Goal: Task Accomplishment & Management: Manage account settings

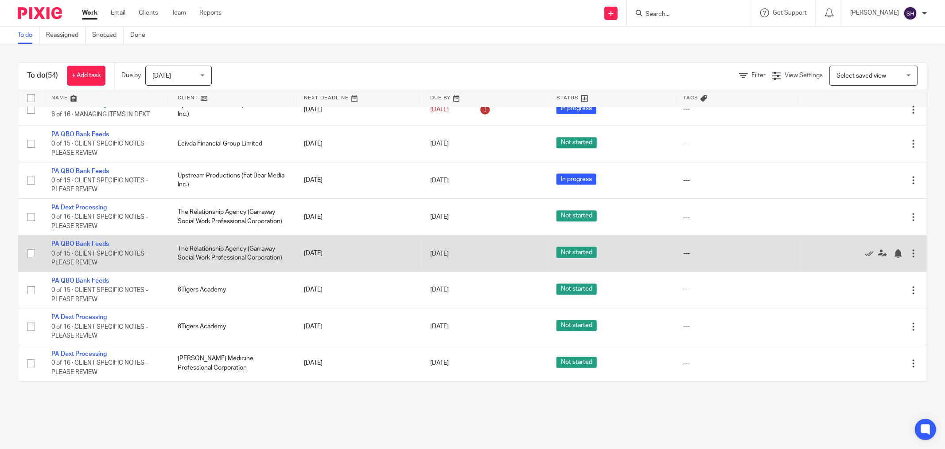
scroll to position [1948, 0]
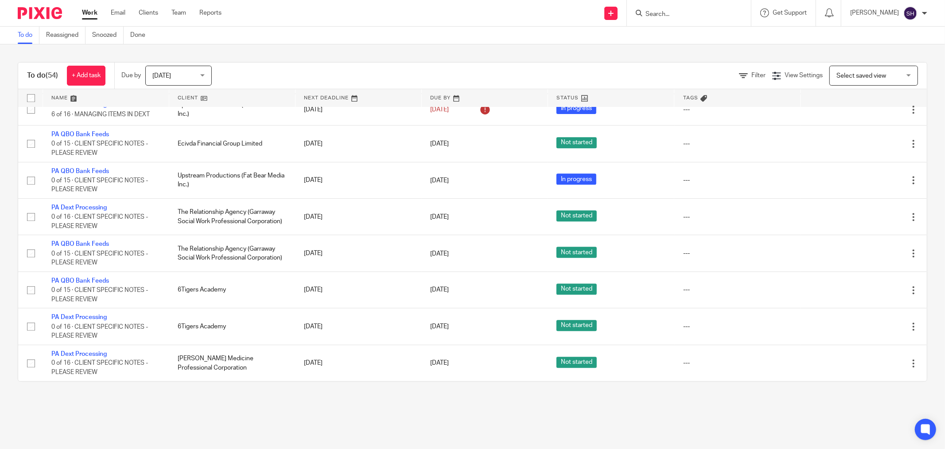
click at [209, 98] on link at bounding box center [232, 98] width 126 height 18
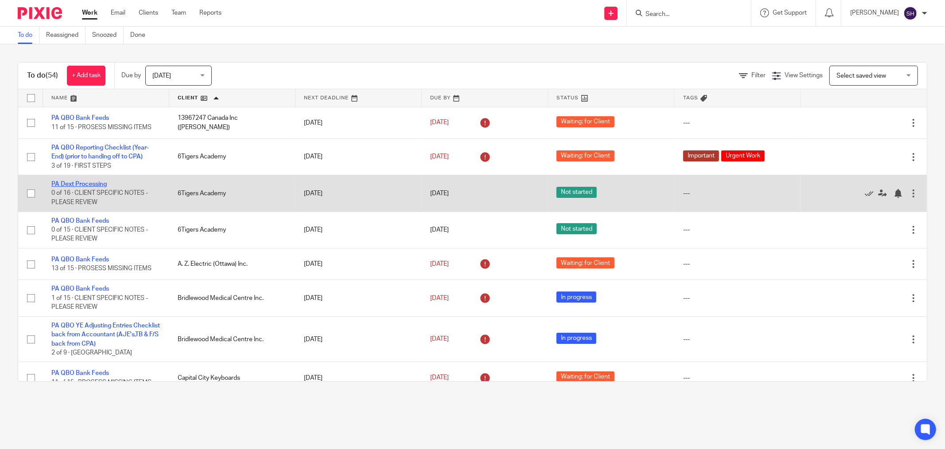
click at [89, 184] on link "PA Dext Processing" at bounding box center [78, 184] width 55 height 6
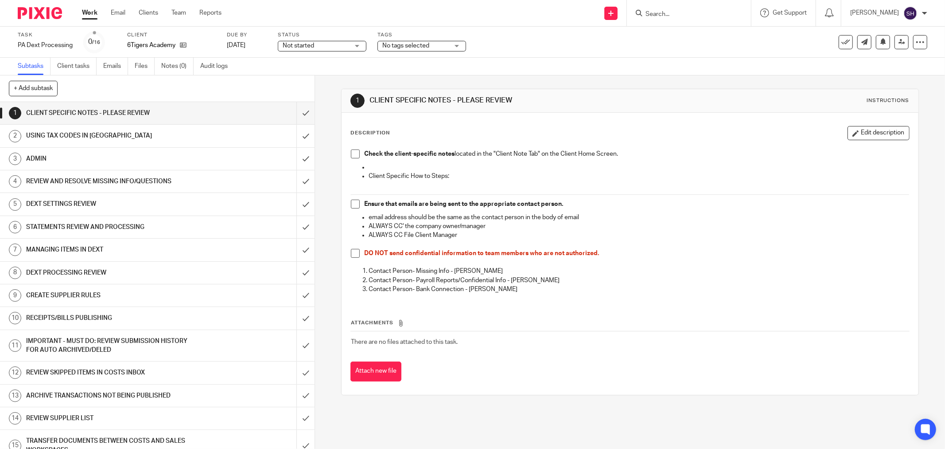
click at [351, 156] on span at bounding box center [355, 153] width 9 height 9
drag, startPoint x: 352, startPoint y: 203, endPoint x: 355, endPoint y: 230, distance: 27.7
click at [352, 204] on span at bounding box center [355, 203] width 9 height 9
click at [351, 253] on span at bounding box center [355, 253] width 9 height 9
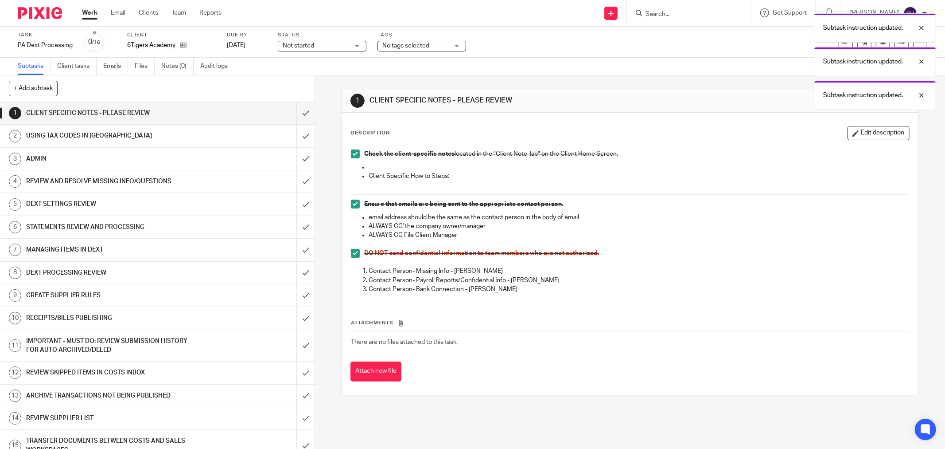
drag, startPoint x: 310, startPoint y: 45, endPoint x: 316, endPoint y: 69, distance: 24.7
click at [311, 45] on span "Not started" at bounding box center [298, 46] width 31 height 6
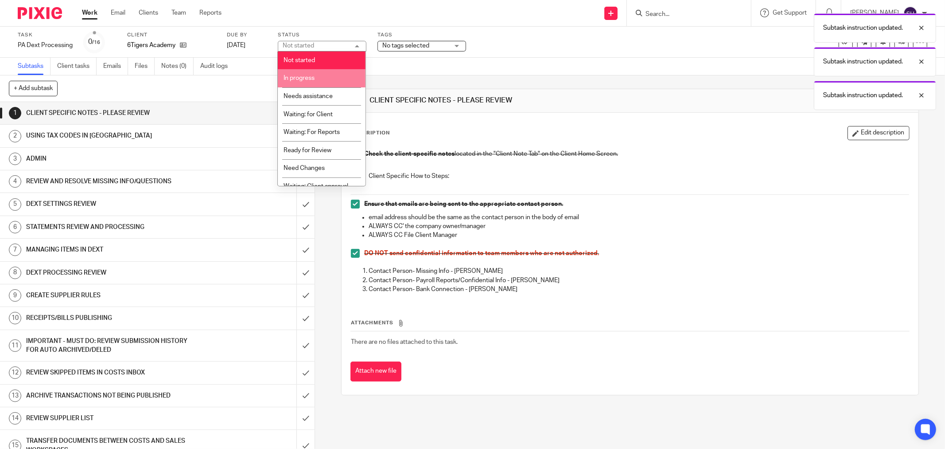
click at [317, 74] on li "In progress" at bounding box center [322, 78] width 88 height 18
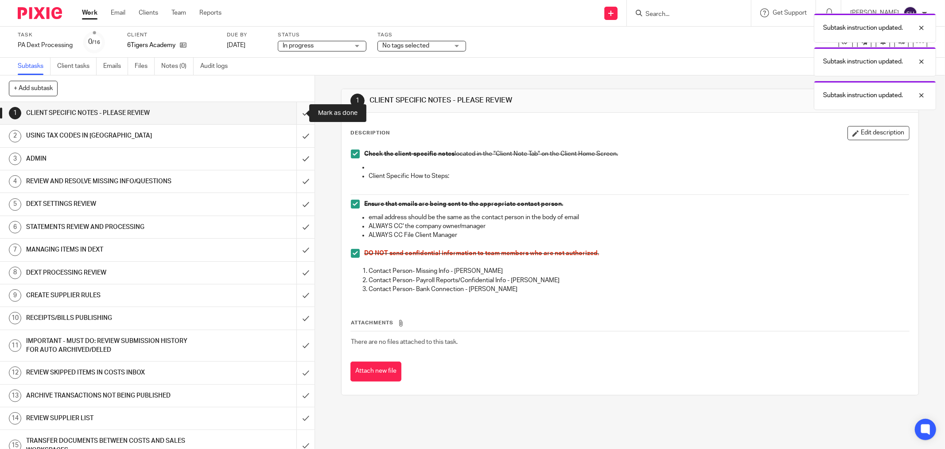
click at [301, 113] on input "submit" at bounding box center [157, 113] width 315 height 22
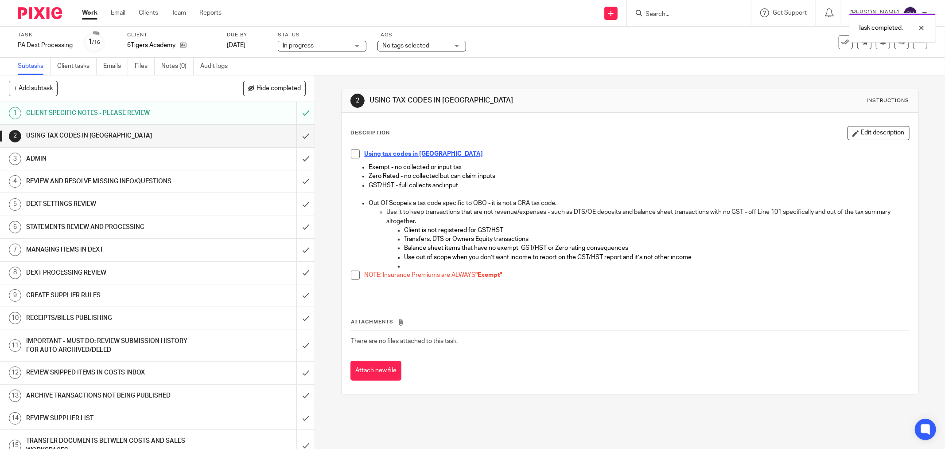
click at [353, 152] on span at bounding box center [355, 153] width 9 height 9
click at [351, 275] on span at bounding box center [355, 274] width 9 height 9
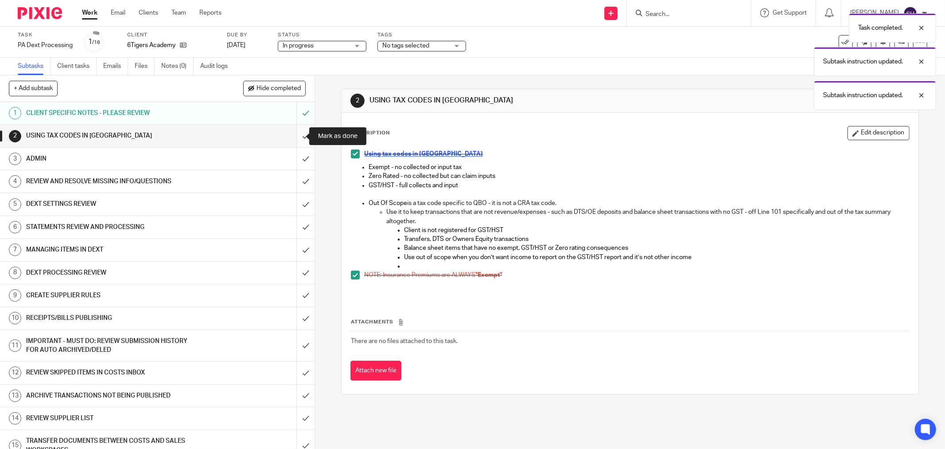
click at [297, 137] on input "submit" at bounding box center [157, 136] width 315 height 22
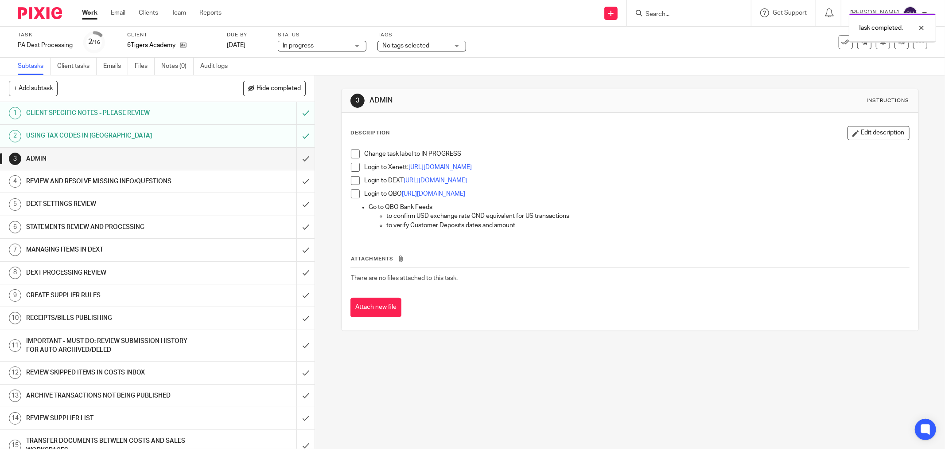
click at [280, 86] on span "Hide completed" at bounding box center [279, 88] width 44 height 7
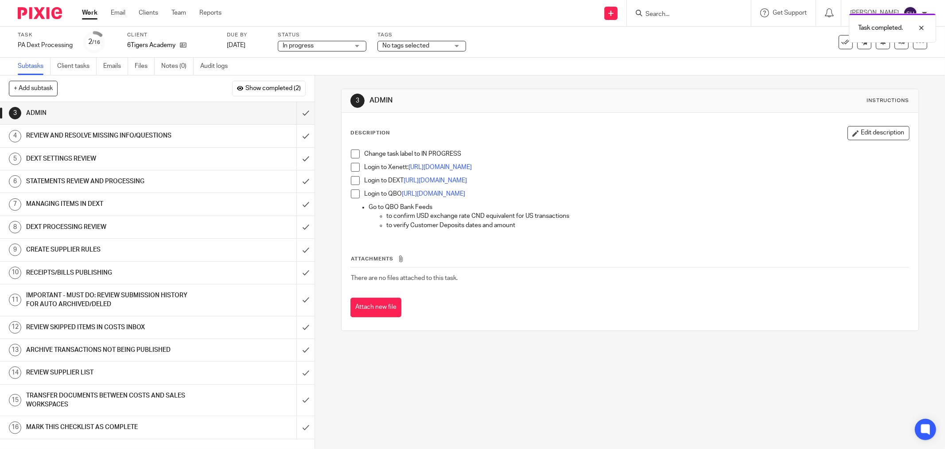
click at [353, 155] on span at bounding box center [355, 153] width 9 height 9
drag, startPoint x: 357, startPoint y: 168, endPoint x: 355, endPoint y: 174, distance: 6.0
click at [357, 169] on li "Login to Xenett: https://app.xenett.com/login" at bounding box center [630, 169] width 558 height 13
click at [352, 168] on span at bounding box center [355, 167] width 9 height 9
click at [357, 184] on li "Login to DEXT https://app.receipt-bank.com/en/login" at bounding box center [630, 182] width 558 height 13
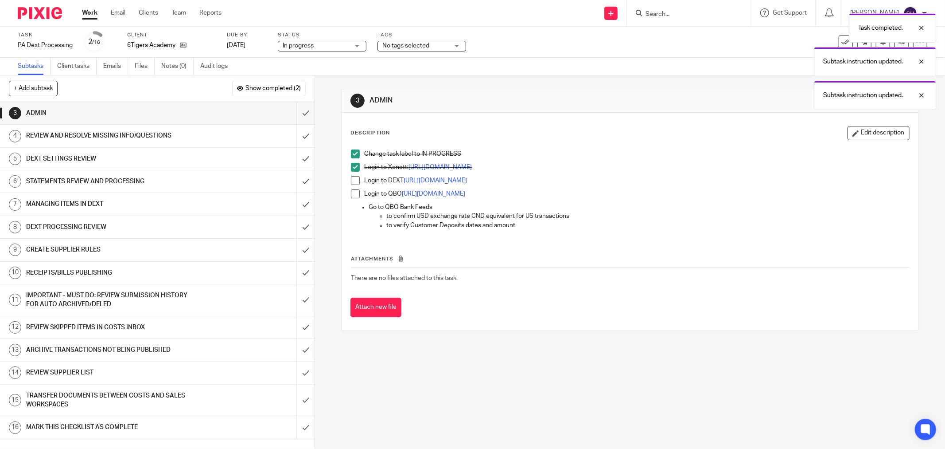
drag, startPoint x: 353, startPoint y: 182, endPoint x: 352, endPoint y: 191, distance: 9.4
click at [354, 183] on span at bounding box center [355, 180] width 9 height 9
click at [352, 196] on span at bounding box center [355, 193] width 9 height 9
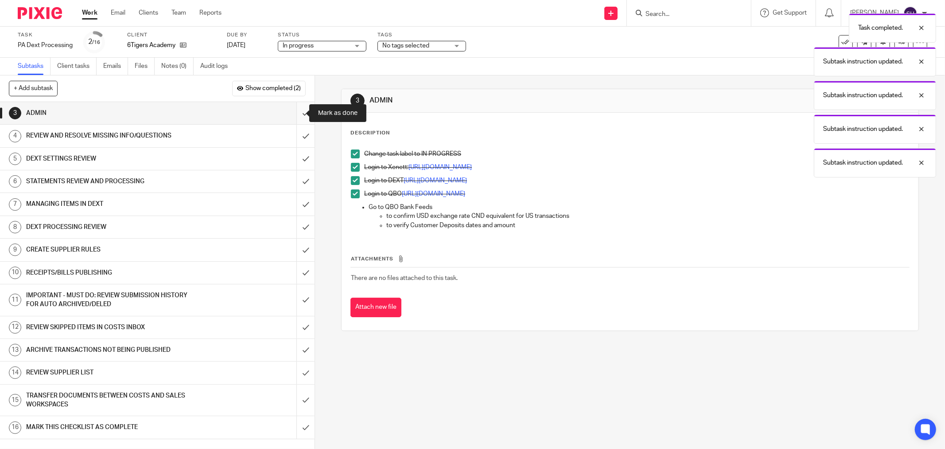
click at [290, 112] on input "submit" at bounding box center [157, 113] width 315 height 22
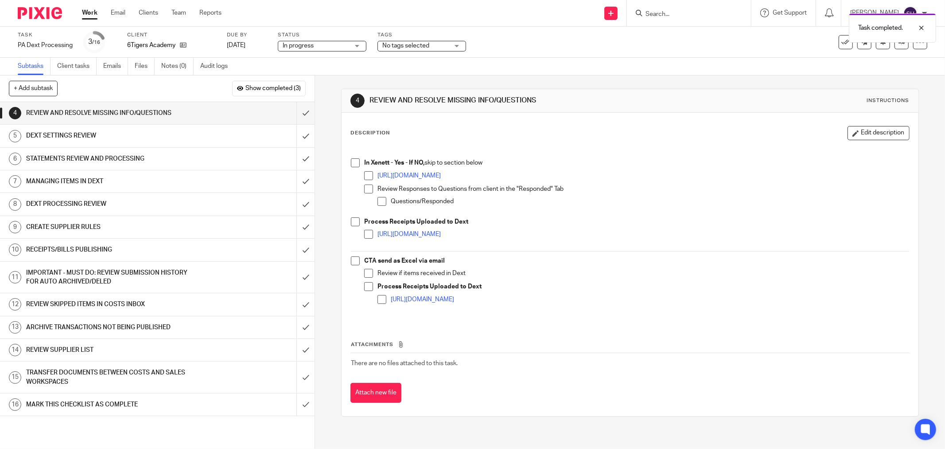
click at [354, 162] on span at bounding box center [355, 162] width 9 height 9
click at [364, 171] on span at bounding box center [368, 175] width 9 height 9
drag, startPoint x: 367, startPoint y: 184, endPoint x: 370, endPoint y: 191, distance: 7.3
click at [367, 184] on span at bounding box center [368, 188] width 9 height 9
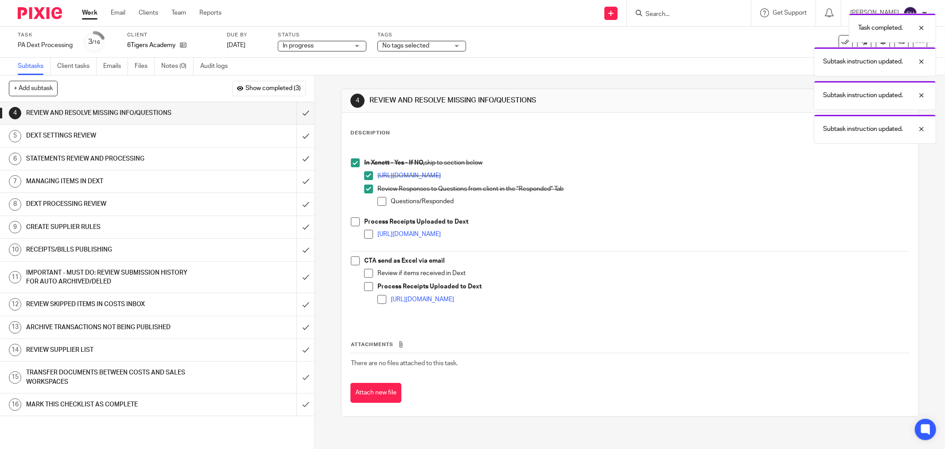
click at [378, 200] on span at bounding box center [382, 201] width 9 height 9
drag, startPoint x: 355, startPoint y: 223, endPoint x: 362, endPoint y: 232, distance: 11.0
click at [354, 223] on span at bounding box center [355, 221] width 9 height 9
click at [364, 234] on span at bounding box center [368, 234] width 9 height 9
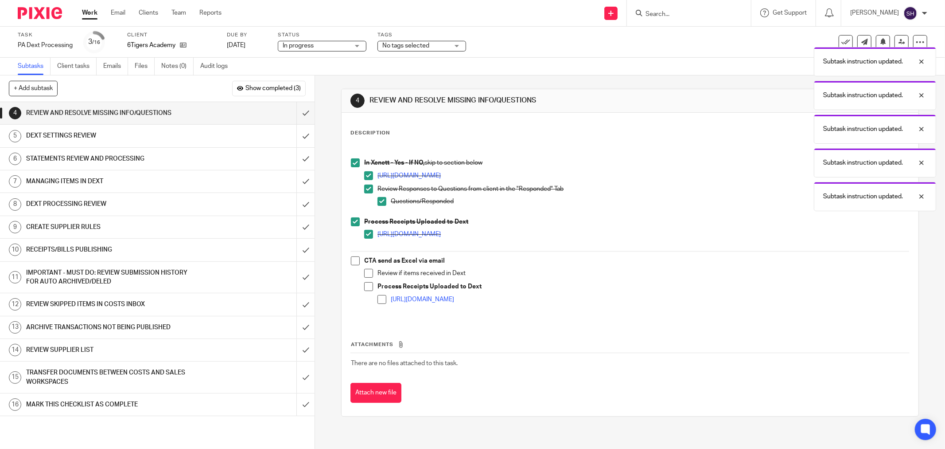
click at [355, 259] on span at bounding box center [355, 260] width 9 height 9
click at [364, 270] on span at bounding box center [368, 273] width 9 height 9
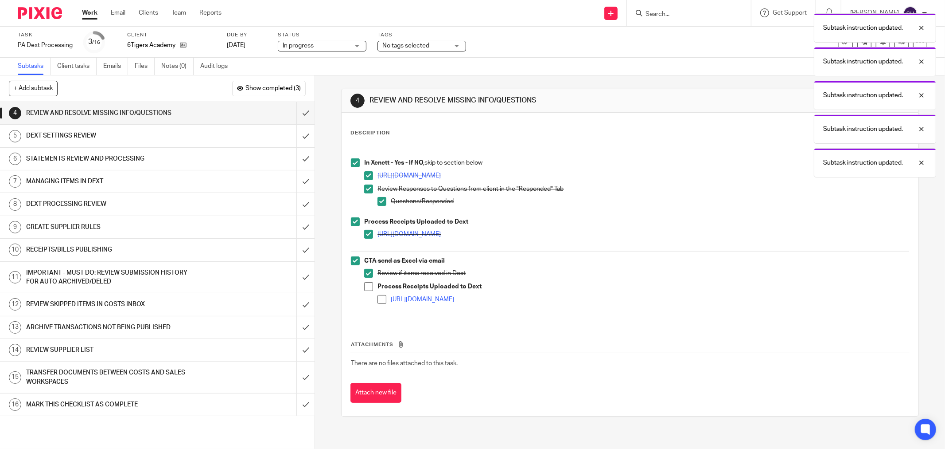
drag, startPoint x: 366, startPoint y: 284, endPoint x: 370, endPoint y: 289, distance: 7.3
click at [366, 284] on span at bounding box center [368, 286] width 9 height 9
click at [375, 294] on li "Process Receipts Uploaded to Dext https://scribehow.com/shared/Guide_to_Matchin…" at bounding box center [636, 296] width 545 height 29
click at [378, 299] on span at bounding box center [382, 299] width 9 height 9
click at [293, 113] on input "submit" at bounding box center [157, 113] width 315 height 22
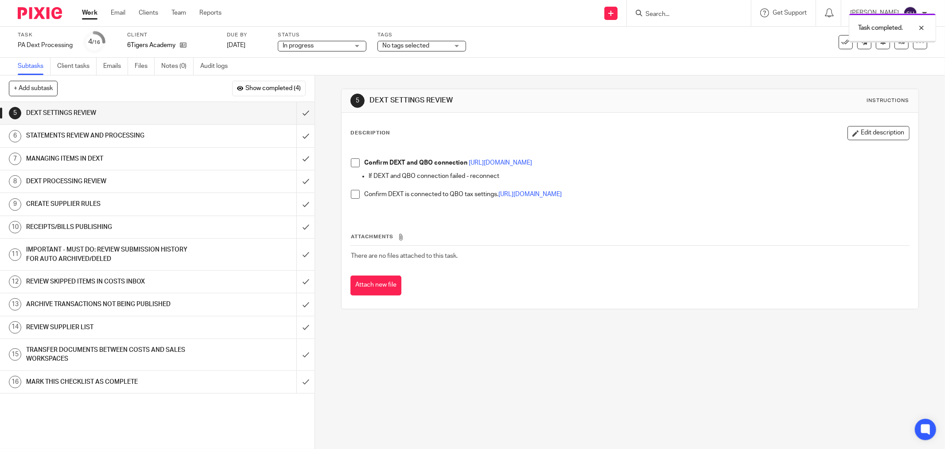
click at [353, 161] on span at bounding box center [355, 162] width 9 height 9
click at [354, 191] on span at bounding box center [355, 194] width 9 height 9
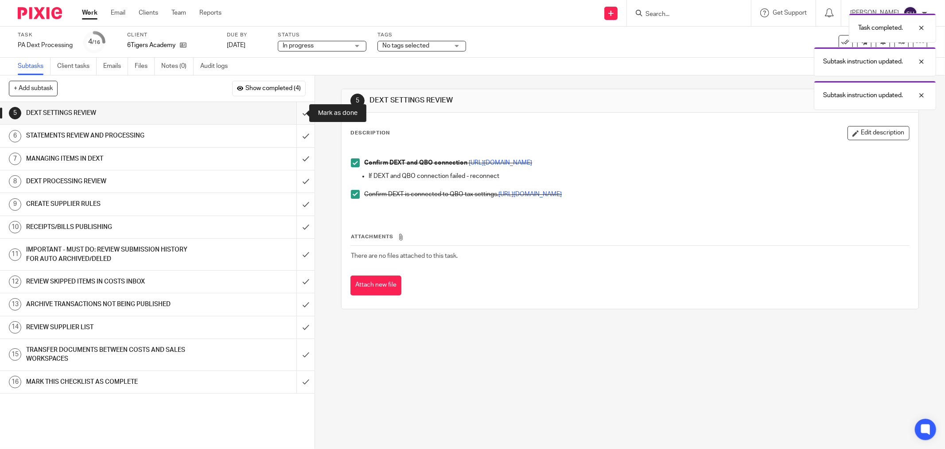
click at [297, 114] on input "submit" at bounding box center [157, 113] width 315 height 22
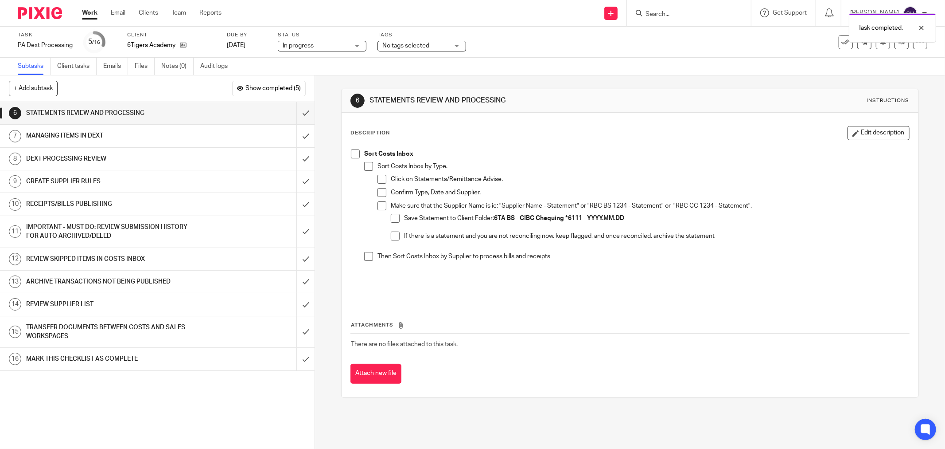
drag, startPoint x: 355, startPoint y: 153, endPoint x: 367, endPoint y: 166, distance: 17.6
click at [355, 154] on span at bounding box center [355, 153] width 9 height 9
click at [367, 166] on span at bounding box center [368, 166] width 9 height 9
click at [380, 180] on span at bounding box center [382, 179] width 9 height 9
click at [379, 188] on span at bounding box center [382, 192] width 9 height 9
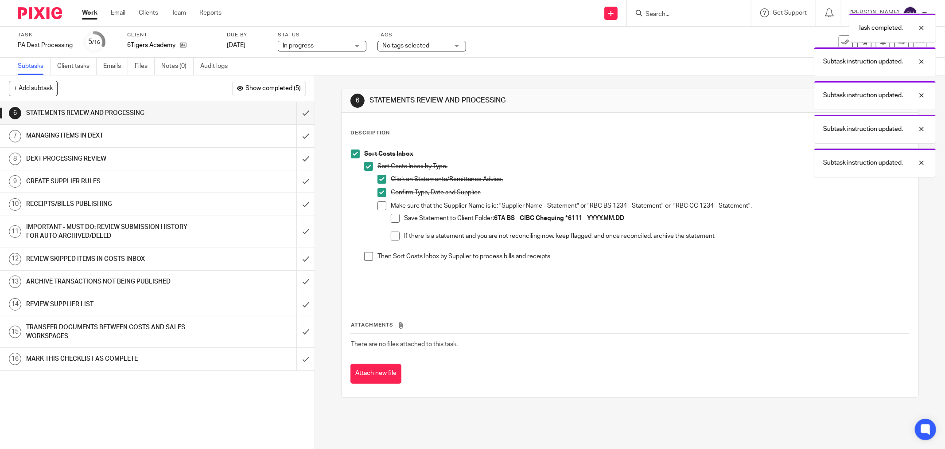
click at [382, 202] on span at bounding box center [382, 205] width 9 height 9
drag, startPoint x: 391, startPoint y: 219, endPoint x: 392, endPoint y: 230, distance: 11.1
click at [391, 219] on span at bounding box center [395, 218] width 9 height 9
click at [392, 231] on li "Save Statement to Client Folder: 6TA BS - CIBC Chequing *6111 - YYYY.MM.DD" at bounding box center [650, 223] width 519 height 18
click at [391, 236] on span at bounding box center [395, 235] width 9 height 9
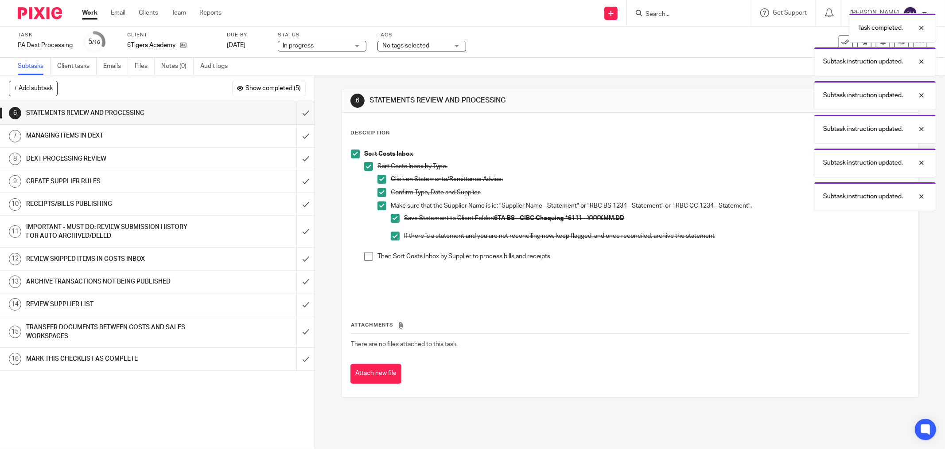
click at [364, 254] on span at bounding box center [368, 256] width 9 height 9
click at [299, 115] on input "submit" at bounding box center [157, 113] width 315 height 22
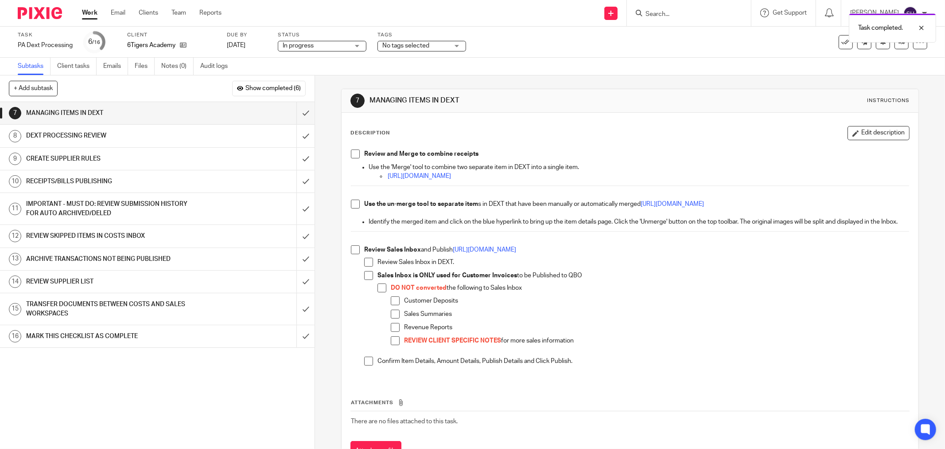
click at [353, 153] on span at bounding box center [355, 153] width 9 height 9
click at [352, 207] on span at bounding box center [355, 203] width 9 height 9
click at [351, 254] on span at bounding box center [355, 249] width 9 height 9
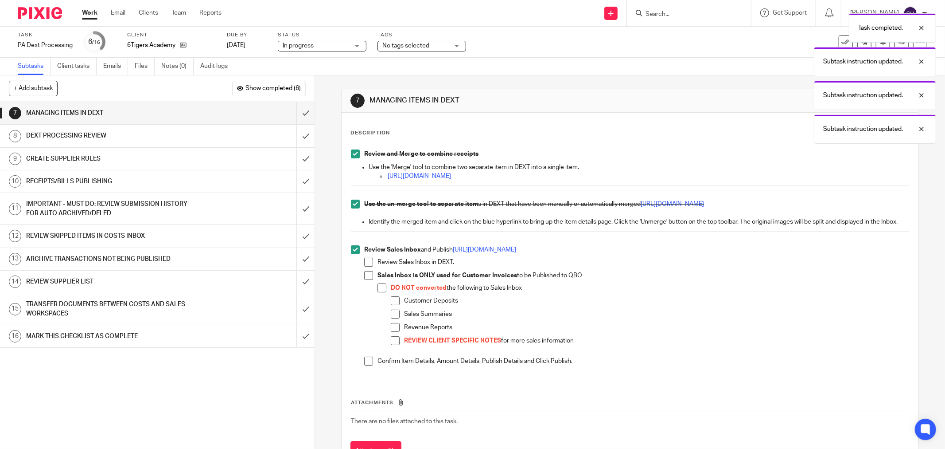
click at [364, 266] on span at bounding box center [368, 262] width 9 height 9
drag, startPoint x: 363, startPoint y: 281, endPoint x: 367, endPoint y: 286, distance: 6.3
click at [364, 280] on span at bounding box center [368, 275] width 9 height 9
click at [378, 292] on span at bounding box center [382, 287] width 9 height 9
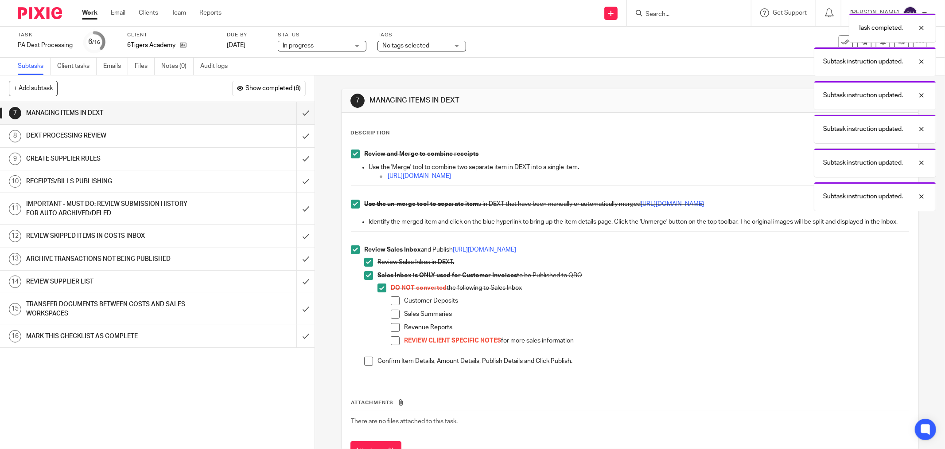
click at [391, 305] on span at bounding box center [395, 300] width 9 height 9
click at [391, 318] on span at bounding box center [395, 313] width 9 height 9
drag, startPoint x: 390, startPoint y: 335, endPoint x: 391, endPoint y: 350, distance: 15.6
click at [391, 332] on span at bounding box center [395, 327] width 9 height 9
click at [391, 345] on span at bounding box center [395, 340] width 9 height 9
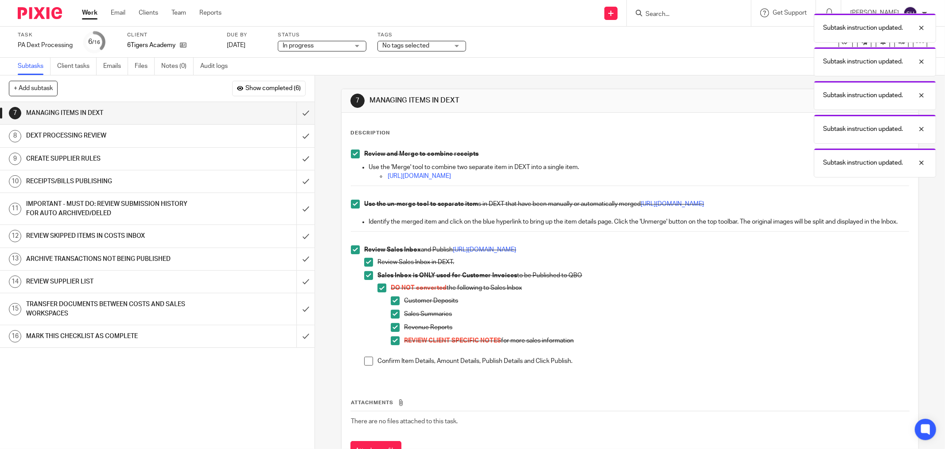
click at [364, 365] on span at bounding box center [368, 360] width 9 height 9
click at [297, 109] on input "submit" at bounding box center [157, 113] width 315 height 22
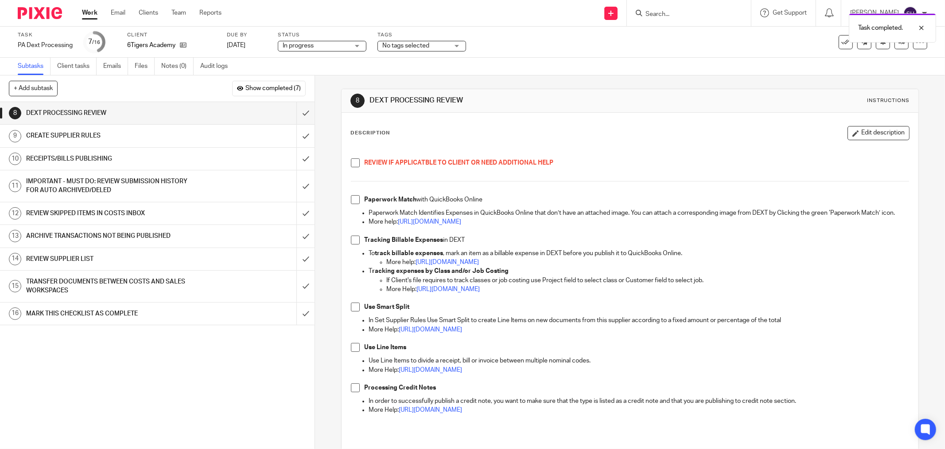
click at [355, 163] on span at bounding box center [355, 162] width 9 height 9
click at [347, 202] on div "REVIEW IF APPLICATBLE TO CLIENT OR NEED ADDITIONAL HELP Paperwork Match with Qu…" at bounding box center [630, 292] width 567 height 294
click at [351, 199] on span at bounding box center [355, 199] width 9 height 9
click at [353, 244] on span at bounding box center [355, 239] width 9 height 9
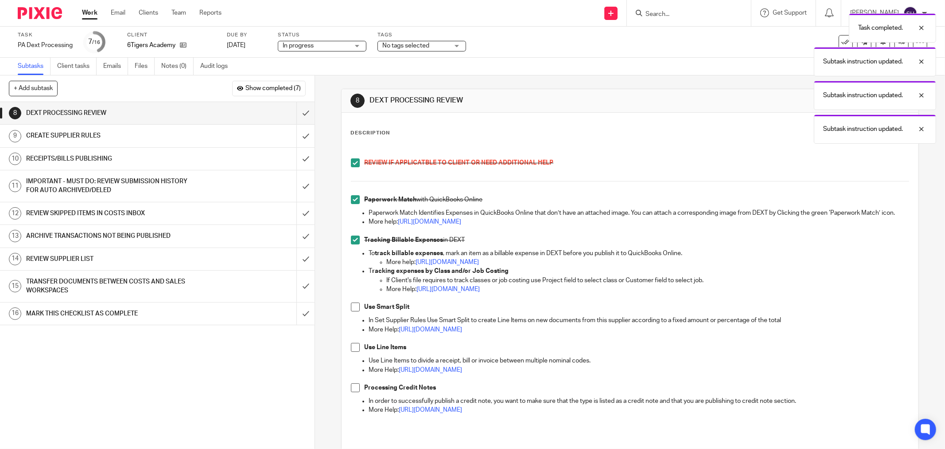
click at [351, 311] on span at bounding box center [355, 306] width 9 height 9
click at [351, 351] on span at bounding box center [355, 347] width 9 height 9
click at [355, 392] on span at bounding box center [355, 387] width 9 height 9
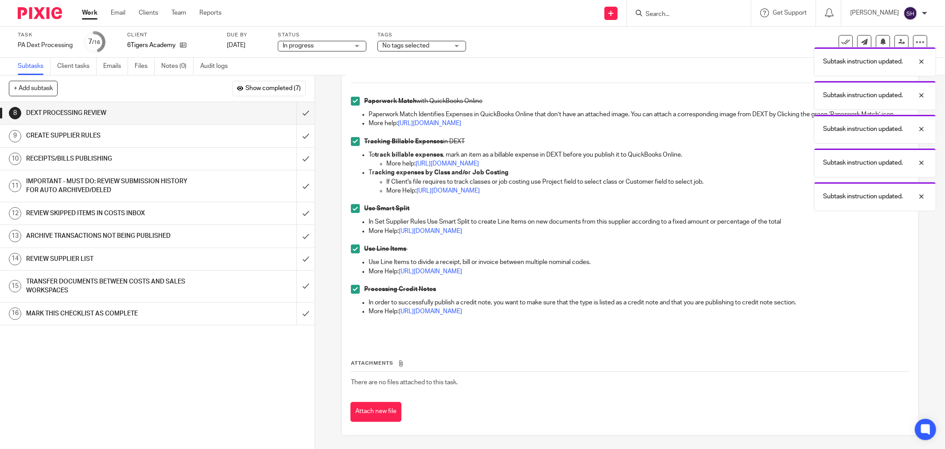
scroll to position [107, 0]
click at [296, 112] on input "submit" at bounding box center [157, 113] width 315 height 22
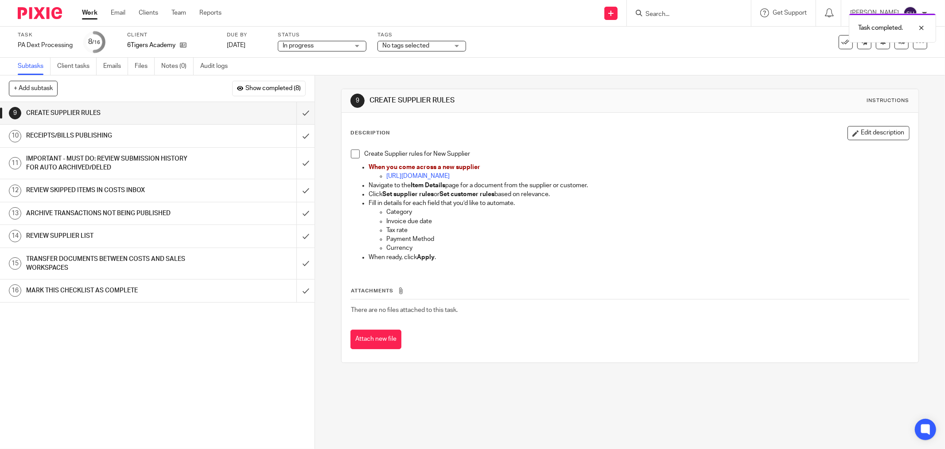
click at [353, 154] on span at bounding box center [355, 153] width 9 height 9
click at [297, 110] on input "submit" at bounding box center [157, 113] width 315 height 22
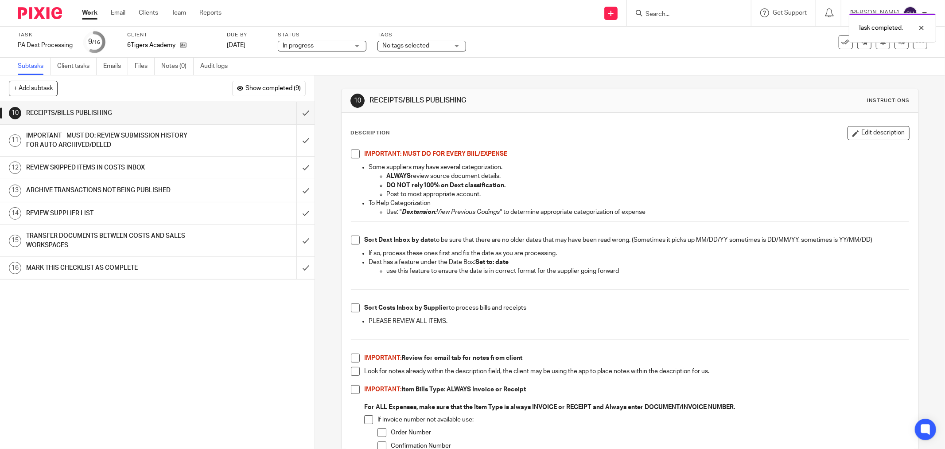
click at [351, 153] on span at bounding box center [355, 153] width 9 height 9
click at [354, 240] on span at bounding box center [355, 239] width 9 height 9
click at [351, 305] on span at bounding box center [355, 307] width 9 height 9
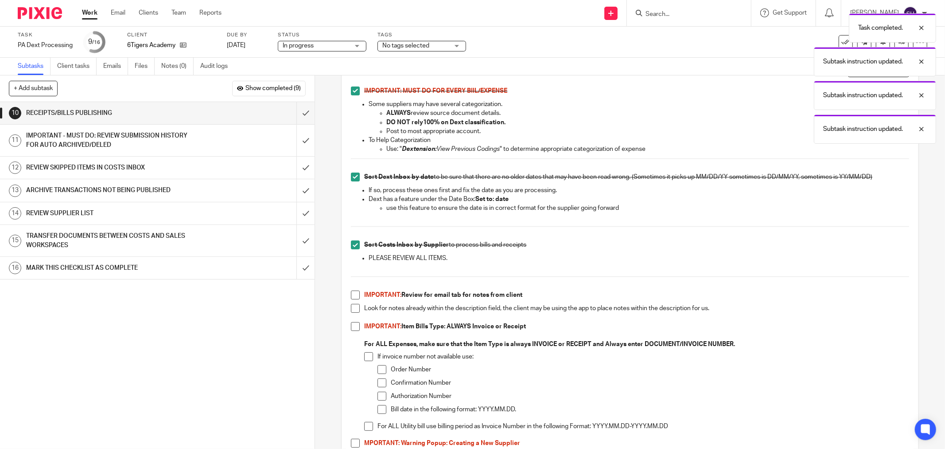
scroll to position [197, 0]
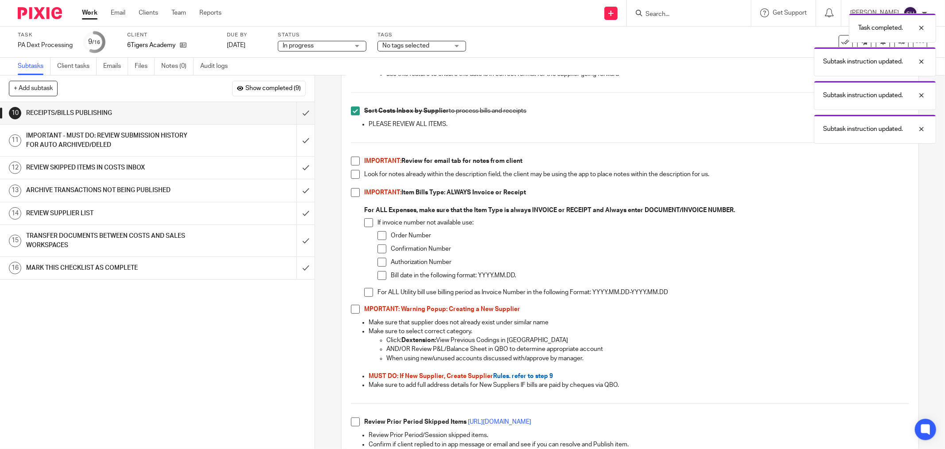
click at [351, 162] on span at bounding box center [355, 160] width 9 height 9
click at [351, 172] on span at bounding box center [355, 174] width 9 height 9
click at [351, 191] on span at bounding box center [355, 192] width 9 height 9
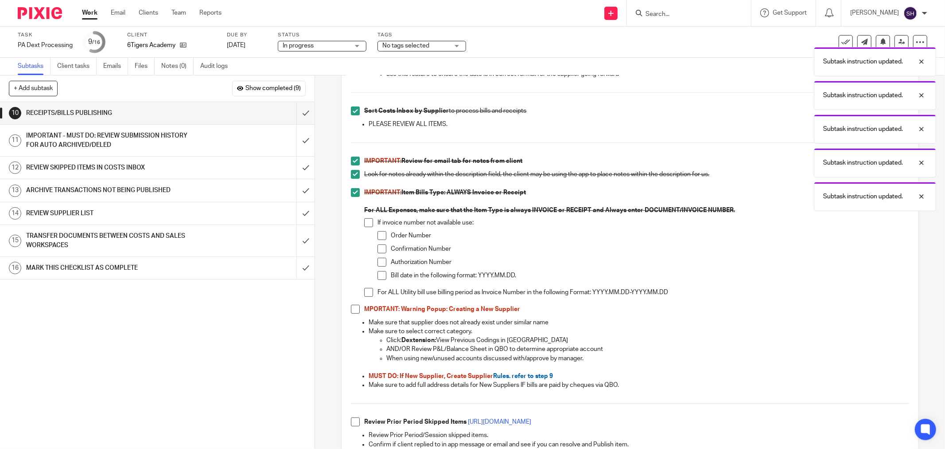
drag, startPoint x: 365, startPoint y: 223, endPoint x: 379, endPoint y: 235, distance: 18.8
click at [366, 223] on span at bounding box center [368, 222] width 9 height 9
click at [380, 235] on span at bounding box center [382, 235] width 9 height 9
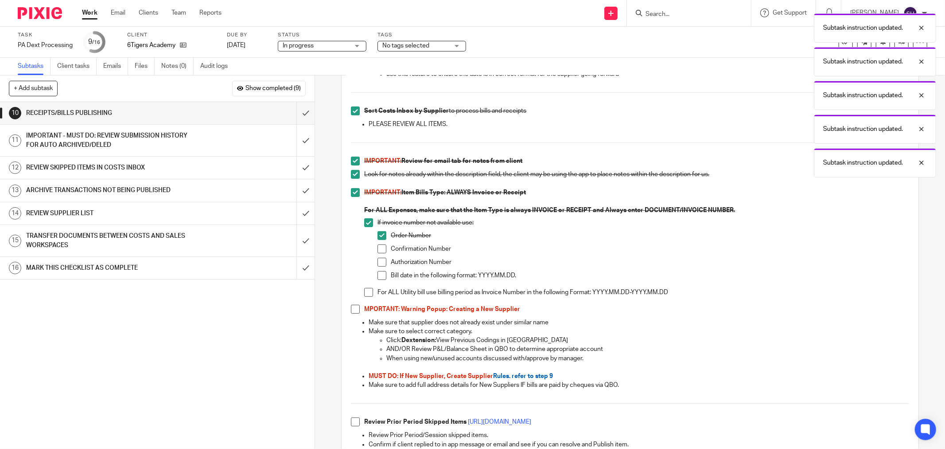
click at [380, 247] on span at bounding box center [382, 248] width 9 height 9
click at [380, 261] on span at bounding box center [382, 262] width 9 height 9
click at [378, 275] on span at bounding box center [382, 275] width 9 height 9
click at [364, 289] on span at bounding box center [368, 292] width 9 height 9
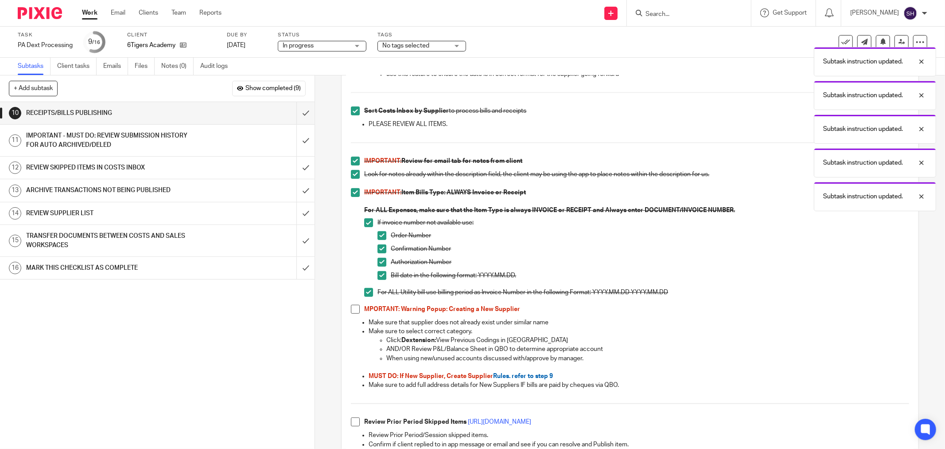
click at [354, 304] on div "IMPORTANT: MUST DO FOR EVERY BIIL/EXPENSE Some suppliers may have several categ…" at bounding box center [630, 455] width 567 height 1015
click at [353, 305] on span at bounding box center [355, 309] width 9 height 9
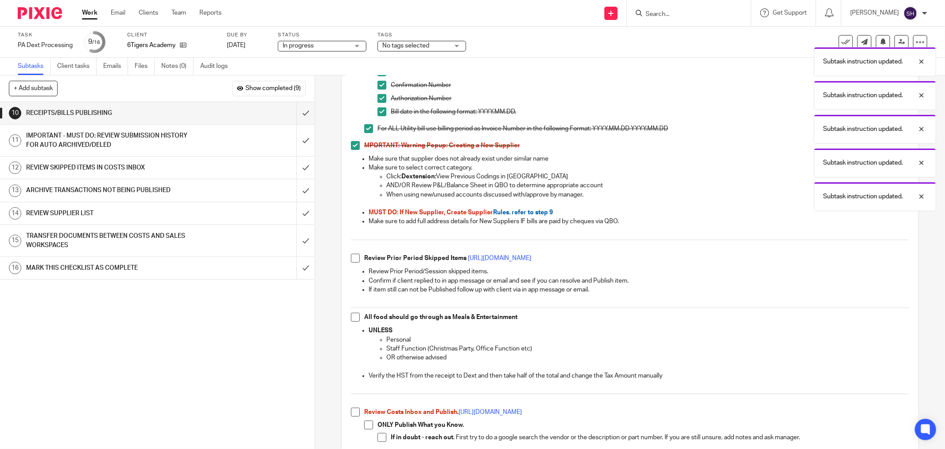
scroll to position [394, 0]
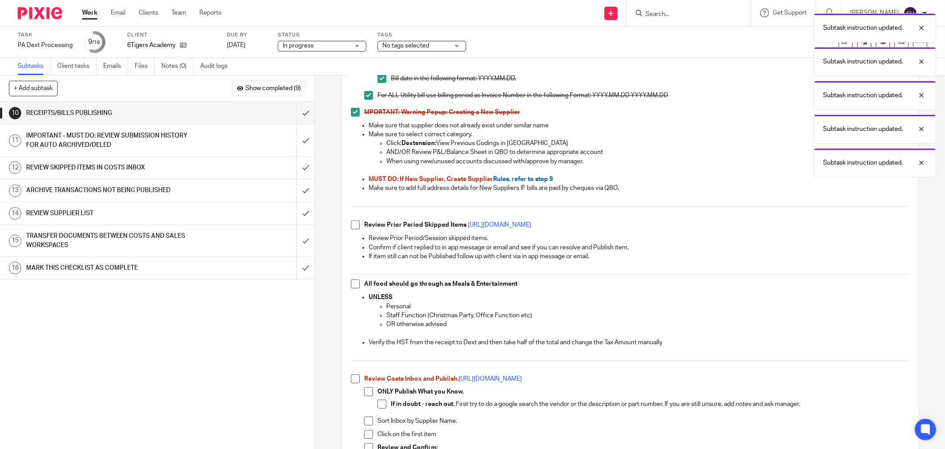
click at [353, 224] on span at bounding box center [355, 224] width 9 height 9
click at [355, 281] on span at bounding box center [355, 283] width 9 height 9
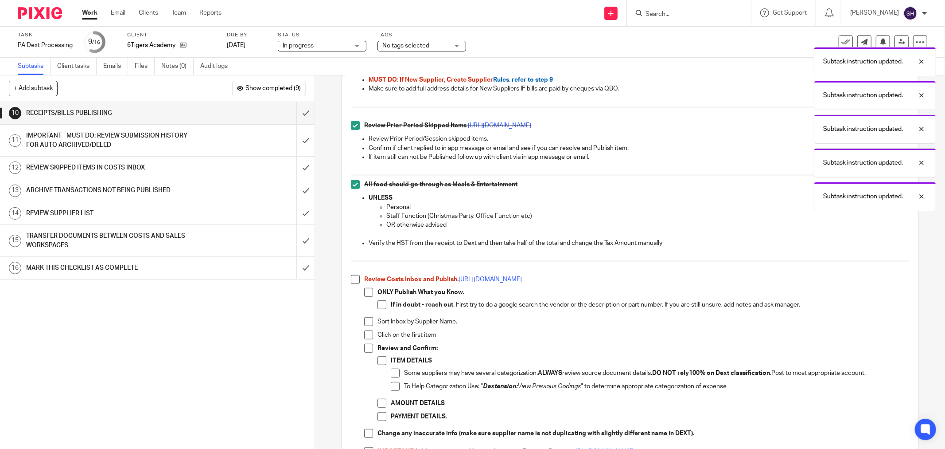
scroll to position [542, 0]
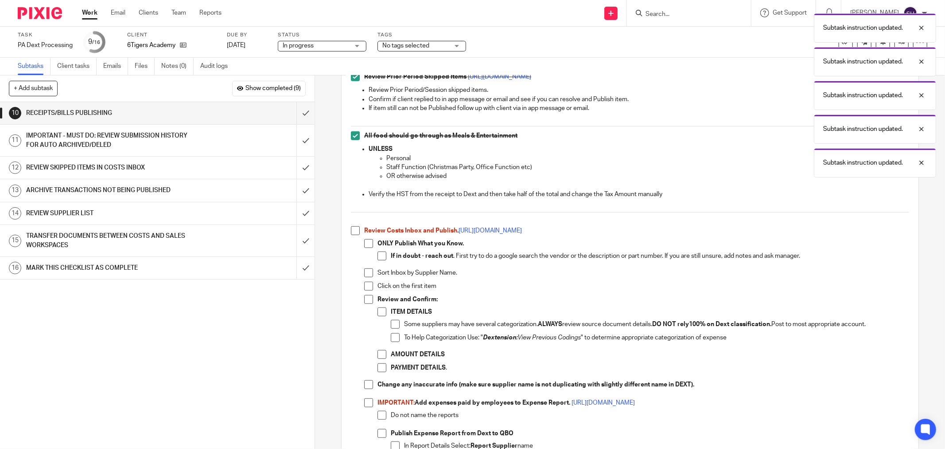
click at [357, 231] on span at bounding box center [355, 230] width 9 height 9
drag, startPoint x: 364, startPoint y: 242, endPoint x: 369, endPoint y: 246, distance: 6.3
click at [364, 242] on span at bounding box center [368, 243] width 9 height 9
click at [378, 253] on span at bounding box center [382, 255] width 9 height 9
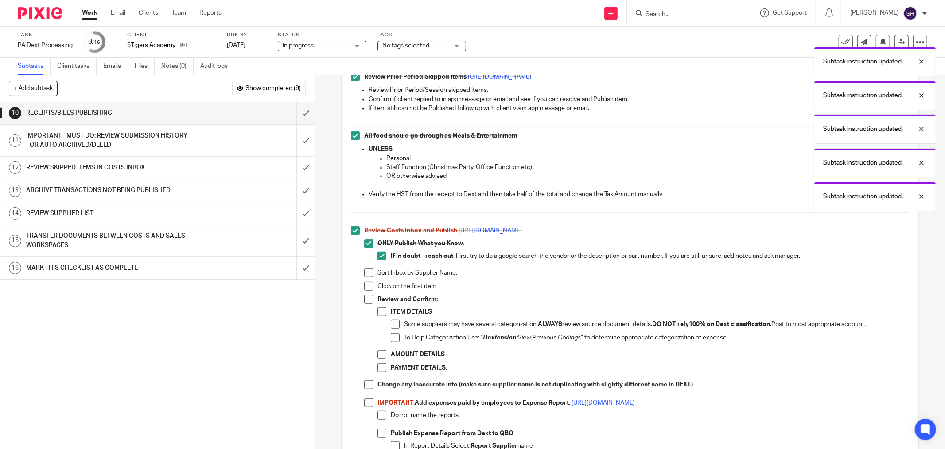
drag, startPoint x: 367, startPoint y: 275, endPoint x: 365, endPoint y: 281, distance: 6.5
click at [367, 275] on span at bounding box center [368, 272] width 9 height 9
drag, startPoint x: 365, startPoint y: 284, endPoint x: 364, endPoint y: 293, distance: 8.4
click at [364, 285] on span at bounding box center [368, 285] width 9 height 9
click at [364, 296] on span at bounding box center [368, 299] width 9 height 9
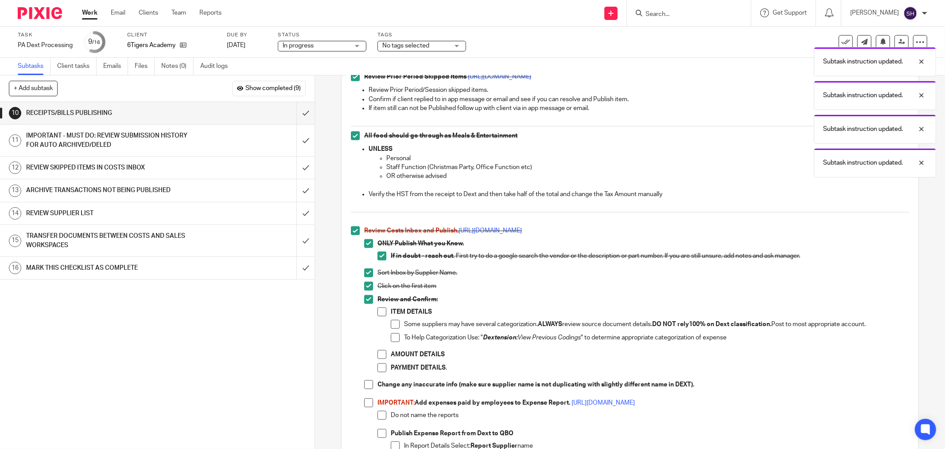
drag, startPoint x: 375, startPoint y: 309, endPoint x: 391, endPoint y: 317, distance: 18.2
click at [378, 310] on span at bounding box center [382, 311] width 9 height 9
drag, startPoint x: 395, startPoint y: 324, endPoint x: 392, endPoint y: 338, distance: 14.6
click at [395, 325] on span at bounding box center [395, 324] width 9 height 9
drag, startPoint x: 392, startPoint y: 340, endPoint x: 382, endPoint y: 346, distance: 11.6
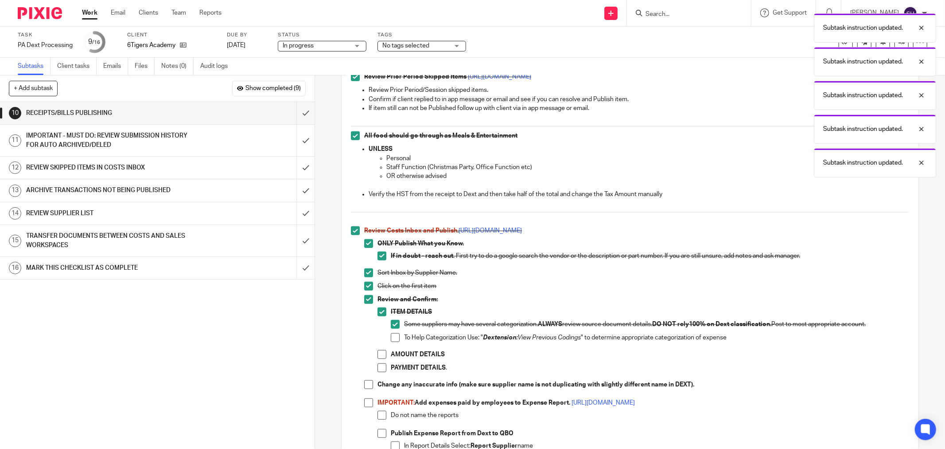
click at [391, 340] on span at bounding box center [395, 337] width 9 height 9
drag, startPoint x: 375, startPoint y: 352, endPoint x: 376, endPoint y: 357, distance: 5.1
click at [374, 352] on li "Review and Confirm: ITEM DETAILS Some suppliers may have several categorization…" at bounding box center [636, 338] width 545 height 86
drag, startPoint x: 379, startPoint y: 363, endPoint x: 377, endPoint y: 357, distance: 6.6
click at [379, 363] on ul "ITEM DETAILS Some suppliers may have several categorization. ALWAYS review sour…" at bounding box center [644, 341] width 532 height 69
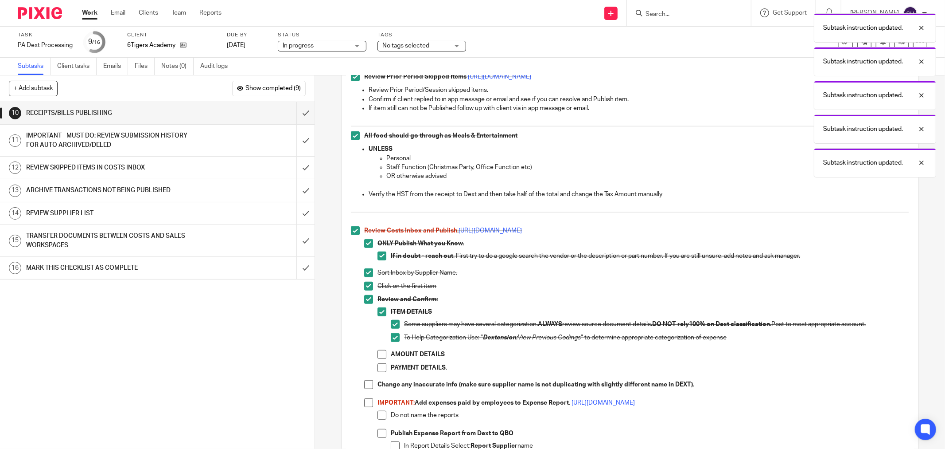
click at [378, 355] on span at bounding box center [382, 354] width 9 height 9
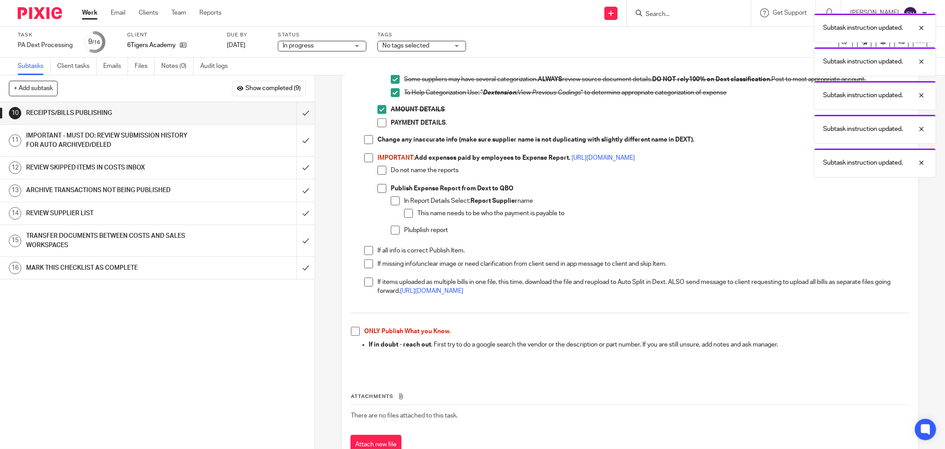
scroll to position [788, 0]
click at [380, 120] on span at bounding box center [382, 121] width 9 height 9
click at [364, 141] on span at bounding box center [368, 138] width 9 height 9
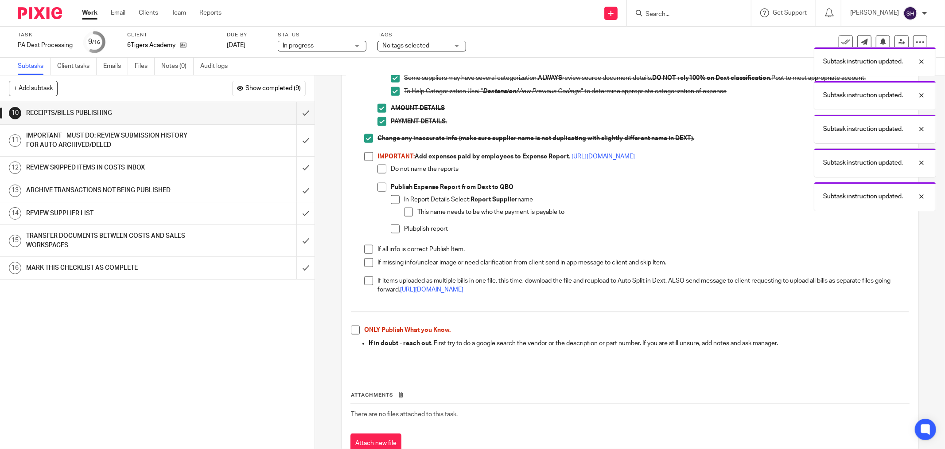
drag, startPoint x: 368, startPoint y: 156, endPoint x: 380, endPoint y: 166, distance: 15.7
click at [369, 156] on span at bounding box center [368, 156] width 9 height 9
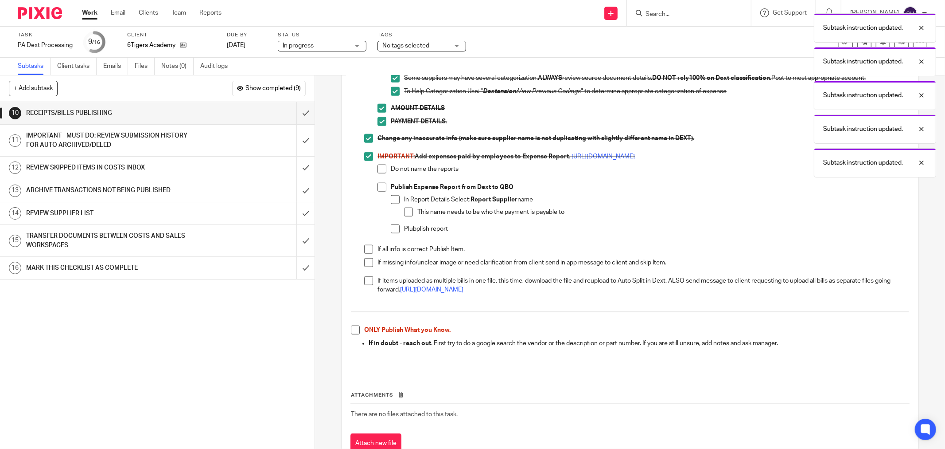
click at [383, 168] on span at bounding box center [382, 168] width 9 height 9
drag, startPoint x: 380, startPoint y: 184, endPoint x: 394, endPoint y: 196, distance: 18.9
click at [380, 185] on span at bounding box center [382, 187] width 9 height 9
click at [396, 199] on span at bounding box center [395, 199] width 9 height 9
click at [391, 228] on span at bounding box center [395, 228] width 9 height 9
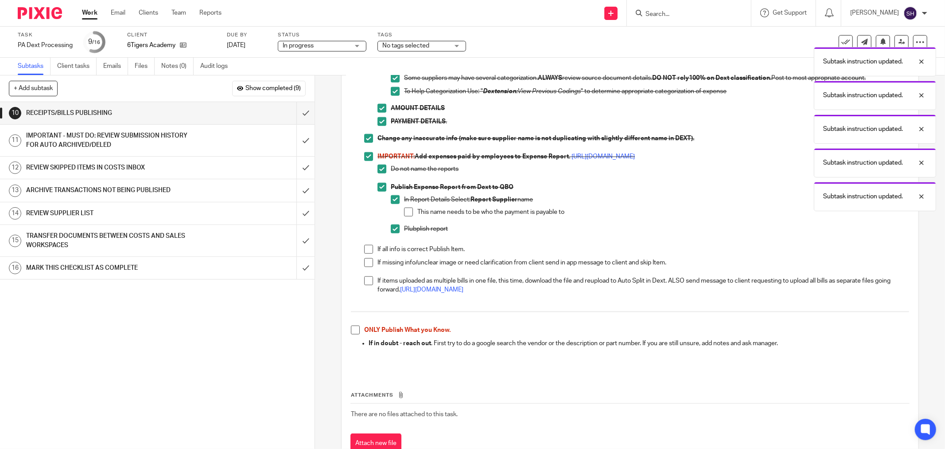
click at [401, 213] on li "In Report Details Select: Report Supplier name This name needs to be who the pa…" at bounding box center [650, 209] width 519 height 29
click at [404, 212] on span at bounding box center [408, 211] width 9 height 9
click at [365, 249] on span at bounding box center [368, 249] width 9 height 9
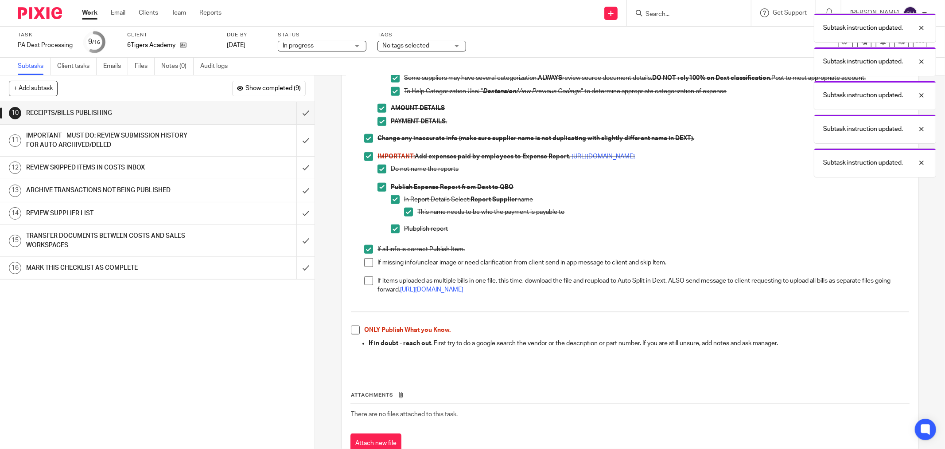
click at [365, 260] on span at bounding box center [368, 262] width 9 height 9
click at [366, 277] on span at bounding box center [368, 280] width 9 height 9
click at [351, 329] on span at bounding box center [355, 329] width 9 height 9
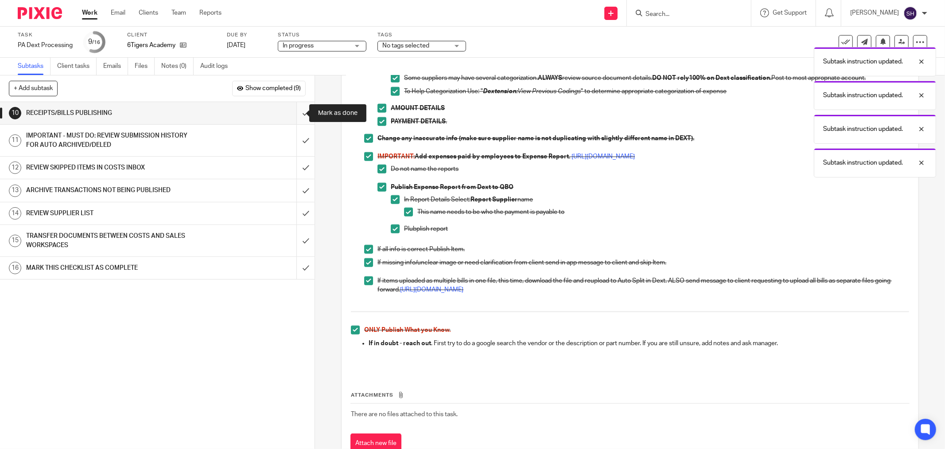
click at [295, 113] on input "submit" at bounding box center [157, 113] width 315 height 22
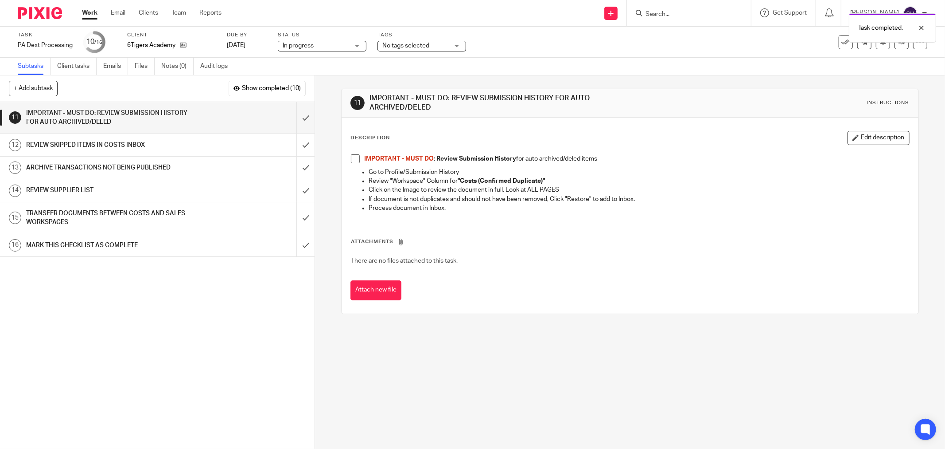
click at [355, 158] on span at bounding box center [355, 158] width 9 height 9
click at [294, 117] on input "submit" at bounding box center [157, 117] width 315 height 31
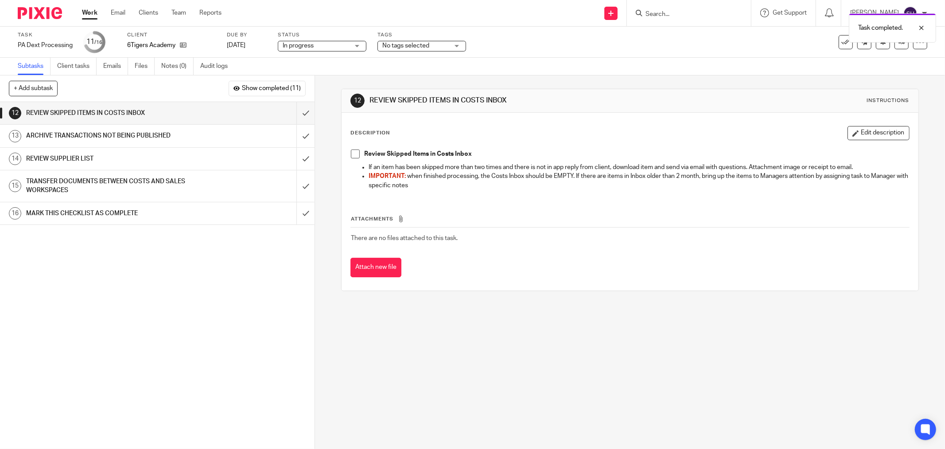
click at [354, 154] on span at bounding box center [355, 153] width 9 height 9
click at [294, 109] on input "submit" at bounding box center [157, 113] width 315 height 22
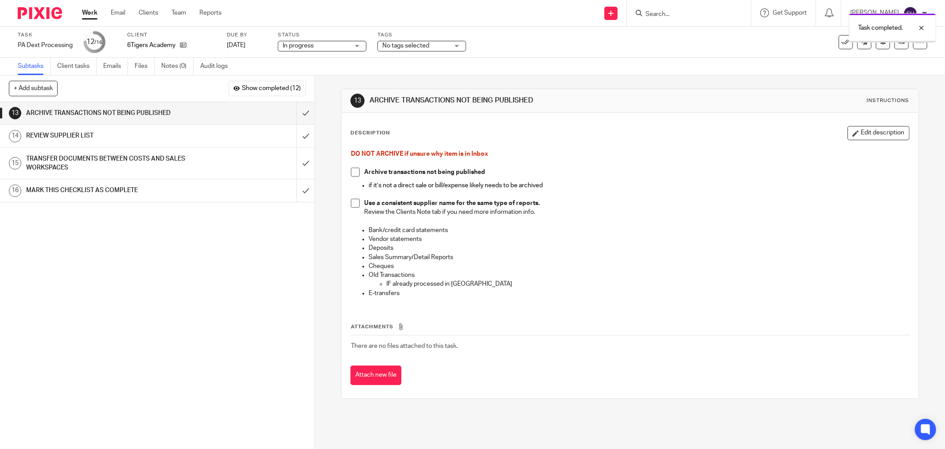
drag, startPoint x: 349, startPoint y: 170, endPoint x: 355, endPoint y: 191, distance: 21.9
click at [351, 171] on span at bounding box center [355, 172] width 9 height 9
drag, startPoint x: 356, startPoint y: 202, endPoint x: 325, endPoint y: 189, distance: 34.0
click at [356, 202] on span at bounding box center [355, 203] width 9 height 9
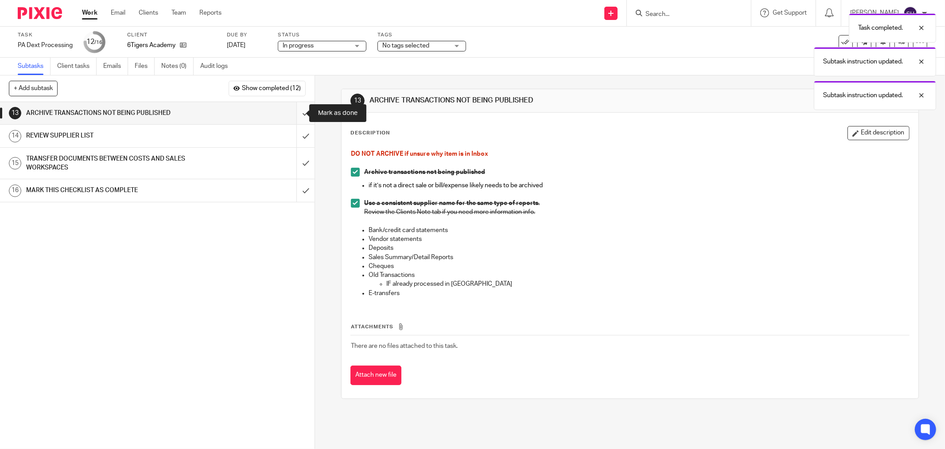
click at [294, 108] on input "submit" at bounding box center [157, 113] width 315 height 22
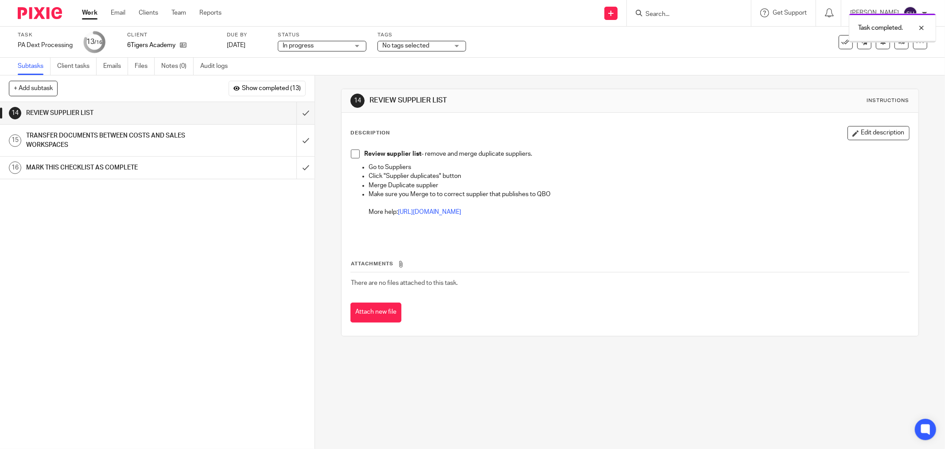
click at [351, 155] on span at bounding box center [355, 153] width 9 height 9
click at [300, 114] on input "submit" at bounding box center [157, 113] width 315 height 22
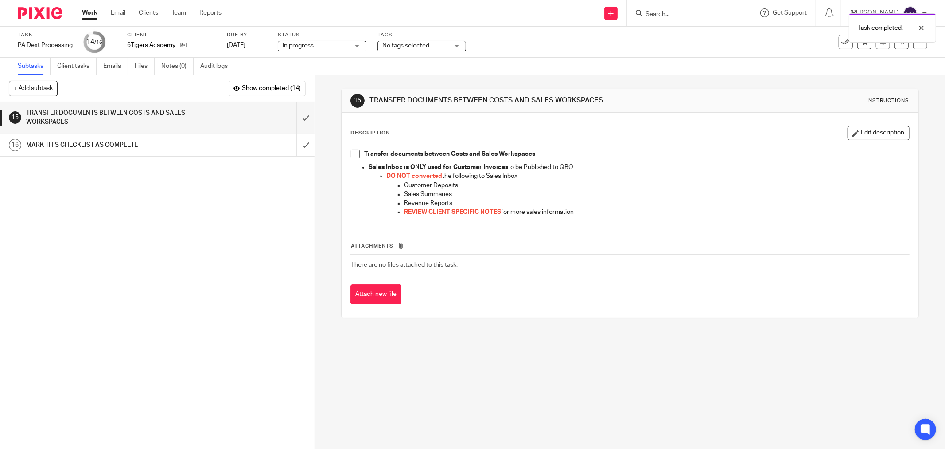
click at [351, 156] on span at bounding box center [355, 153] width 9 height 9
click at [302, 118] on input "submit" at bounding box center [157, 117] width 315 height 31
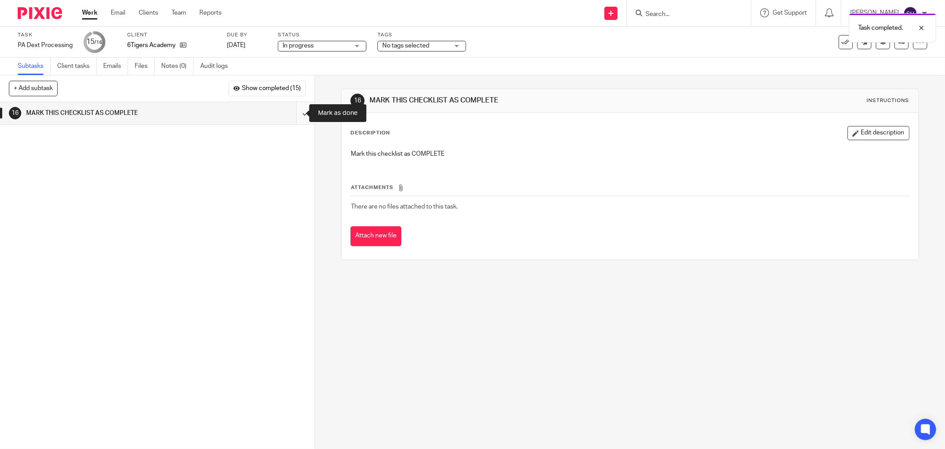
drag, startPoint x: 295, startPoint y: 112, endPoint x: 293, endPoint y: 123, distance: 11.3
click at [295, 112] on input "submit" at bounding box center [157, 113] width 315 height 22
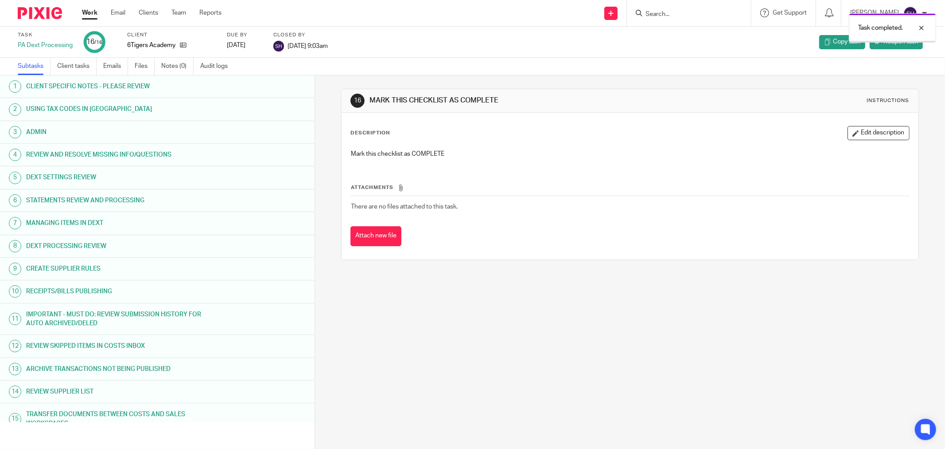
drag, startPoint x: 0, startPoint y: 0, endPoint x: 90, endPoint y: 14, distance: 91.0
click at [90, 14] on link "Work" at bounding box center [90, 12] width 16 height 9
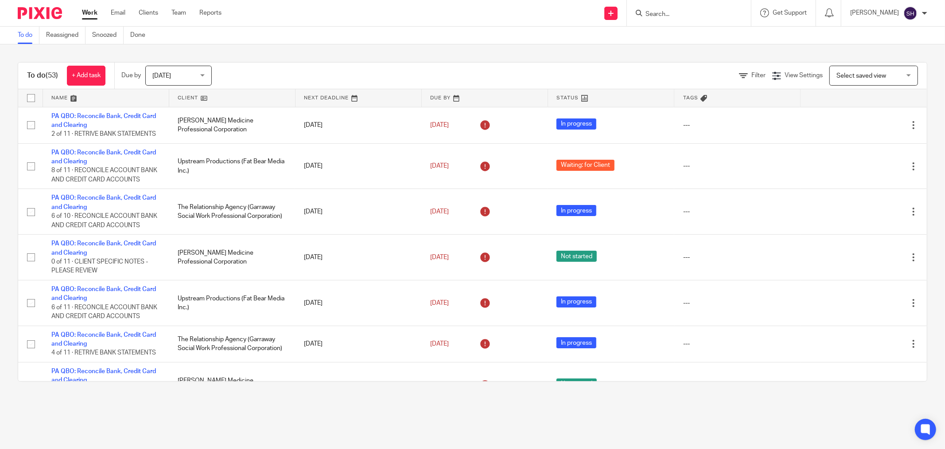
click at [232, 99] on link at bounding box center [232, 98] width 126 height 18
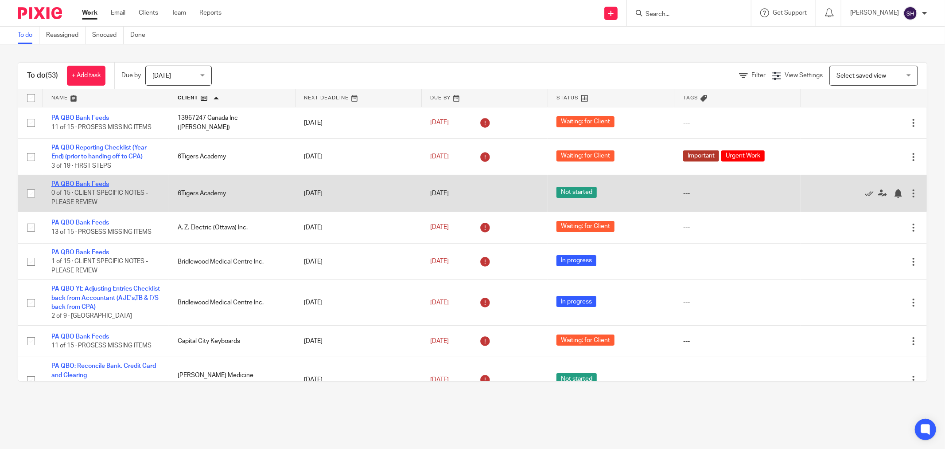
click at [90, 183] on link "PA QBO Bank Feeds" at bounding box center [80, 184] width 58 height 6
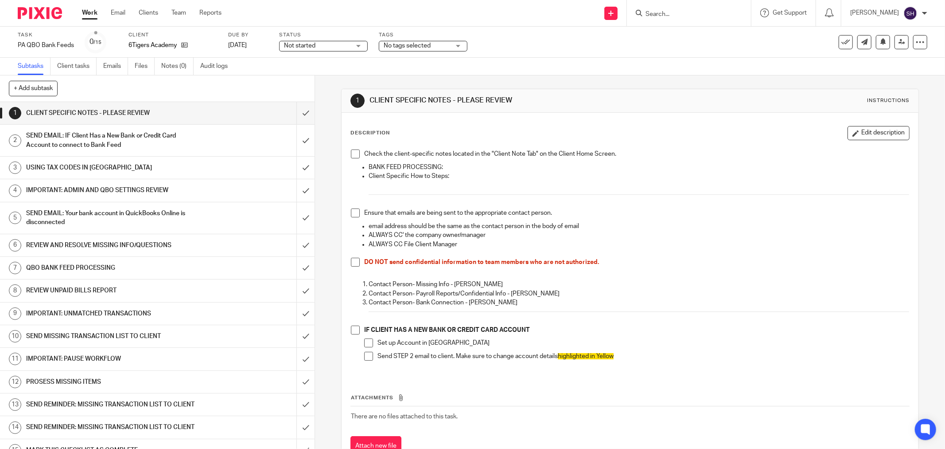
click at [352, 154] on span at bounding box center [355, 153] width 9 height 9
click at [354, 214] on span at bounding box center [355, 212] width 9 height 9
click at [352, 264] on span at bounding box center [355, 262] width 9 height 9
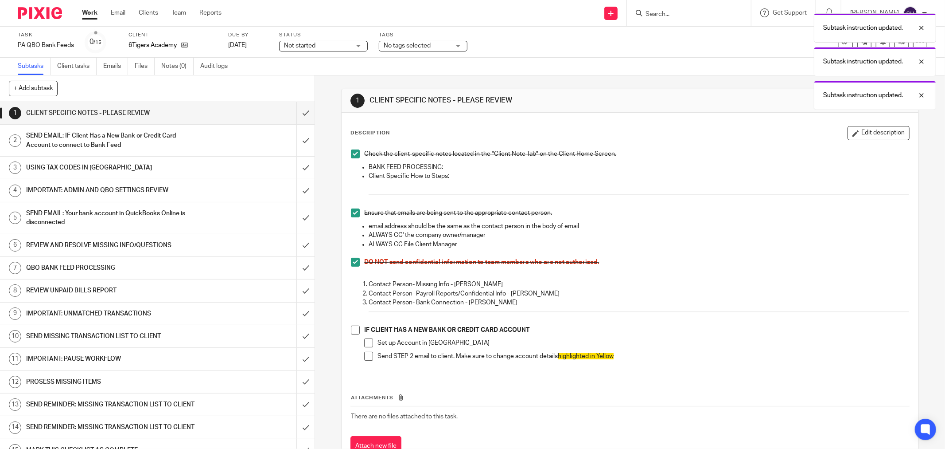
click at [351, 332] on span at bounding box center [355, 329] width 9 height 9
drag, startPoint x: 368, startPoint y: 346, endPoint x: 366, endPoint y: 354, distance: 7.7
click at [368, 347] on span at bounding box center [368, 342] width 9 height 9
click at [365, 355] on span at bounding box center [368, 355] width 9 height 9
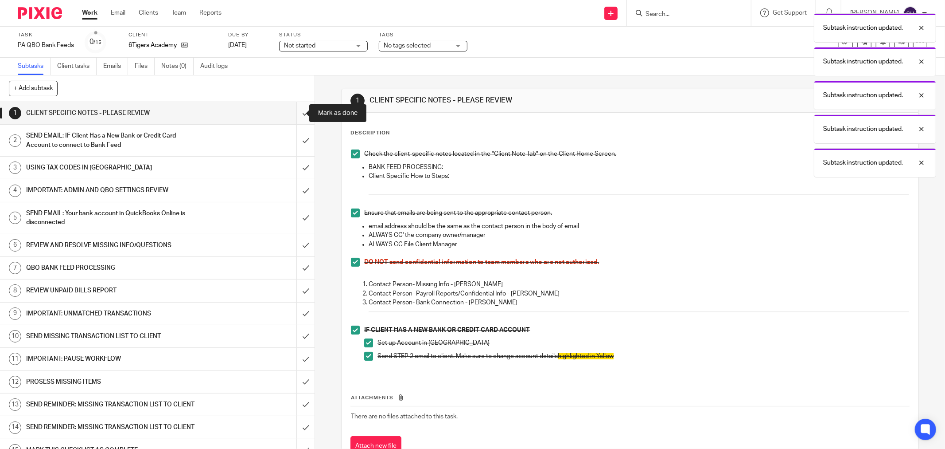
click at [295, 116] on input "submit" at bounding box center [157, 113] width 315 height 22
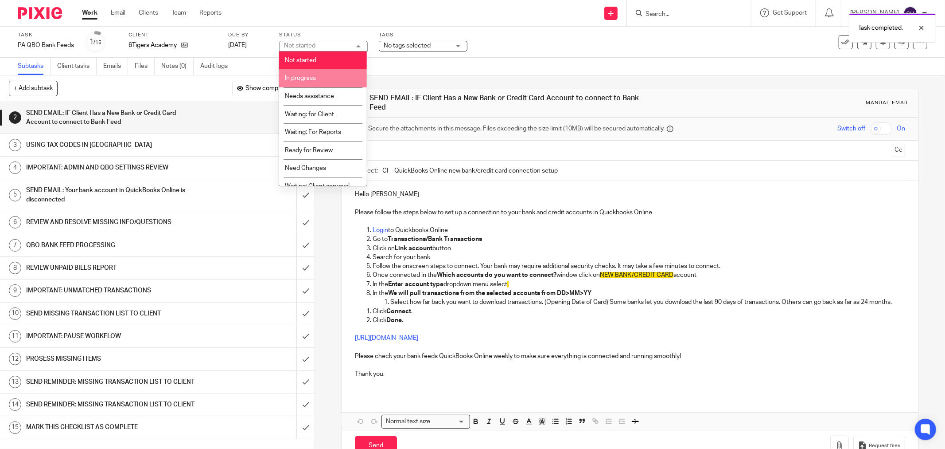
click at [332, 81] on li "In progress" at bounding box center [323, 78] width 88 height 18
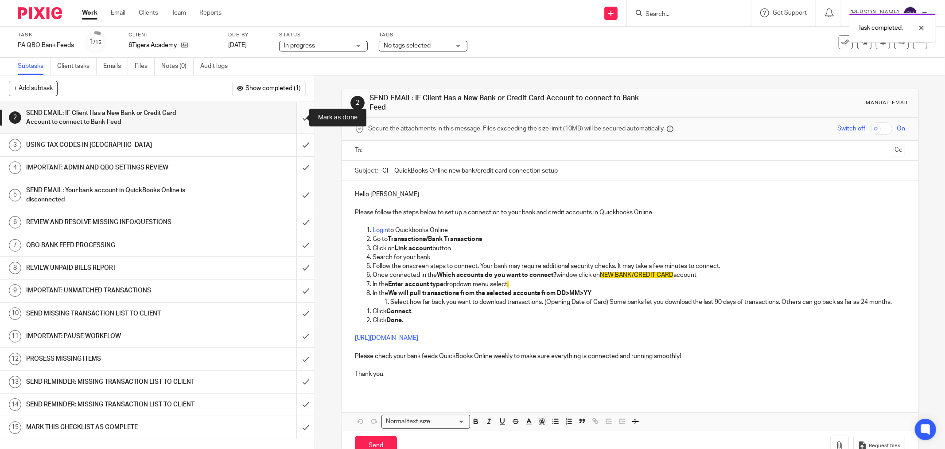
click at [292, 118] on input "submit" at bounding box center [157, 117] width 315 height 31
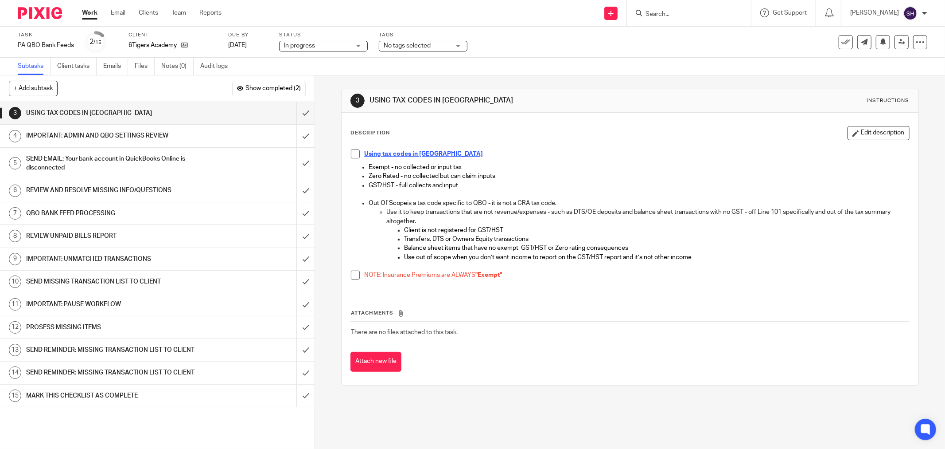
click at [353, 156] on span at bounding box center [355, 153] width 9 height 9
drag, startPoint x: 349, startPoint y: 273, endPoint x: 324, endPoint y: 201, distance: 76.3
click at [351, 273] on span at bounding box center [355, 274] width 9 height 9
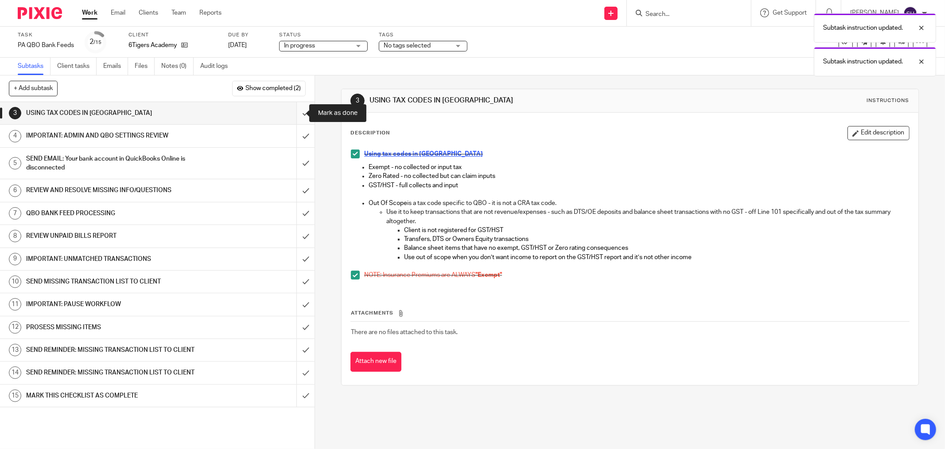
click at [299, 108] on input "submit" at bounding box center [157, 113] width 315 height 22
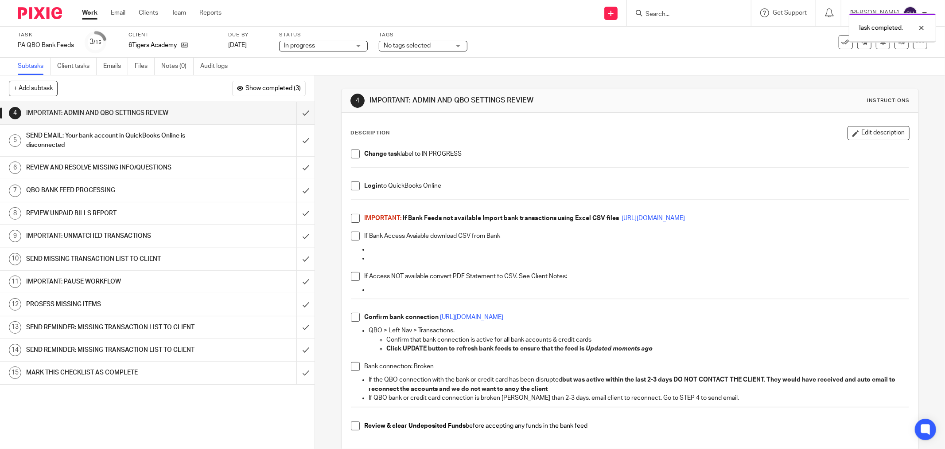
click at [351, 154] on span at bounding box center [355, 153] width 9 height 9
drag, startPoint x: 353, startPoint y: 184, endPoint x: 352, endPoint y: 191, distance: 7.6
click at [353, 184] on span at bounding box center [355, 185] width 9 height 9
click at [351, 218] on span at bounding box center [355, 218] width 9 height 9
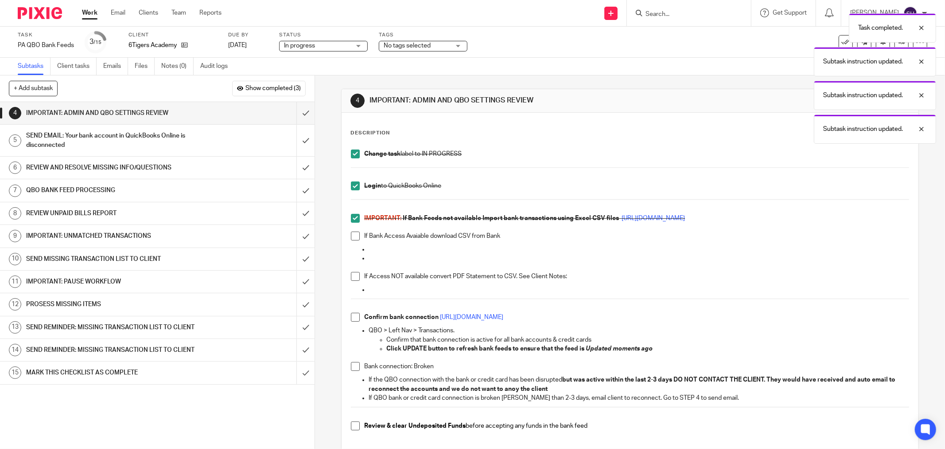
click at [352, 238] on span at bounding box center [355, 235] width 9 height 9
click at [351, 272] on div "Change task label to IN PROGRESS Login to QuickBooks Online IMPORTANT: If Bank …" at bounding box center [630, 295] width 567 height 301
click at [351, 273] on span at bounding box center [355, 276] width 9 height 9
drag, startPoint x: 352, startPoint y: 316, endPoint x: 339, endPoint y: 346, distance: 32.7
click at [352, 316] on span at bounding box center [355, 316] width 9 height 9
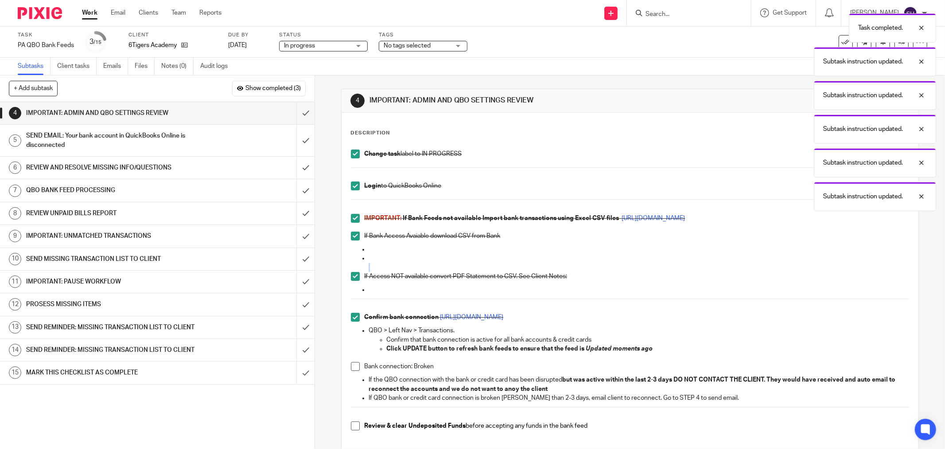
drag, startPoint x: 350, startPoint y: 366, endPoint x: 352, endPoint y: 395, distance: 29.8
click at [351, 366] on span at bounding box center [355, 366] width 9 height 9
click at [351, 423] on span at bounding box center [355, 425] width 9 height 9
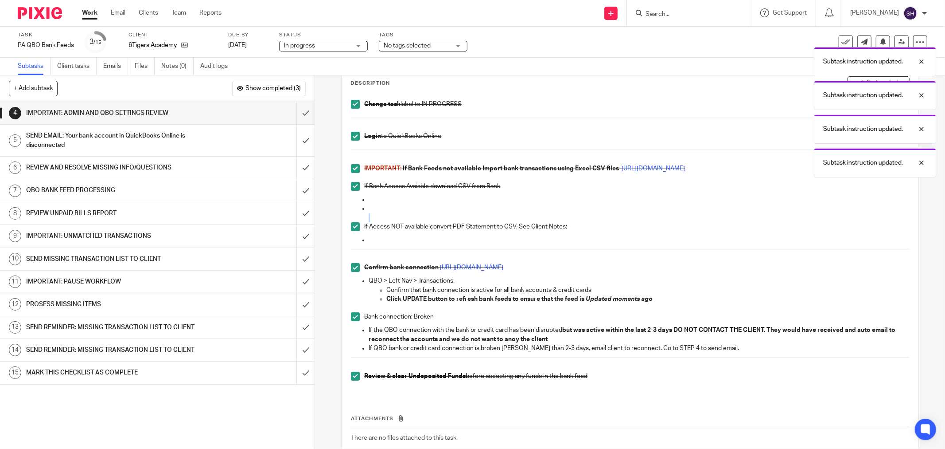
scroll to position [105, 0]
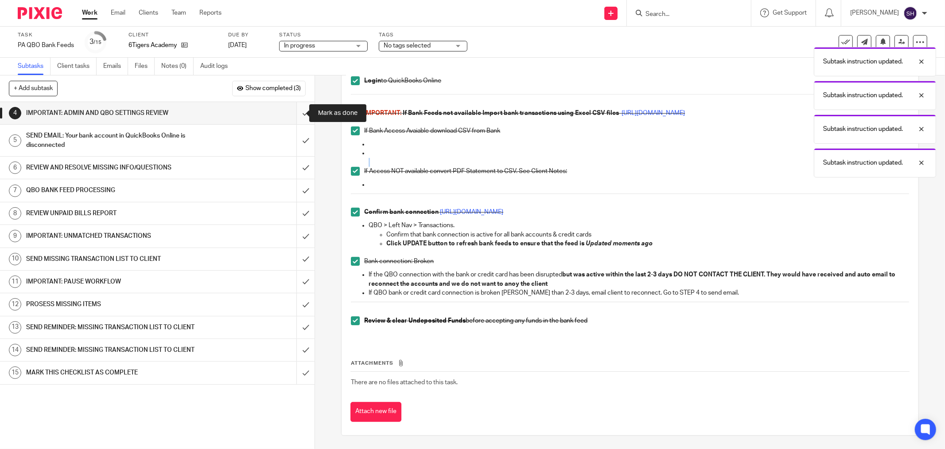
click at [297, 112] on input "submit" at bounding box center [157, 113] width 315 height 22
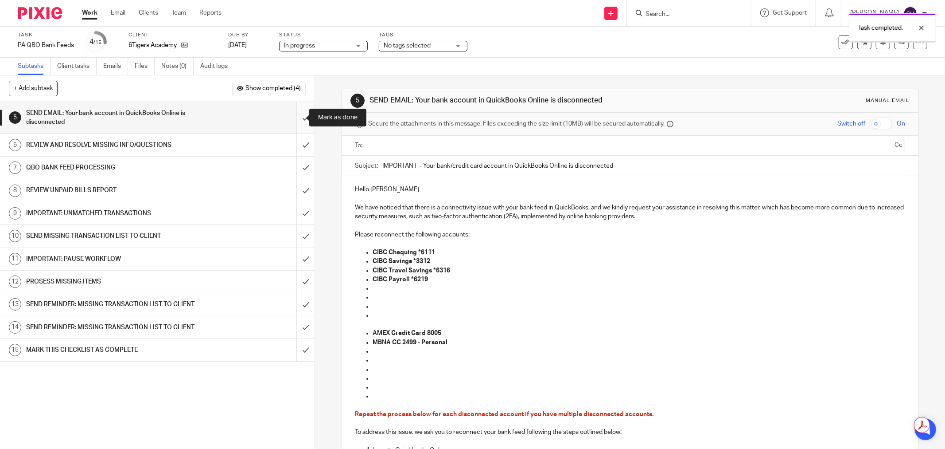
click at [300, 114] on input "submit" at bounding box center [157, 117] width 315 height 31
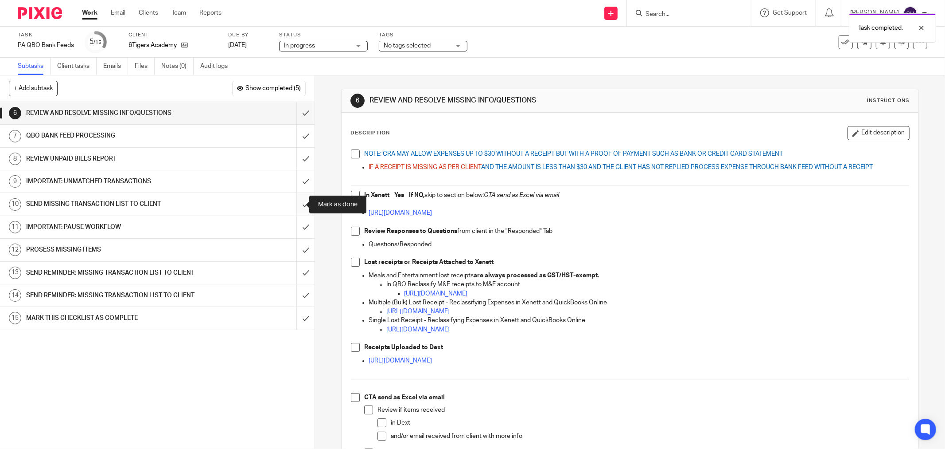
click at [297, 201] on input "submit" at bounding box center [157, 204] width 315 height 22
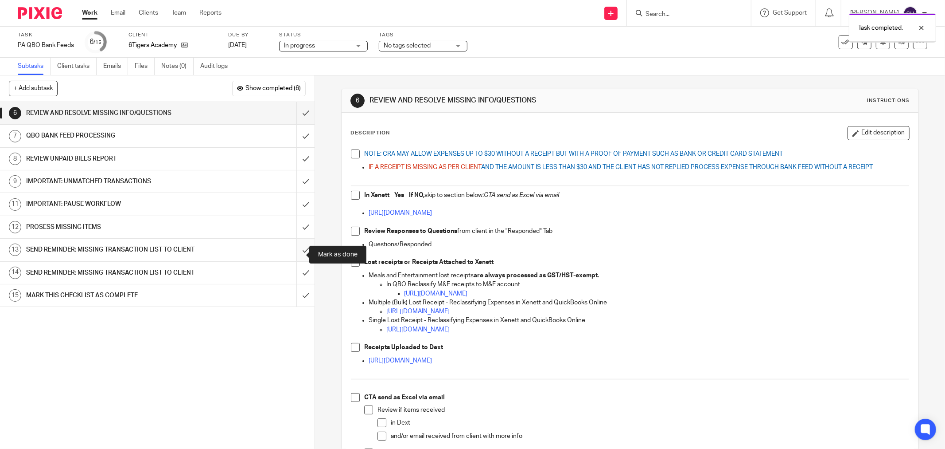
click at [297, 253] on input "submit" at bounding box center [157, 249] width 315 height 22
click at [296, 255] on input "submit" at bounding box center [157, 249] width 315 height 22
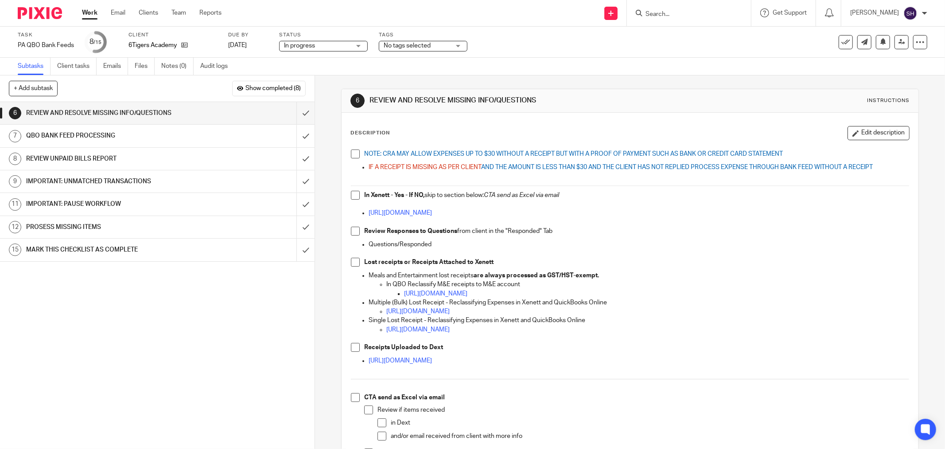
click at [355, 152] on span at bounding box center [355, 153] width 9 height 9
click at [351, 193] on span at bounding box center [355, 195] width 9 height 9
click at [352, 227] on span at bounding box center [355, 230] width 9 height 9
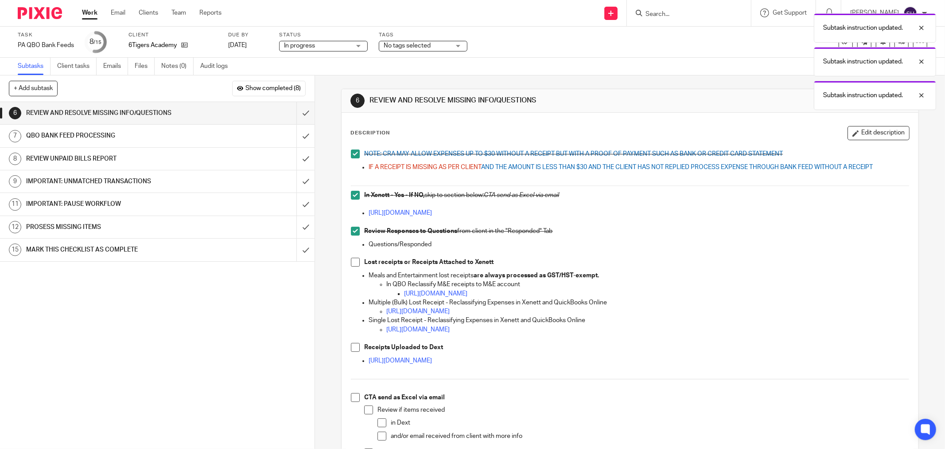
click at [351, 263] on span at bounding box center [355, 262] width 9 height 9
click at [351, 344] on span at bounding box center [355, 347] width 9 height 9
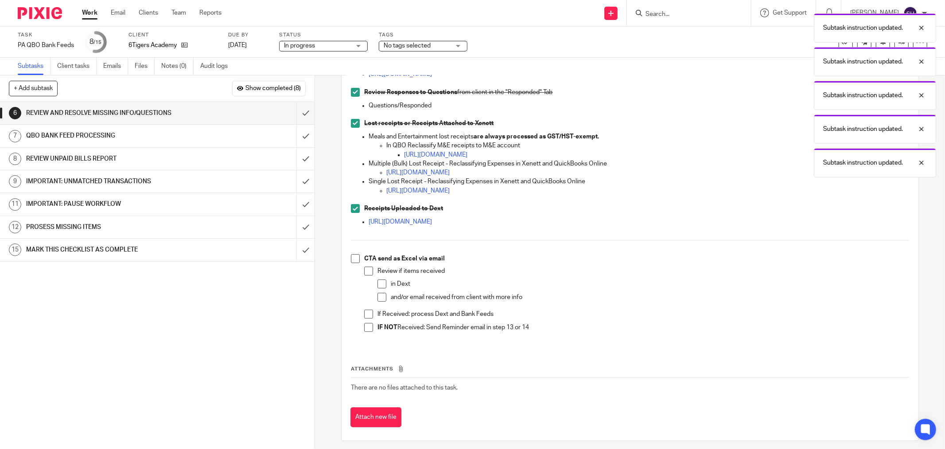
scroll to position [144, 0]
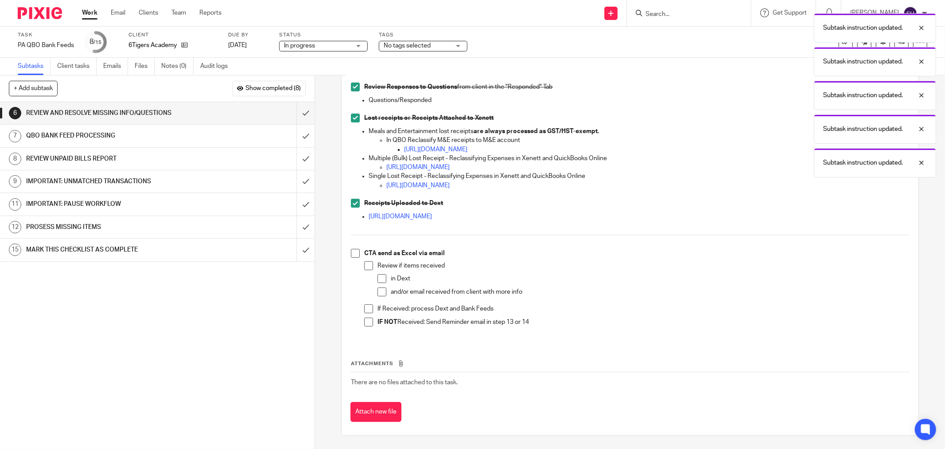
click at [355, 252] on span at bounding box center [355, 253] width 9 height 9
click at [370, 268] on span at bounding box center [368, 265] width 9 height 9
click at [378, 276] on span at bounding box center [382, 278] width 9 height 9
click at [379, 289] on span at bounding box center [382, 291] width 9 height 9
click at [365, 307] on span at bounding box center [368, 308] width 9 height 9
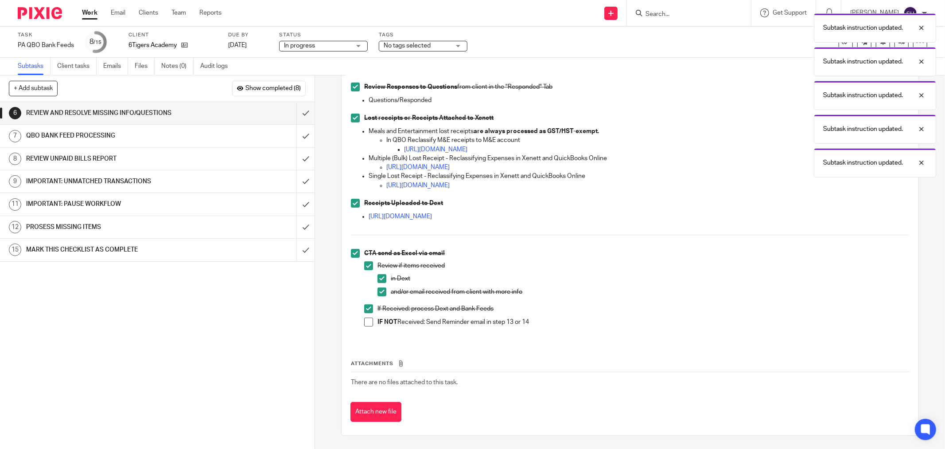
drag, startPoint x: 362, startPoint y: 321, endPoint x: 362, endPoint y: 299, distance: 22.2
click at [364, 321] on span at bounding box center [368, 321] width 9 height 9
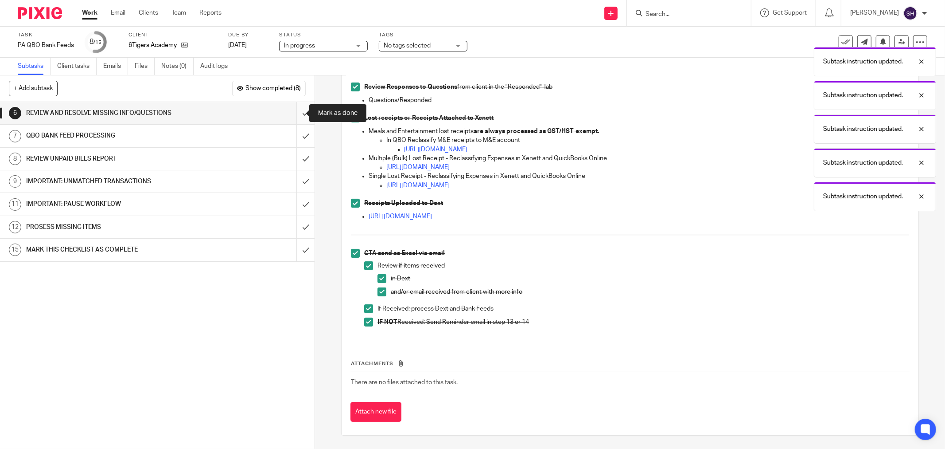
click at [294, 113] on input "submit" at bounding box center [157, 113] width 315 height 22
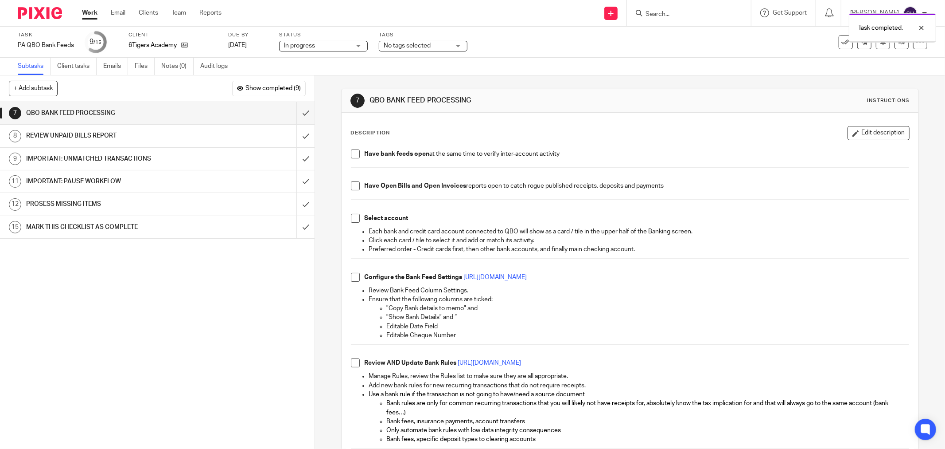
click at [351, 152] on span at bounding box center [355, 153] width 9 height 9
click at [354, 191] on li "Have Open Bills and Open Invoices reports open to catch rogue published receipt…" at bounding box center [630, 187] width 558 height 13
click at [353, 186] on span at bounding box center [355, 185] width 9 height 9
drag, startPoint x: 352, startPoint y: 216, endPoint x: 351, endPoint y: 242, distance: 25.3
click at [352, 217] on span at bounding box center [355, 218] width 9 height 9
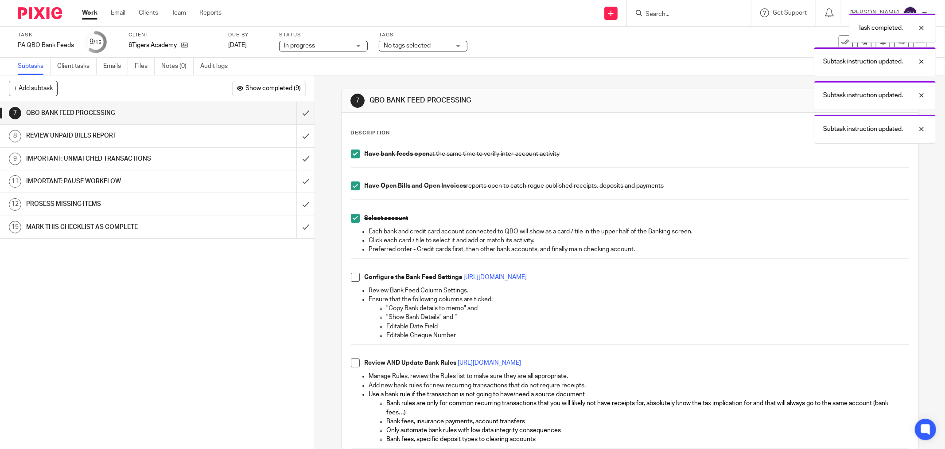
click at [351, 276] on span at bounding box center [355, 277] width 9 height 9
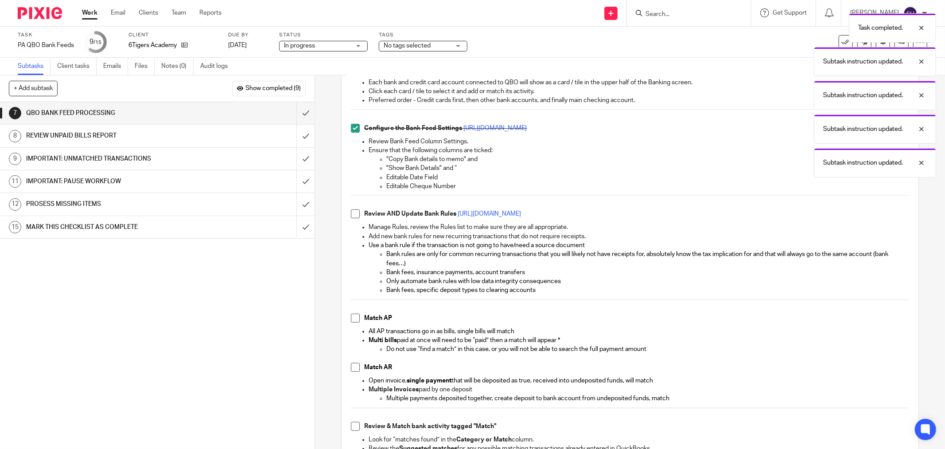
scroll to position [197, 0]
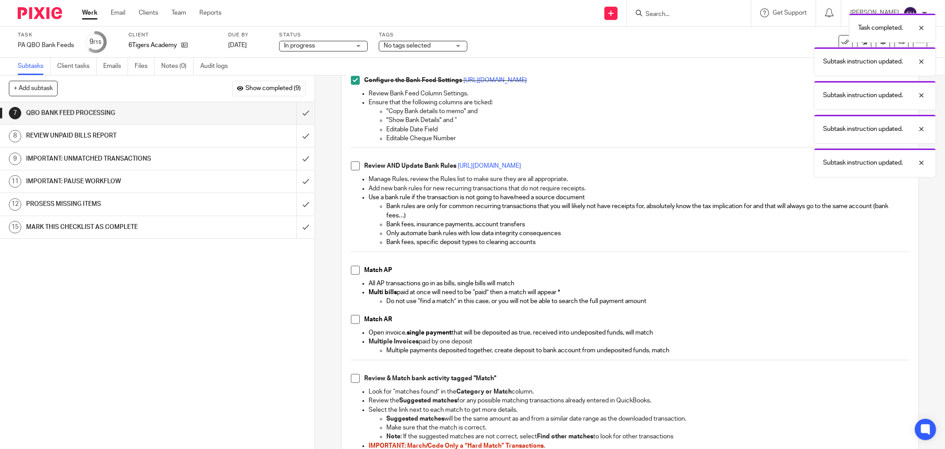
click at [354, 162] on span at bounding box center [355, 165] width 9 height 9
drag, startPoint x: 351, startPoint y: 268, endPoint x: 349, endPoint y: 277, distance: 9.0
click at [351, 268] on span at bounding box center [355, 270] width 9 height 9
click at [354, 320] on span at bounding box center [355, 319] width 9 height 9
click at [348, 377] on div "Have bank feeds open at the same time to verify inter-account activity Have Ope…" at bounding box center [630, 430] width 567 height 964
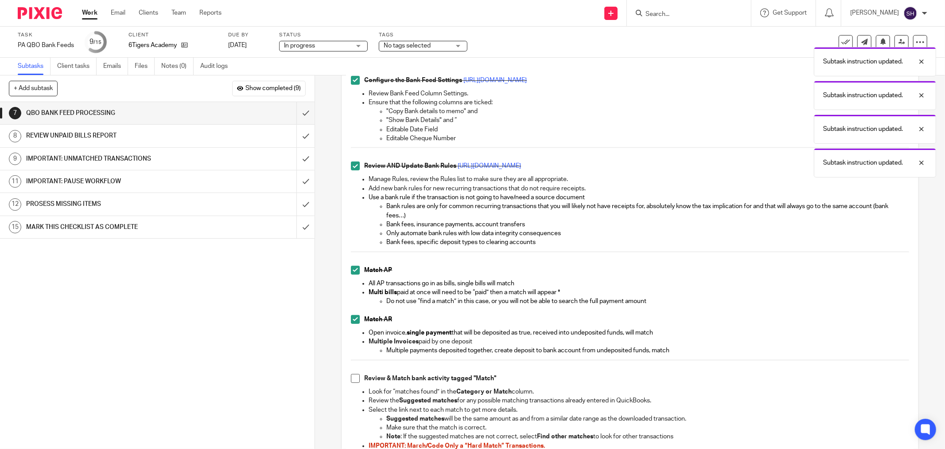
click at [351, 376] on span at bounding box center [355, 378] width 9 height 9
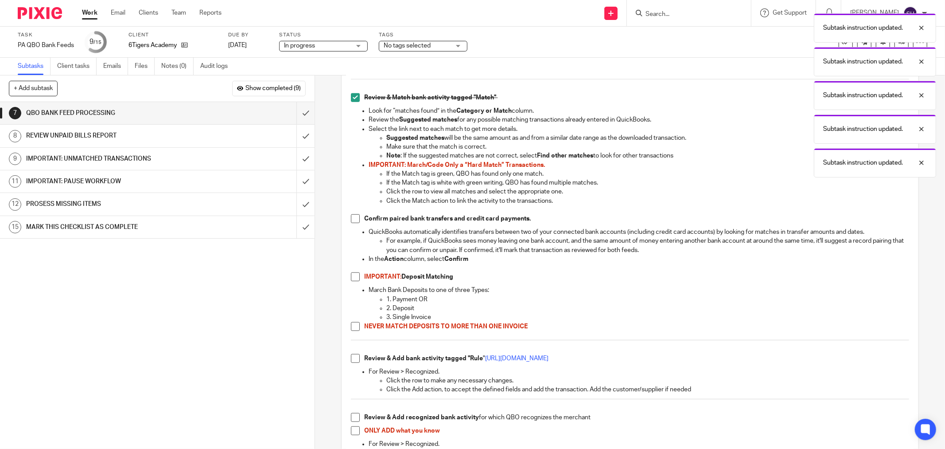
scroll to position [492, 0]
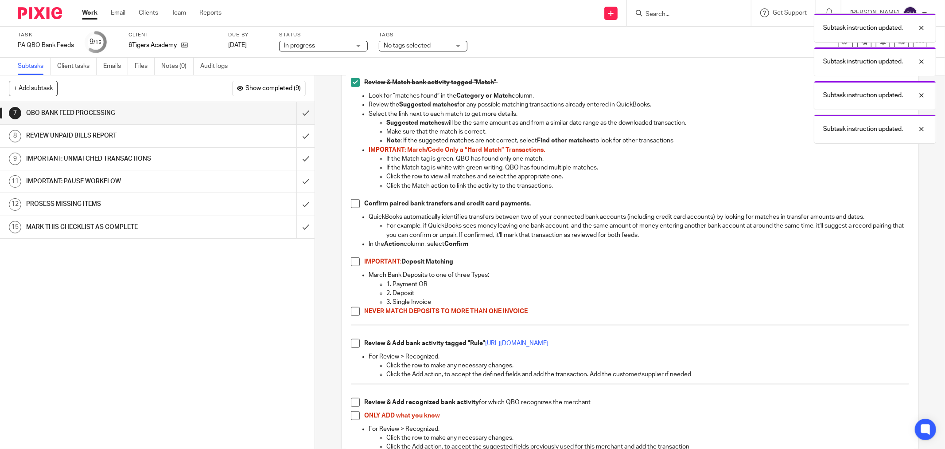
click at [351, 206] on span at bounding box center [355, 203] width 9 height 9
click at [352, 266] on li "IMPORTANT: Deposit Matching" at bounding box center [630, 263] width 558 height 13
click at [352, 264] on span at bounding box center [355, 261] width 9 height 9
click at [351, 311] on span at bounding box center [355, 311] width 9 height 9
click at [351, 339] on span at bounding box center [355, 343] width 9 height 9
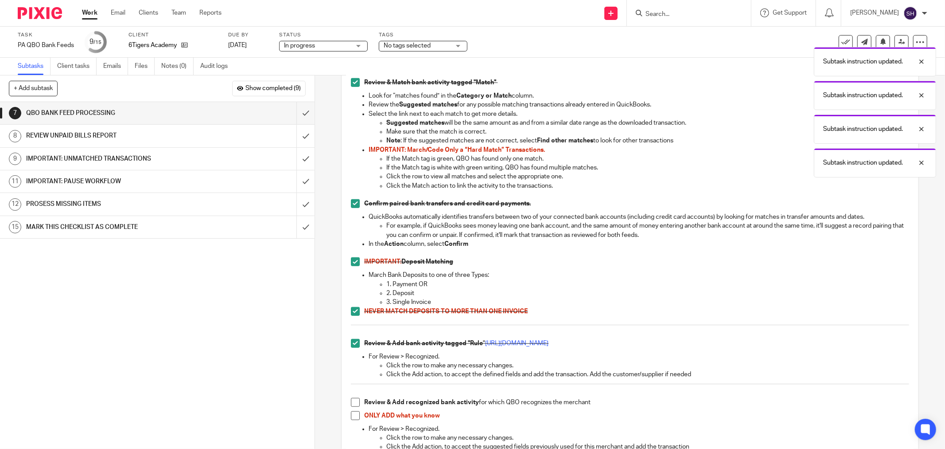
click at [355, 405] on span at bounding box center [355, 402] width 9 height 9
drag, startPoint x: 355, startPoint y: 413, endPoint x: 378, endPoint y: 378, distance: 42.2
click at [355, 412] on span at bounding box center [355, 415] width 9 height 9
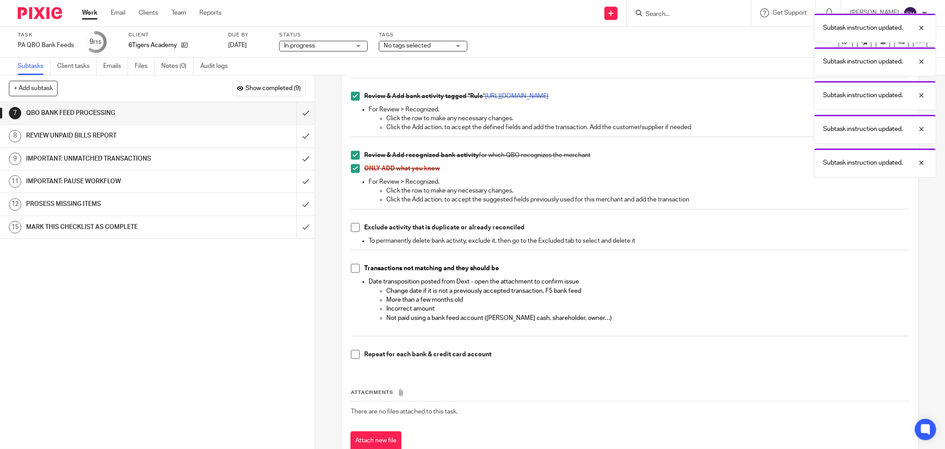
scroll to position [769, 0]
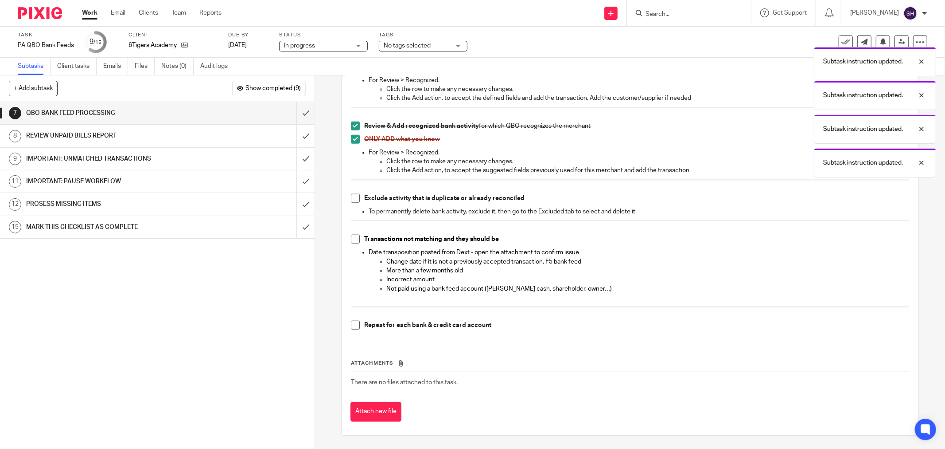
click at [356, 198] on span at bounding box center [355, 198] width 9 height 9
click at [355, 240] on span at bounding box center [355, 238] width 9 height 9
click at [351, 322] on span at bounding box center [355, 324] width 9 height 9
click at [296, 109] on input "submit" at bounding box center [157, 113] width 315 height 22
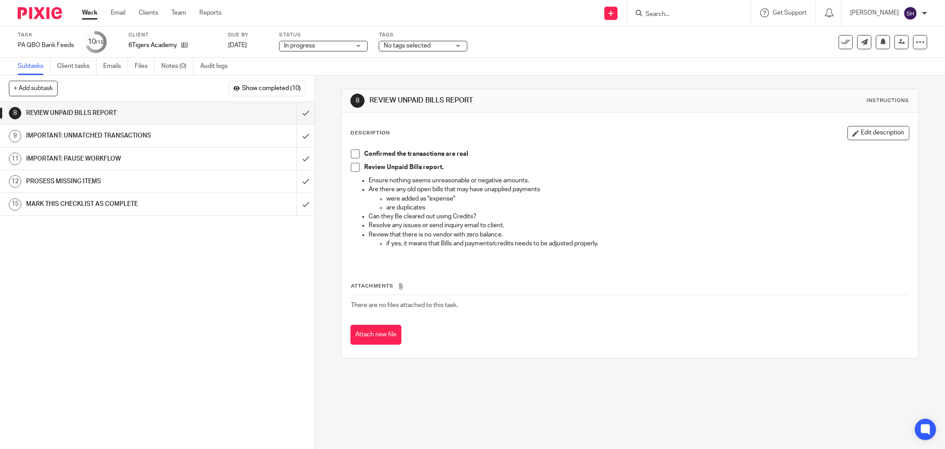
click at [351, 152] on span at bounding box center [355, 153] width 9 height 9
click at [351, 165] on span at bounding box center [355, 167] width 9 height 9
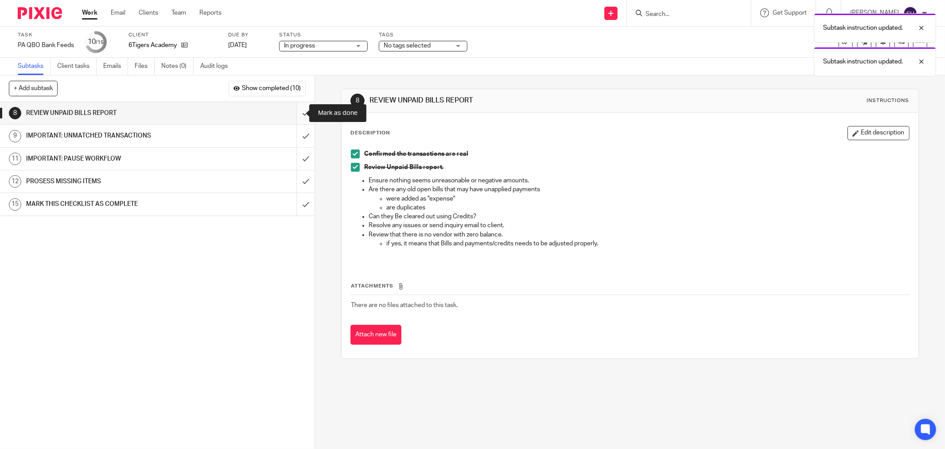
click at [292, 109] on input "submit" at bounding box center [157, 113] width 315 height 22
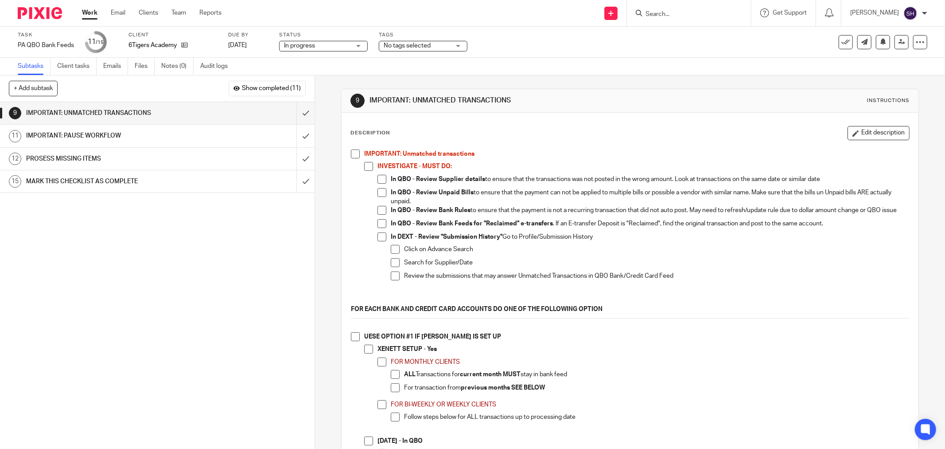
click at [351, 158] on li "IMPORTANT: Unmatched transactions INVESTIGATE - MUST DO: In QBO - Review Suppli…" at bounding box center [630, 226] width 558 height 155
click at [352, 155] on span at bounding box center [355, 153] width 9 height 9
click at [367, 169] on span at bounding box center [368, 166] width 9 height 9
click at [380, 182] on span at bounding box center [382, 179] width 9 height 9
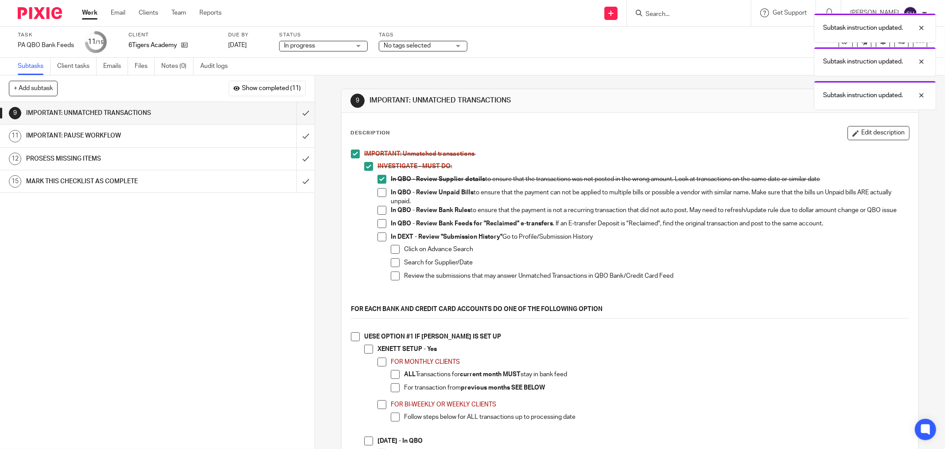
click at [378, 195] on span at bounding box center [382, 192] width 9 height 9
click at [380, 211] on span at bounding box center [382, 210] width 9 height 9
click at [379, 226] on span at bounding box center [382, 223] width 9 height 9
click at [382, 240] on span at bounding box center [382, 236] width 9 height 9
drag, startPoint x: 391, startPoint y: 250, endPoint x: 391, endPoint y: 267, distance: 16.4
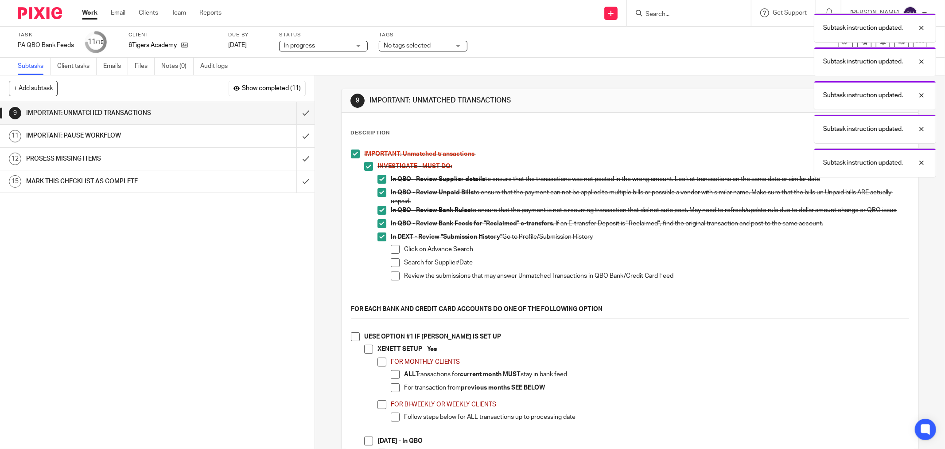
click at [391, 251] on span at bounding box center [395, 249] width 9 height 9
drag, startPoint x: 391, startPoint y: 267, endPoint x: 391, endPoint y: 275, distance: 8.0
click at [391, 267] on span at bounding box center [395, 262] width 9 height 9
click at [387, 281] on li "In DEXT - Review "Submission History" Go to Profile/Submission History Click on…" at bounding box center [644, 264] width 532 height 65
drag, startPoint x: 398, startPoint y: 278, endPoint x: 392, endPoint y: 280, distance: 6.2
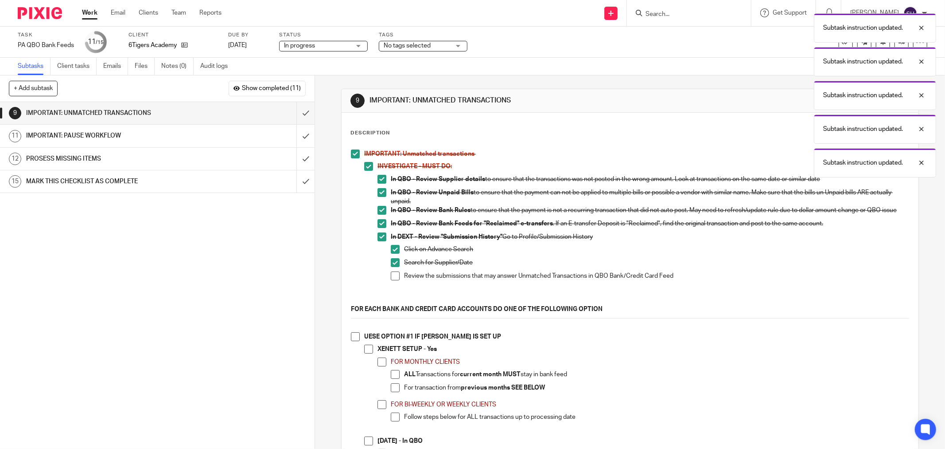
click at [397, 278] on li "Review the submissions that may answer Unmatched Transactions in QBO Bank/Credi…" at bounding box center [650, 277] width 519 height 13
click at [392, 280] on span at bounding box center [395, 275] width 9 height 9
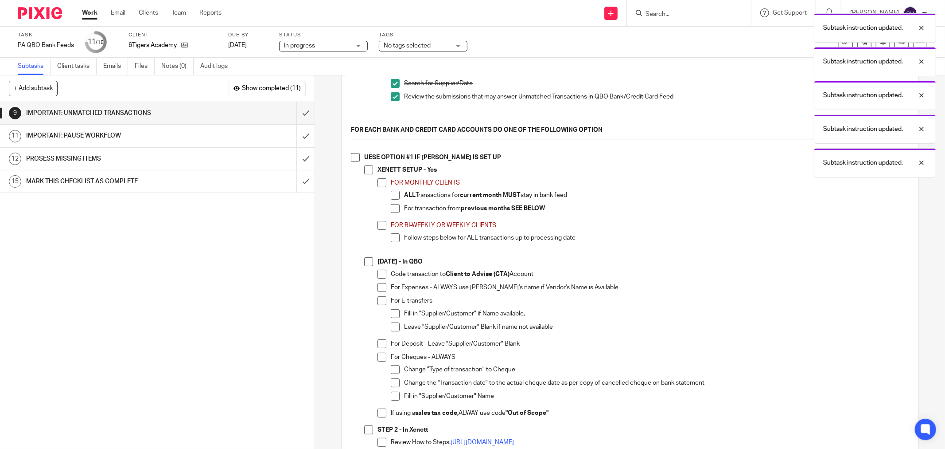
scroll to position [197, 0]
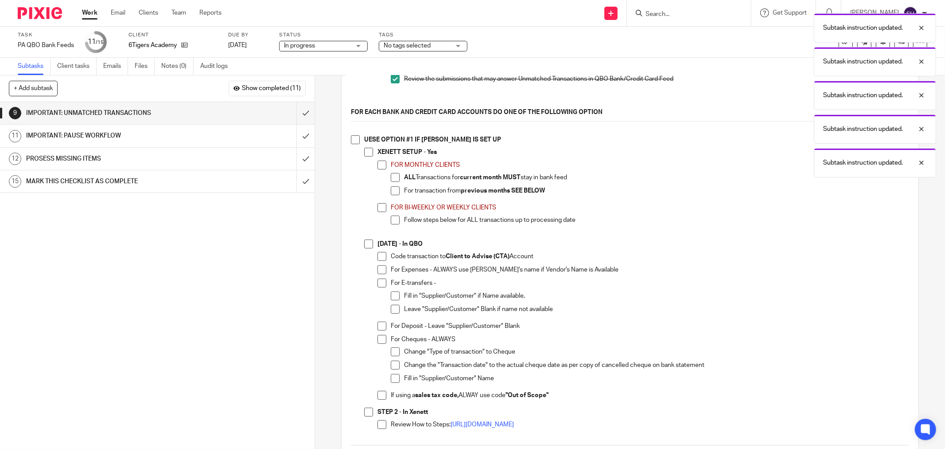
click at [353, 144] on span at bounding box center [355, 139] width 9 height 9
click at [366, 156] on span at bounding box center [368, 152] width 9 height 9
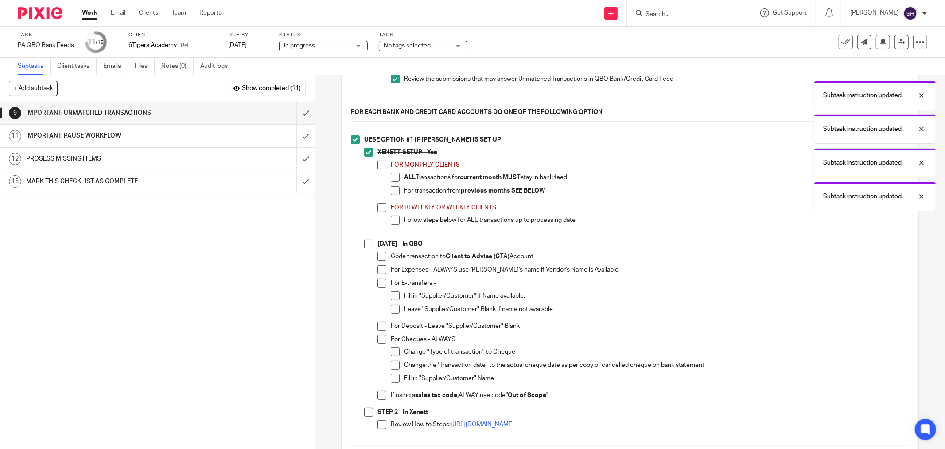
click at [378, 169] on span at bounding box center [382, 164] width 9 height 9
click at [391, 180] on span at bounding box center [395, 177] width 9 height 9
click at [391, 191] on span at bounding box center [395, 190] width 9 height 9
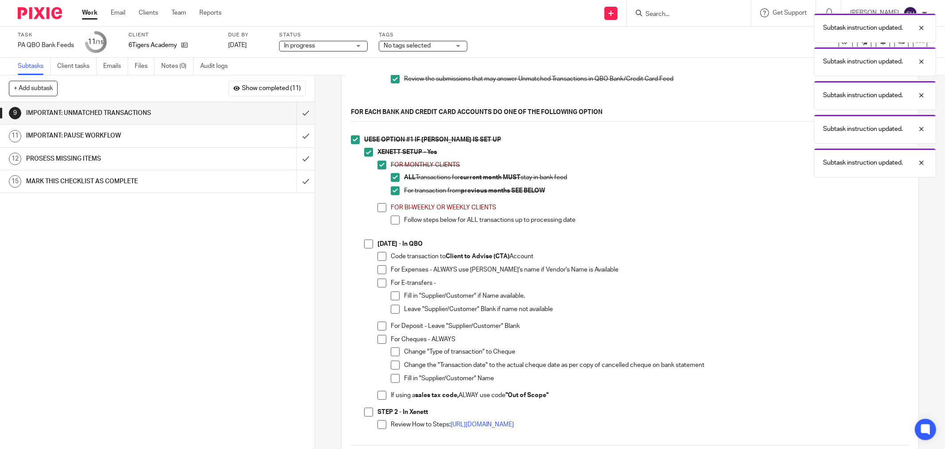
click at [379, 212] on span at bounding box center [382, 207] width 9 height 9
click at [394, 224] on span at bounding box center [395, 219] width 9 height 9
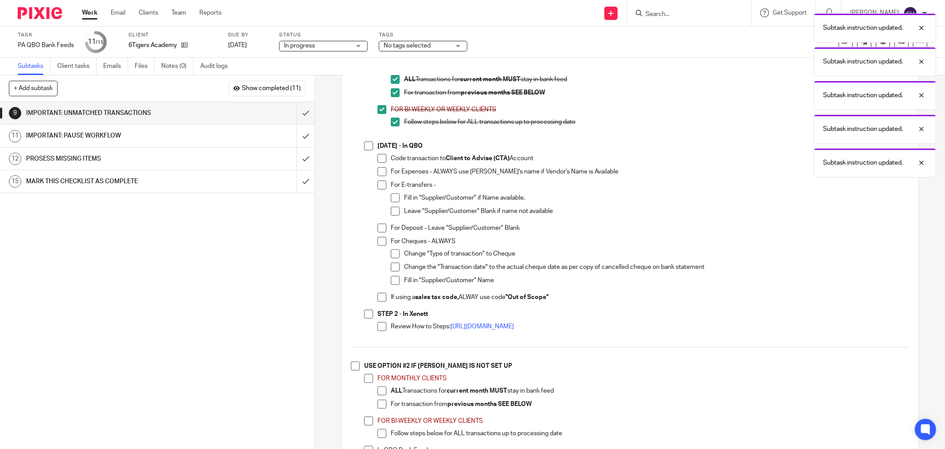
scroll to position [295, 0]
click at [368, 148] on span at bounding box center [368, 145] width 9 height 9
click at [378, 162] on span at bounding box center [382, 157] width 9 height 9
drag, startPoint x: 378, startPoint y: 176, endPoint x: 379, endPoint y: 183, distance: 7.3
click at [378, 176] on span at bounding box center [382, 171] width 9 height 9
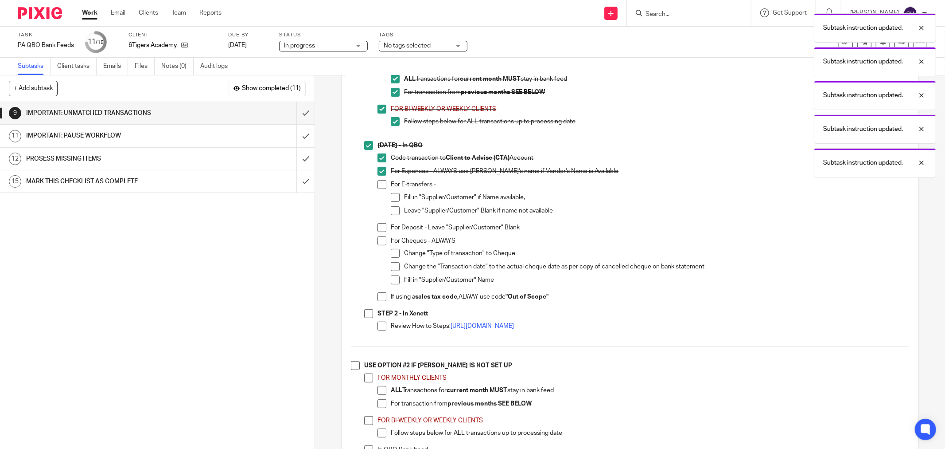
click at [381, 187] on span at bounding box center [382, 184] width 9 height 9
click at [391, 211] on span at bounding box center [395, 210] width 9 height 9
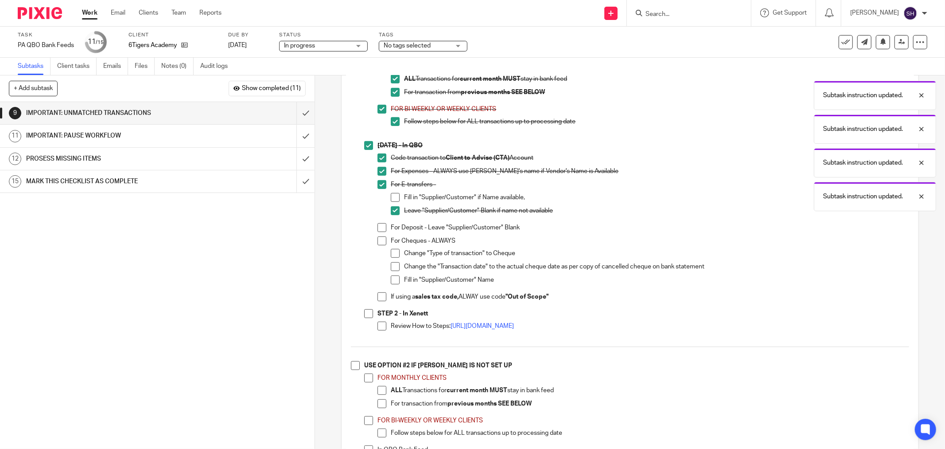
click at [387, 199] on li "For E-transfers - Fill in "Supplier/Customer" if Name available, Leave "Supplie…" at bounding box center [644, 201] width 532 height 43
click at [394, 202] on span at bounding box center [395, 197] width 9 height 9
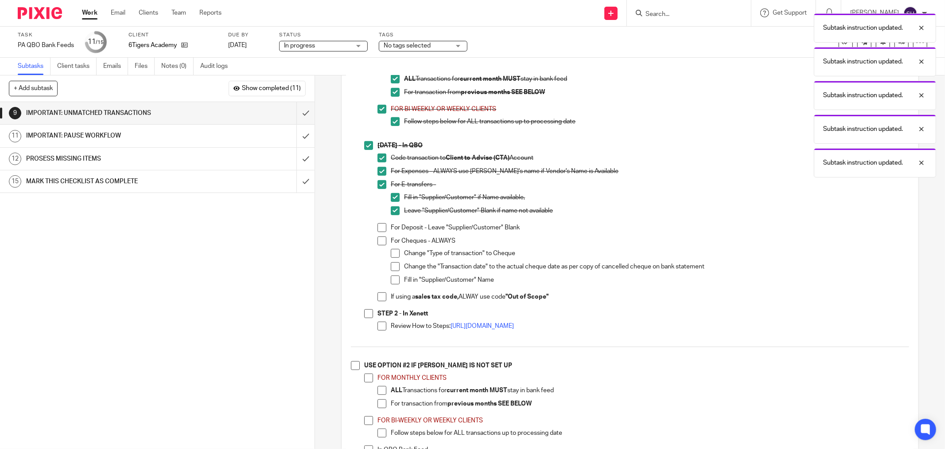
drag, startPoint x: 377, startPoint y: 230, endPoint x: 377, endPoint y: 242, distance: 12.9
click at [378, 230] on span at bounding box center [382, 227] width 9 height 9
click at [378, 245] on span at bounding box center [382, 240] width 9 height 9
drag, startPoint x: 388, startPoint y: 260, endPoint x: 392, endPoint y: 269, distance: 9.9
click at [391, 258] on span at bounding box center [395, 253] width 9 height 9
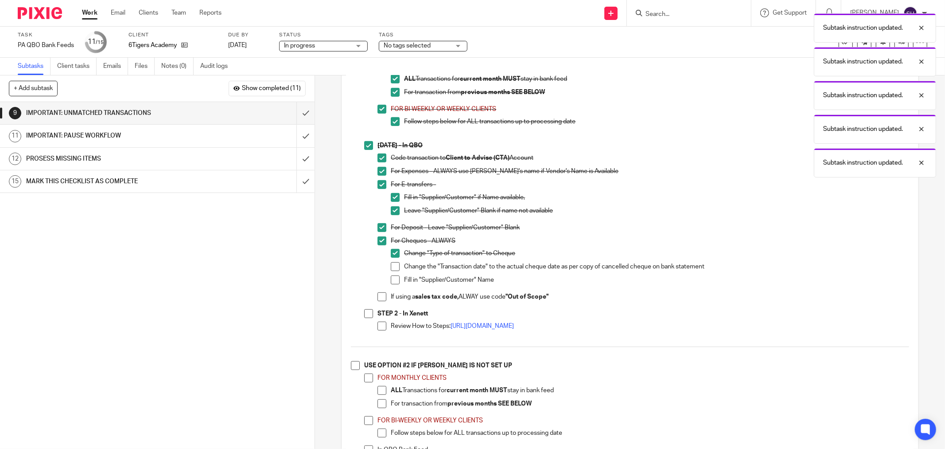
click at [393, 271] on span at bounding box center [395, 266] width 9 height 9
drag, startPoint x: 392, startPoint y: 282, endPoint x: 386, endPoint y: 292, distance: 11.3
click at [391, 283] on span at bounding box center [395, 279] width 9 height 9
click at [379, 301] on span at bounding box center [382, 296] width 9 height 9
click at [365, 318] on span at bounding box center [368, 313] width 9 height 9
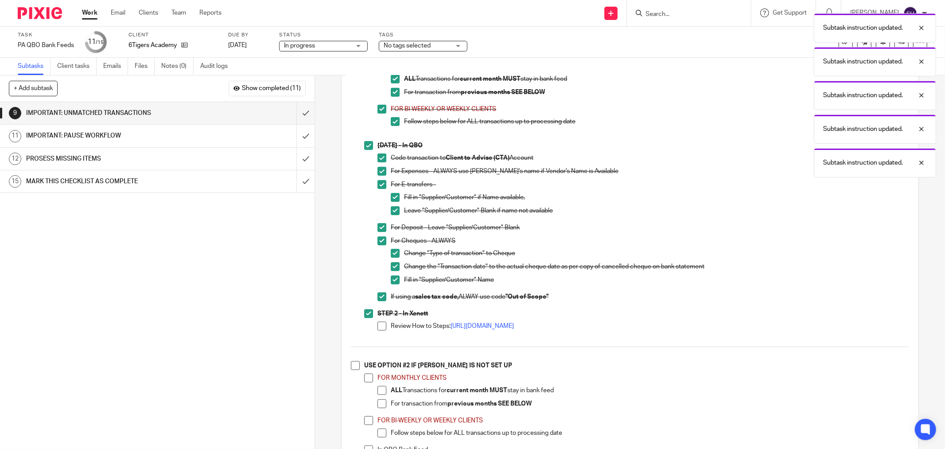
click at [380, 330] on span at bounding box center [382, 325] width 9 height 9
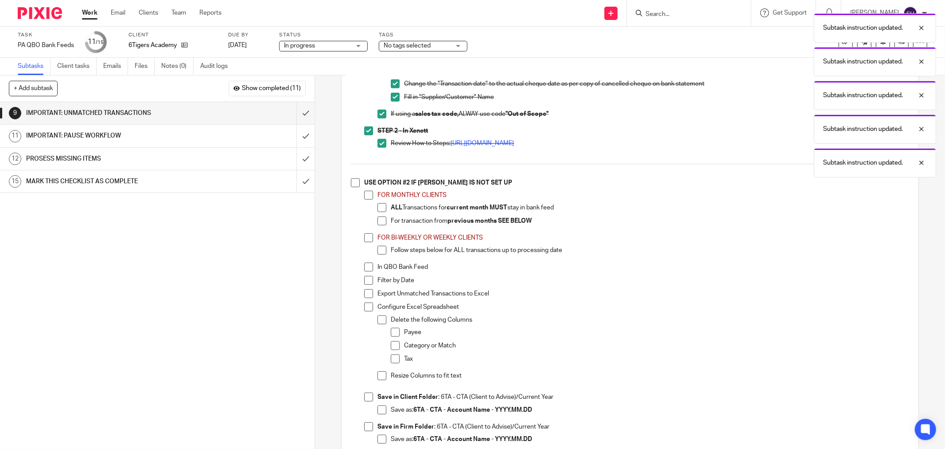
scroll to position [492, 0]
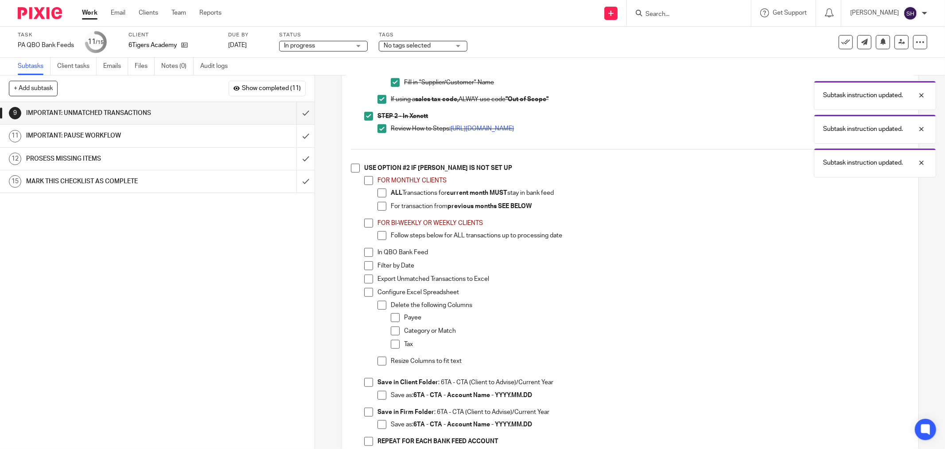
click at [351, 171] on span at bounding box center [355, 168] width 9 height 9
click at [367, 184] on span at bounding box center [368, 180] width 9 height 9
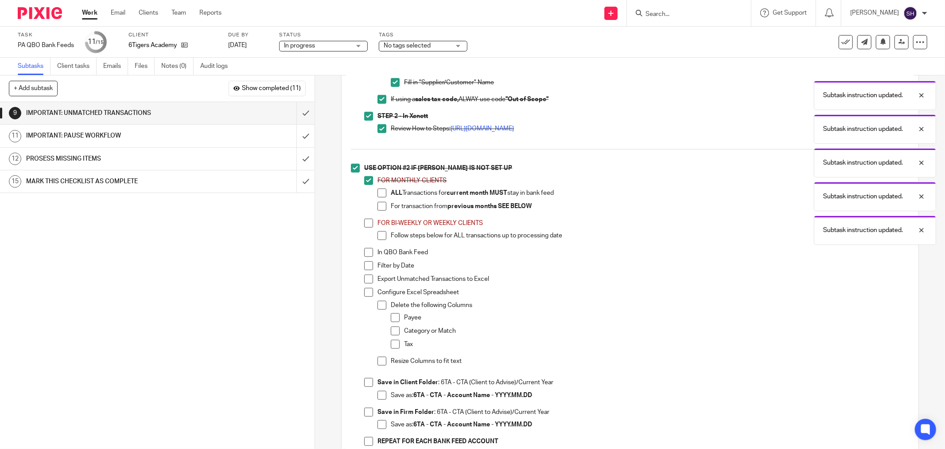
click at [378, 193] on span at bounding box center [382, 192] width 9 height 9
click at [378, 208] on span at bounding box center [382, 206] width 9 height 9
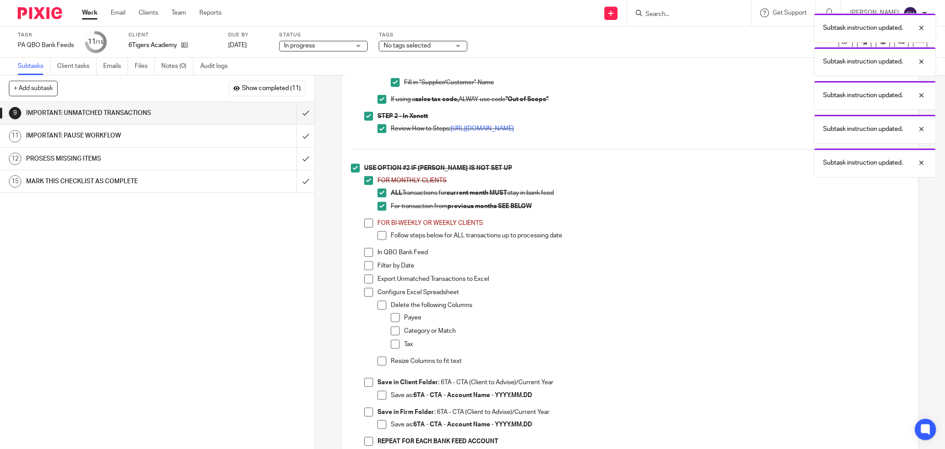
drag, startPoint x: 362, startPoint y: 228, endPoint x: 371, endPoint y: 232, distance: 9.7
click at [364, 227] on span at bounding box center [368, 223] width 9 height 9
click at [378, 236] on span at bounding box center [382, 235] width 9 height 9
click at [364, 257] on span at bounding box center [368, 252] width 9 height 9
click at [366, 274] on li "Filter by Date" at bounding box center [636, 267] width 545 height 13
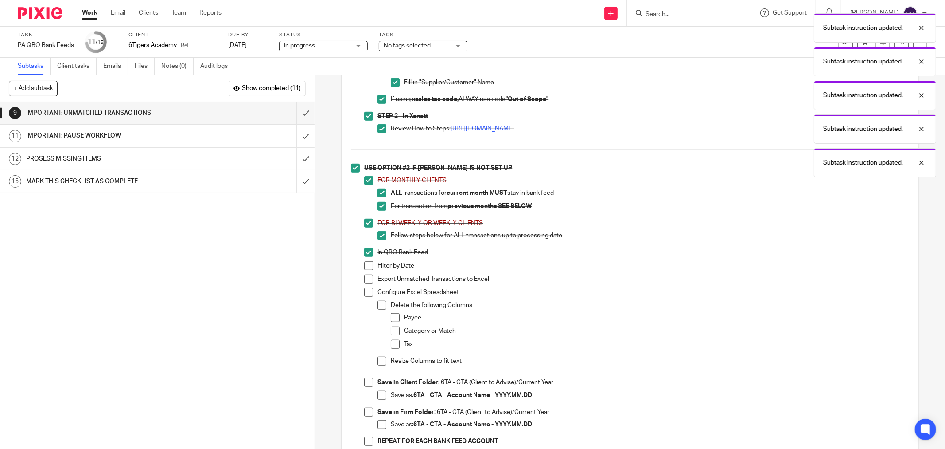
drag, startPoint x: 365, startPoint y: 272, endPoint x: 366, endPoint y: 281, distance: 8.9
click at [365, 270] on span at bounding box center [368, 265] width 9 height 9
click at [366, 281] on span at bounding box center [368, 278] width 9 height 9
click at [365, 293] on span at bounding box center [368, 292] width 9 height 9
drag, startPoint x: 379, startPoint y: 306, endPoint x: 393, endPoint y: 324, distance: 22.8
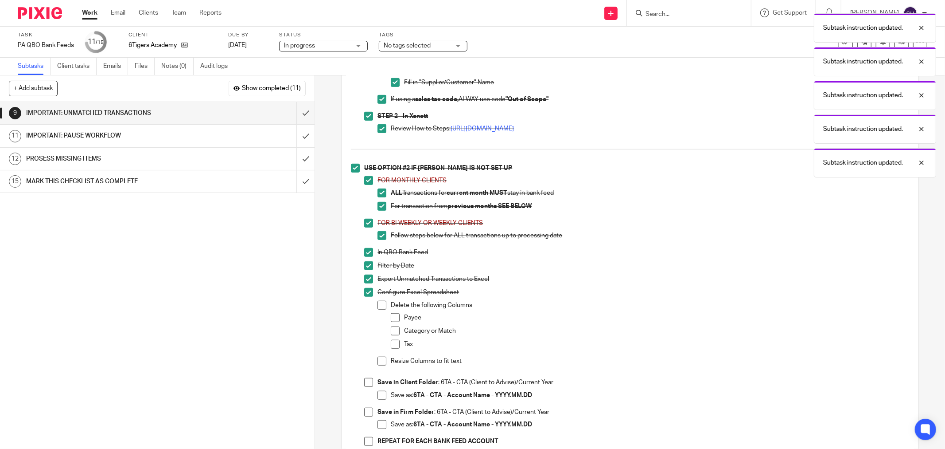
click at [379, 306] on span at bounding box center [382, 305] width 9 height 9
drag, startPoint x: 393, startPoint y: 324, endPoint x: 393, endPoint y: 332, distance: 7.1
click at [393, 322] on span at bounding box center [395, 317] width 9 height 9
drag, startPoint x: 393, startPoint y: 333, endPoint x: 393, endPoint y: 340, distance: 6.2
click at [393, 335] on span at bounding box center [395, 330] width 9 height 9
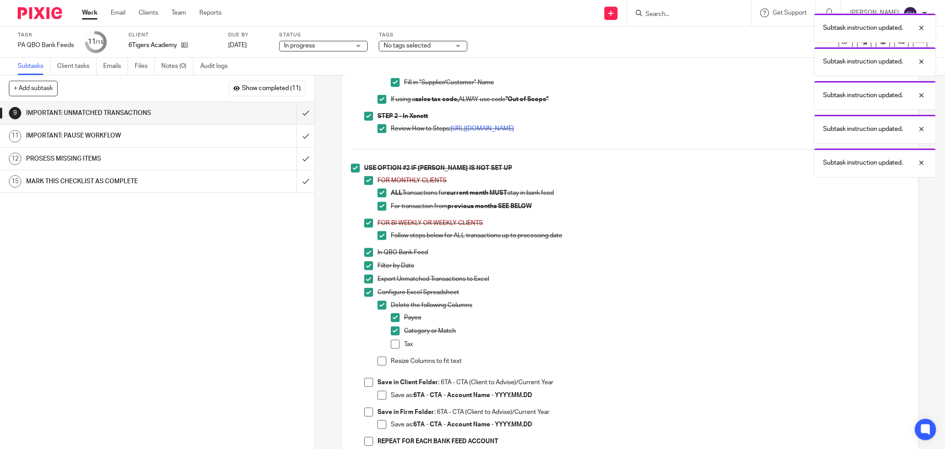
drag, startPoint x: 393, startPoint y: 347, endPoint x: 381, endPoint y: 361, distance: 18.3
click at [392, 348] on span at bounding box center [395, 344] width 9 height 9
click at [378, 365] on span at bounding box center [382, 360] width 9 height 9
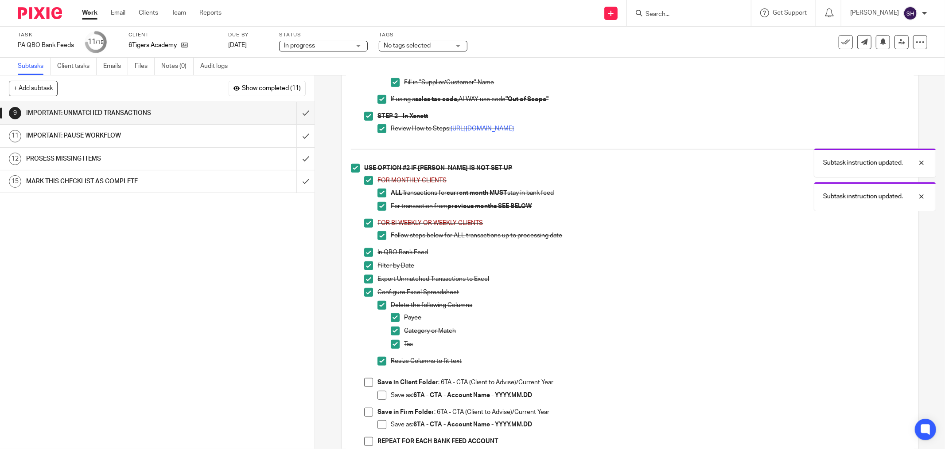
click at [365, 387] on span at bounding box center [368, 382] width 9 height 9
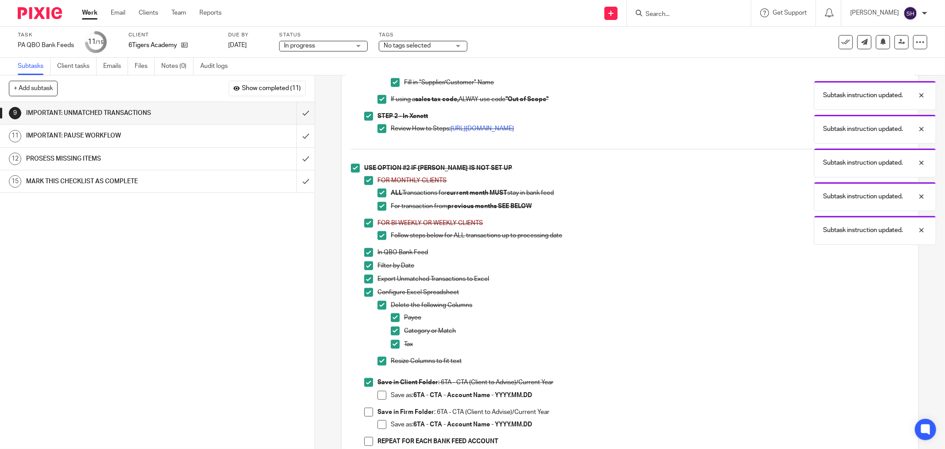
click at [379, 396] on span at bounding box center [382, 395] width 9 height 9
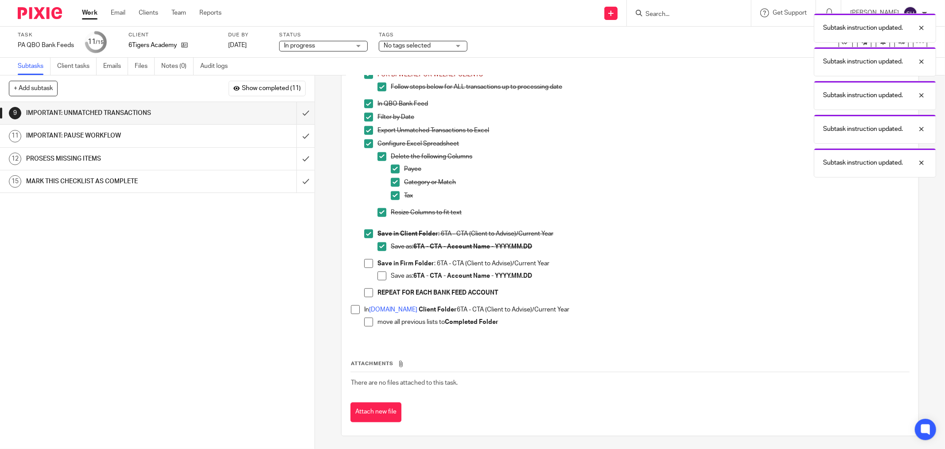
scroll to position [646, 0]
drag, startPoint x: 365, startPoint y: 266, endPoint x: 370, endPoint y: 268, distance: 5.0
click at [365, 266] on span at bounding box center [368, 262] width 9 height 9
click at [378, 273] on span at bounding box center [382, 275] width 9 height 9
drag, startPoint x: 367, startPoint y: 289, endPoint x: 353, endPoint y: 306, distance: 22.1
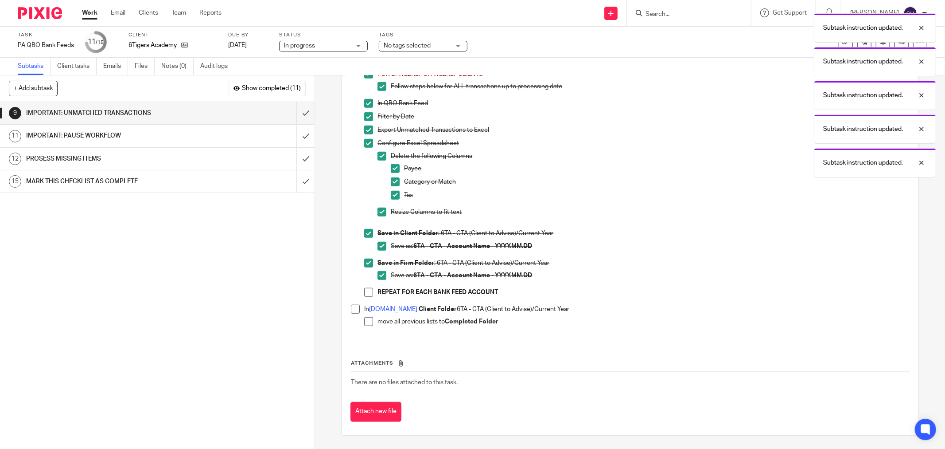
click at [366, 290] on span at bounding box center [368, 292] width 9 height 9
click at [351, 308] on span at bounding box center [355, 309] width 9 height 9
click at [364, 321] on span at bounding box center [368, 321] width 9 height 9
click at [300, 109] on input "submit" at bounding box center [157, 113] width 315 height 22
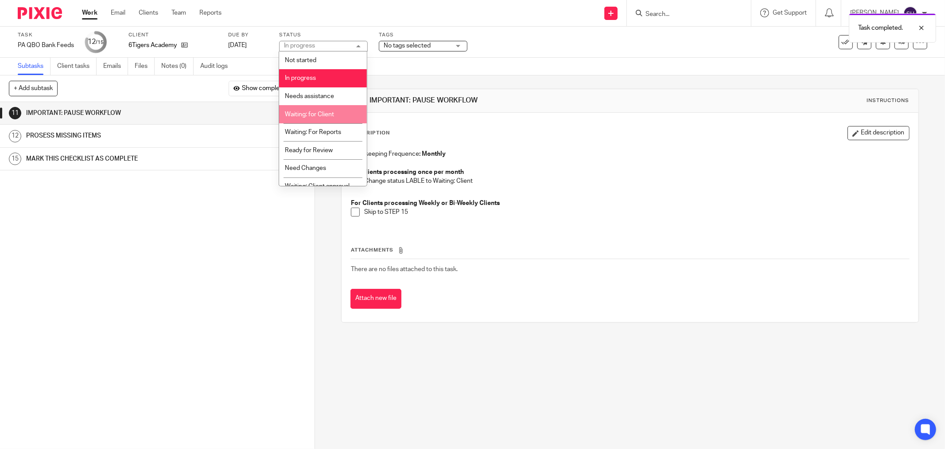
click at [343, 115] on li "Waiting: for Client" at bounding box center [323, 114] width 88 height 18
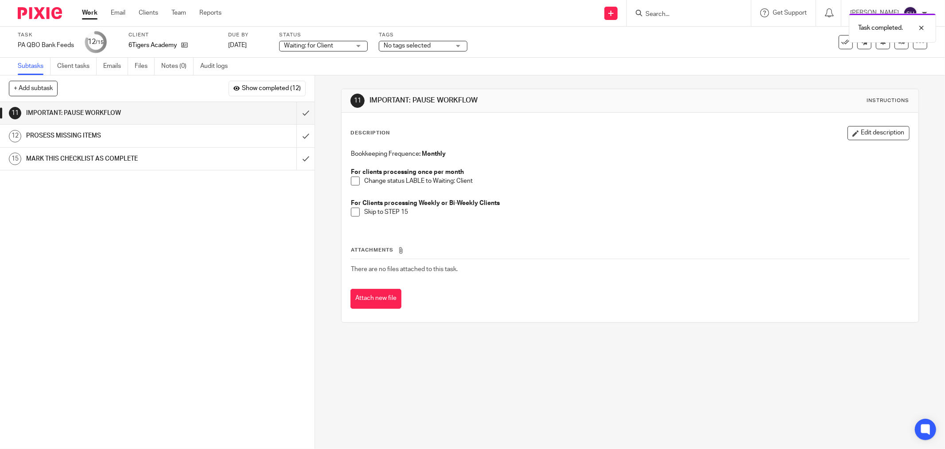
click at [351, 180] on span at bounding box center [355, 180] width 9 height 9
drag, startPoint x: 351, startPoint y: 212, endPoint x: 324, endPoint y: 171, distance: 49.2
click at [351, 211] on span at bounding box center [355, 211] width 9 height 9
click at [298, 112] on input "submit" at bounding box center [157, 113] width 315 height 22
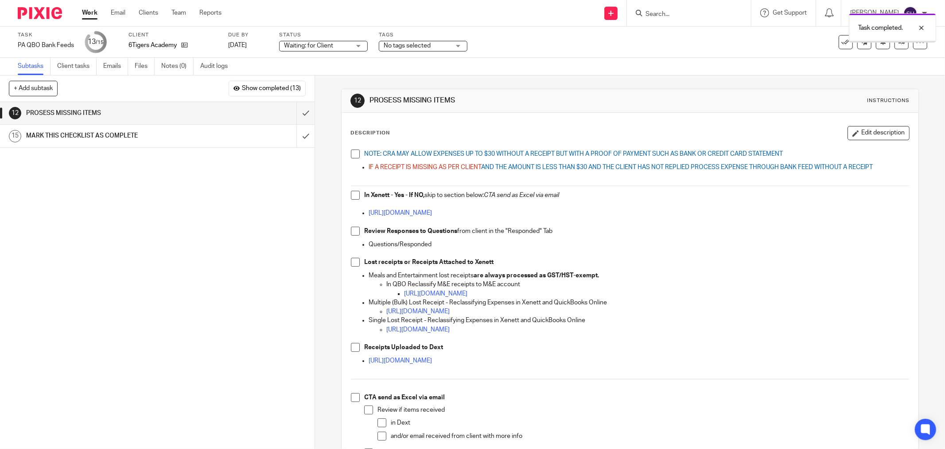
click at [87, 12] on link "Work" at bounding box center [90, 12] width 16 height 9
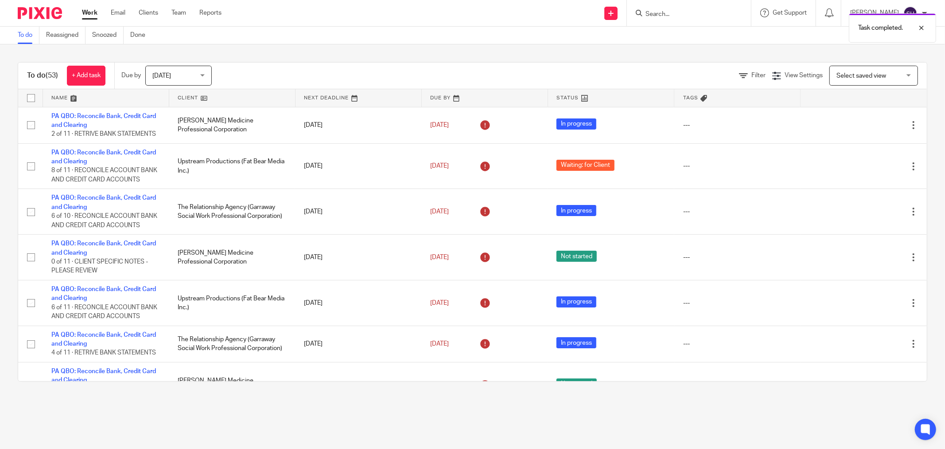
click at [245, 95] on link at bounding box center [232, 98] width 126 height 18
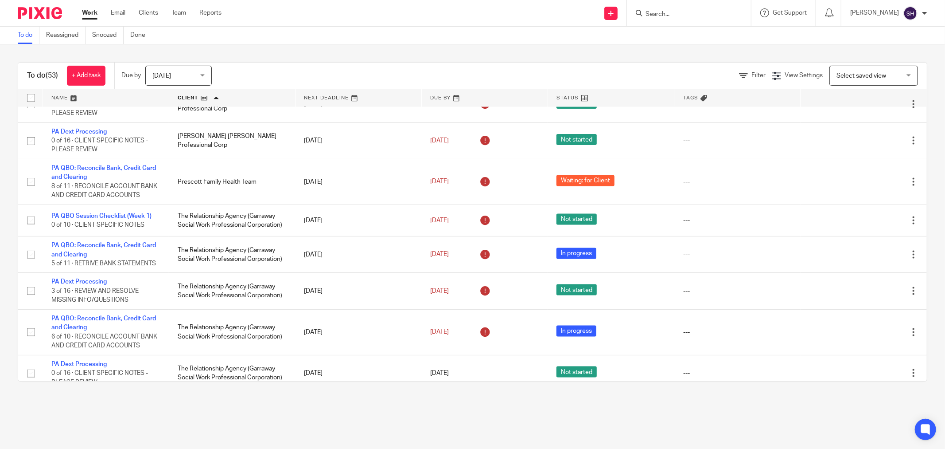
scroll to position [1083, 0]
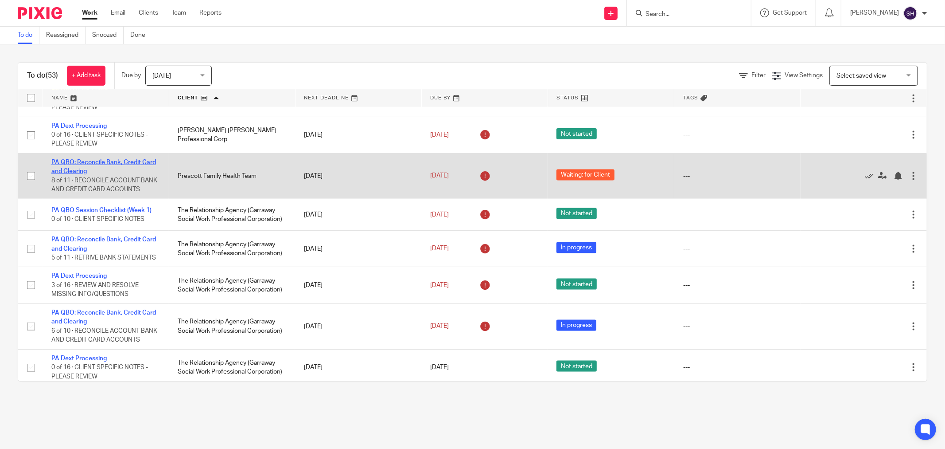
click at [114, 174] on link "PA QBO: Reconcile Bank, Credit Card and Clearing" at bounding box center [103, 166] width 105 height 15
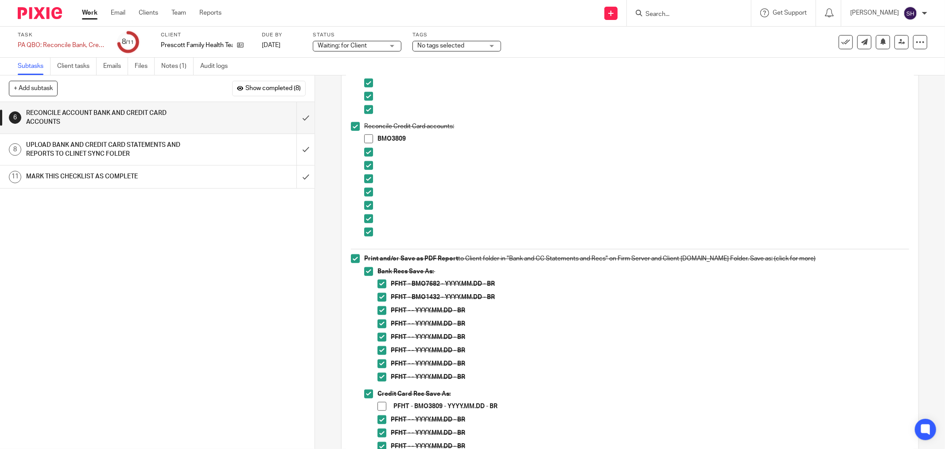
scroll to position [591, 0]
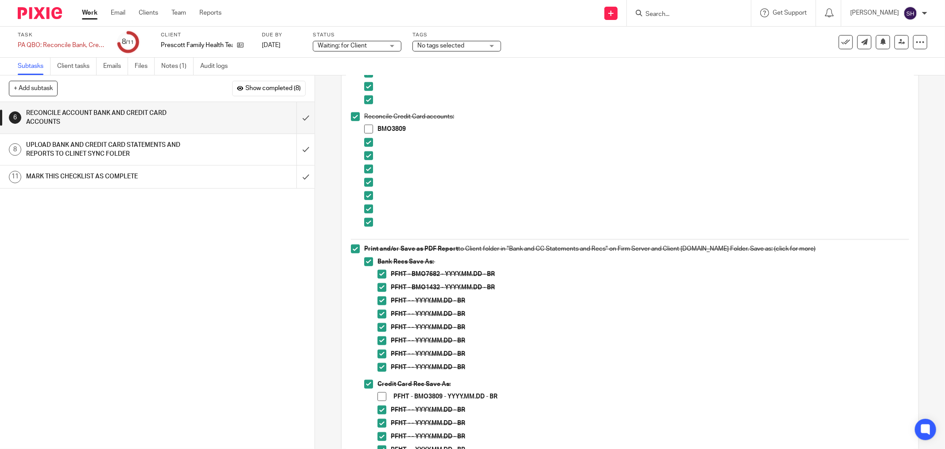
click at [366, 131] on span at bounding box center [368, 129] width 9 height 9
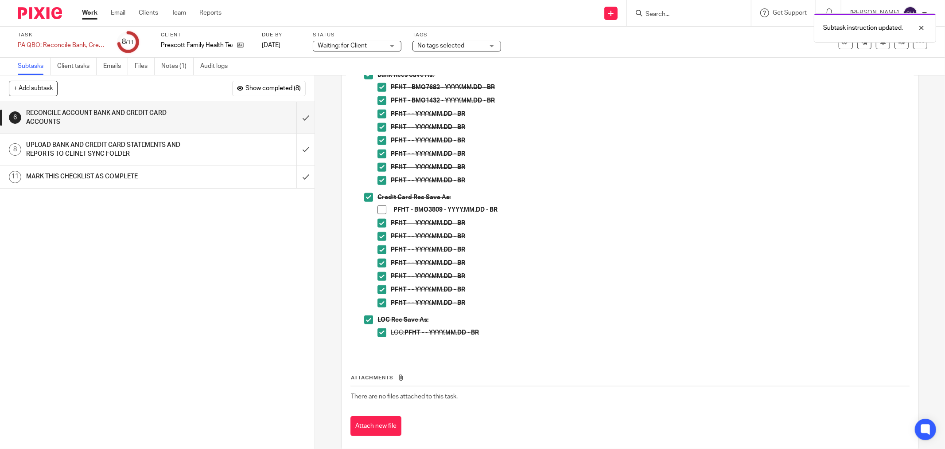
scroll to position [792, 0]
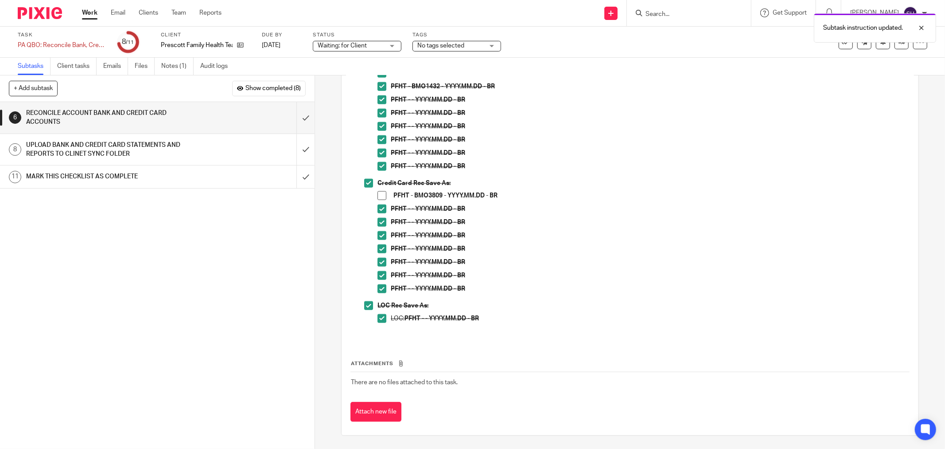
click at [381, 195] on span at bounding box center [382, 195] width 9 height 9
click at [291, 115] on input "submit" at bounding box center [157, 117] width 315 height 31
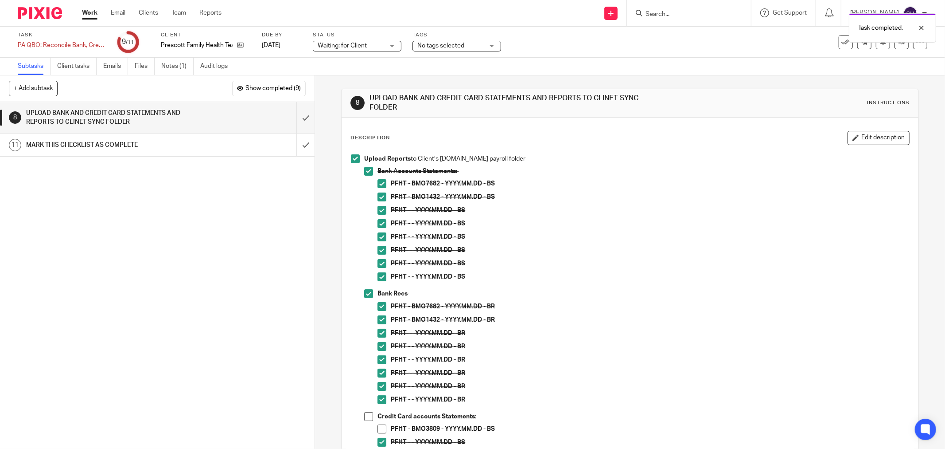
click at [379, 426] on span at bounding box center [382, 428] width 9 height 9
drag, startPoint x: 365, startPoint y: 418, endPoint x: 378, endPoint y: 405, distance: 18.5
click at [364, 417] on span at bounding box center [368, 416] width 9 height 9
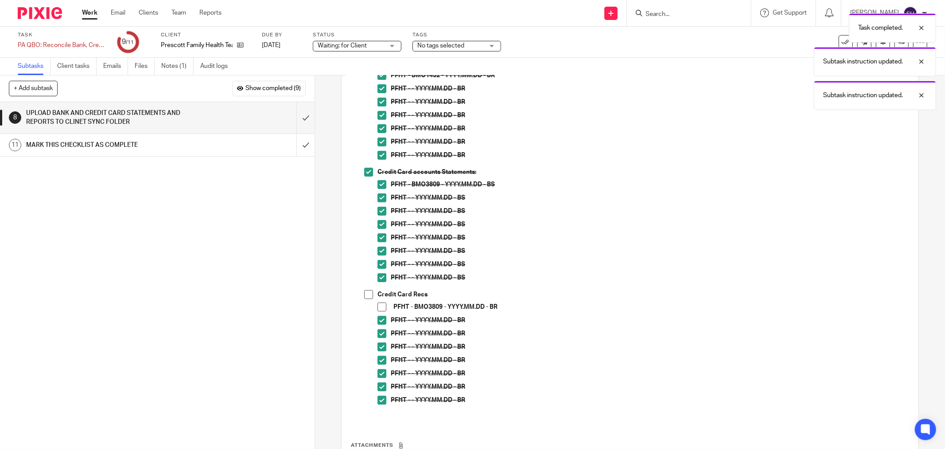
scroll to position [246, 0]
drag, startPoint x: 365, startPoint y: 295, endPoint x: 375, endPoint y: 298, distance: 9.7
click at [366, 295] on span at bounding box center [368, 292] width 9 height 9
click at [380, 301] on span at bounding box center [382, 305] width 9 height 9
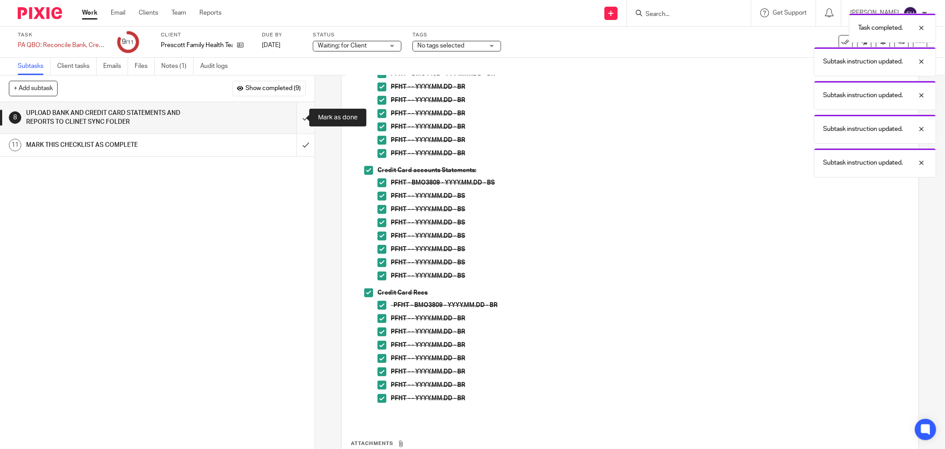
click at [296, 113] on input "submit" at bounding box center [157, 117] width 315 height 31
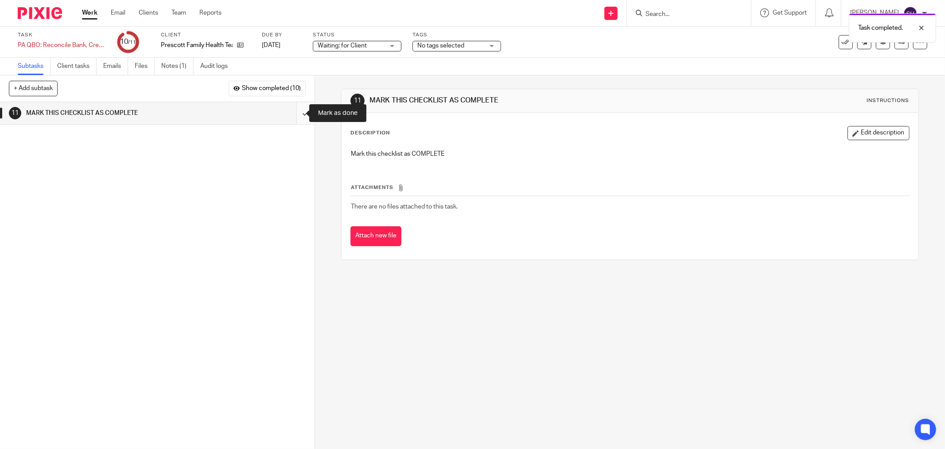
click at [301, 110] on input "submit" at bounding box center [157, 113] width 315 height 22
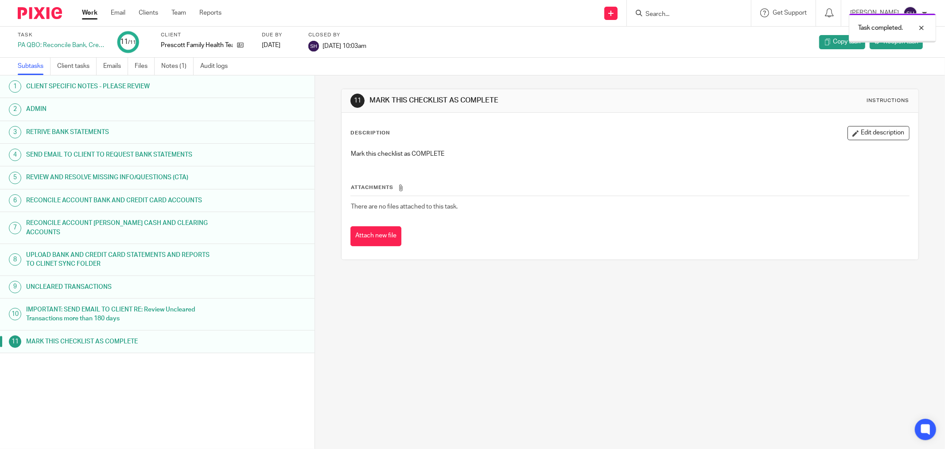
click at [91, 16] on link "Work" at bounding box center [90, 12] width 16 height 9
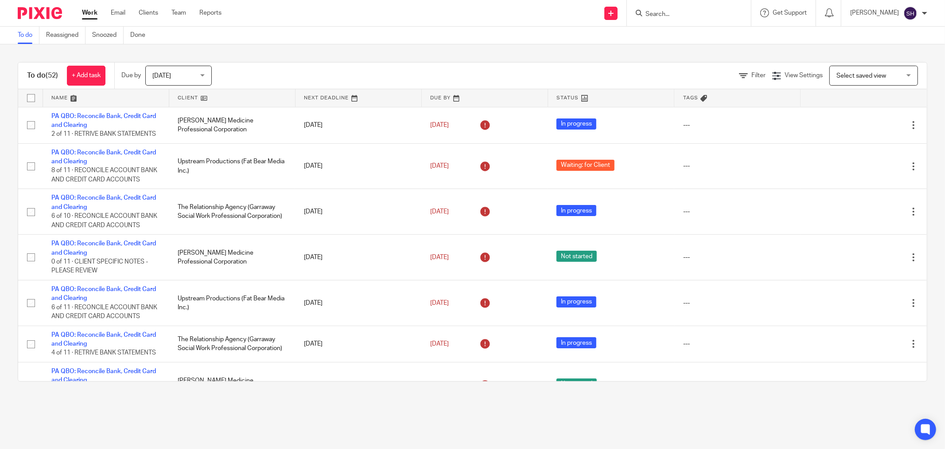
click at [224, 99] on link at bounding box center [232, 98] width 126 height 18
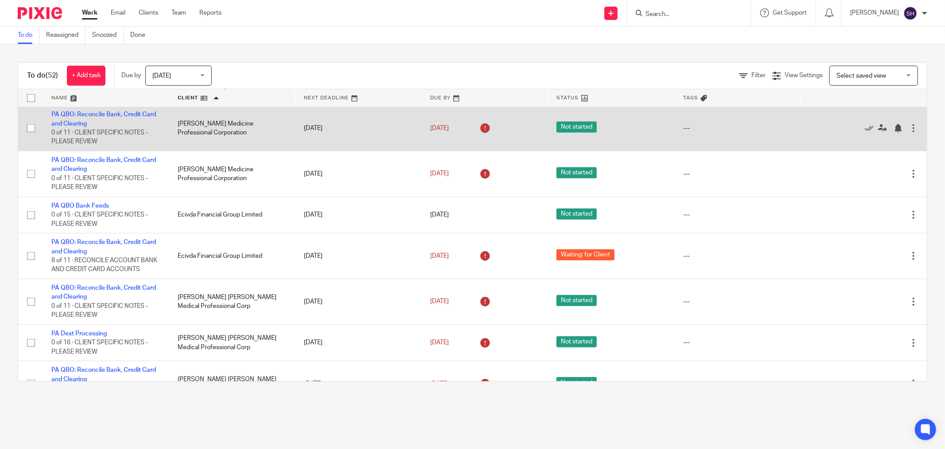
scroll to position [689, 0]
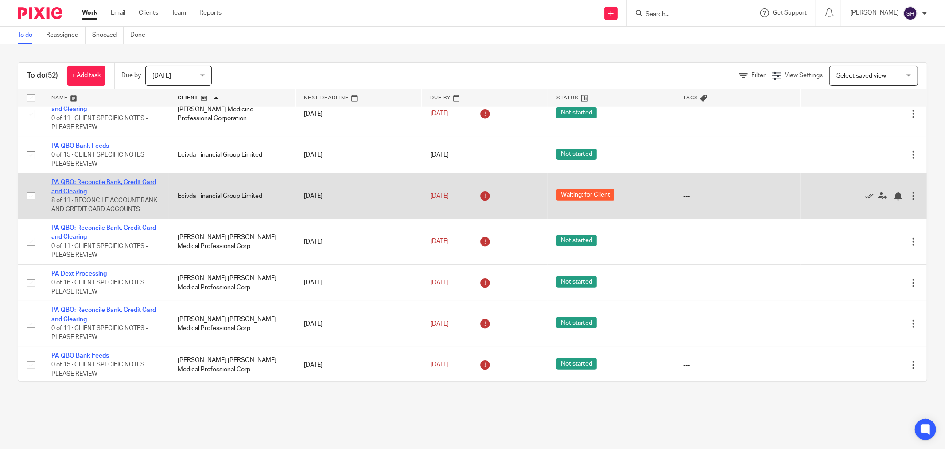
click at [90, 194] on link "PA QBO: Reconcile Bank, Credit Card and Clearing" at bounding box center [103, 186] width 105 height 15
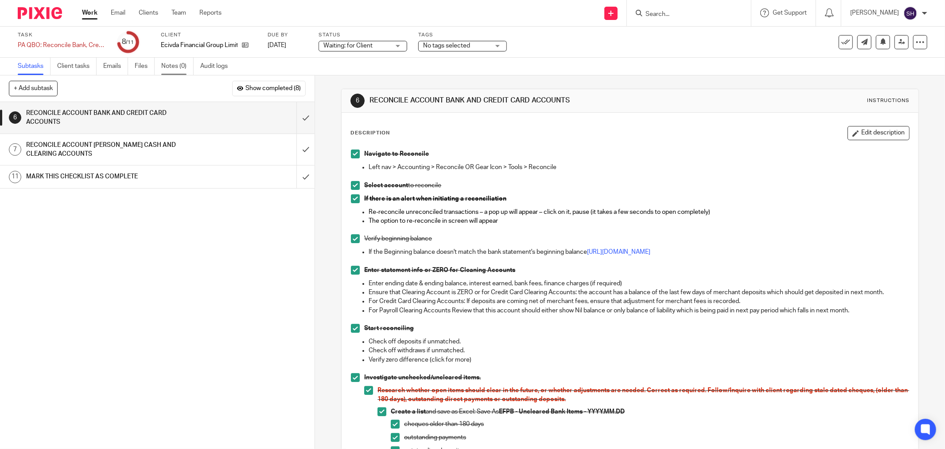
click at [174, 60] on link "Notes (0)" at bounding box center [177, 66] width 32 height 17
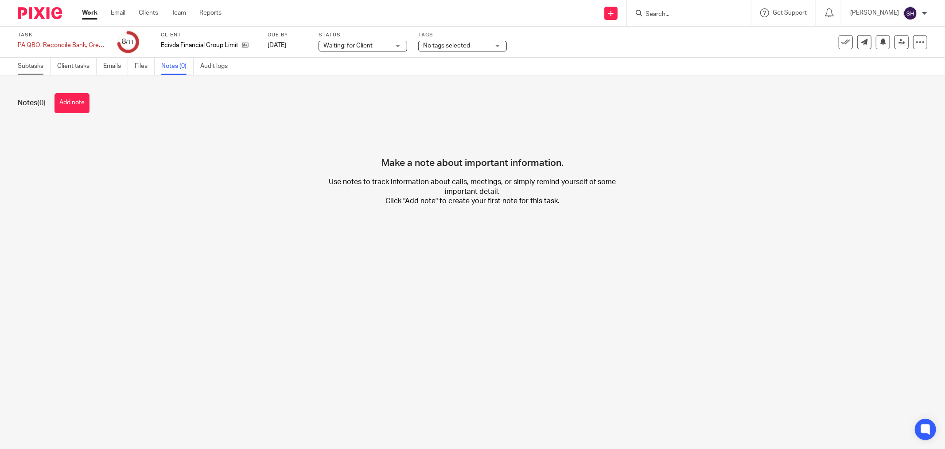
click at [38, 67] on link "Subtasks" at bounding box center [34, 66] width 33 height 17
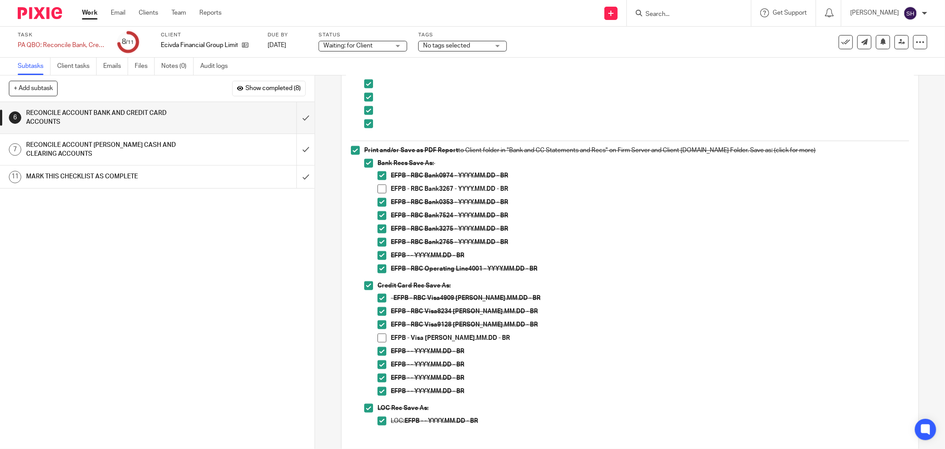
scroll to position [640, 0]
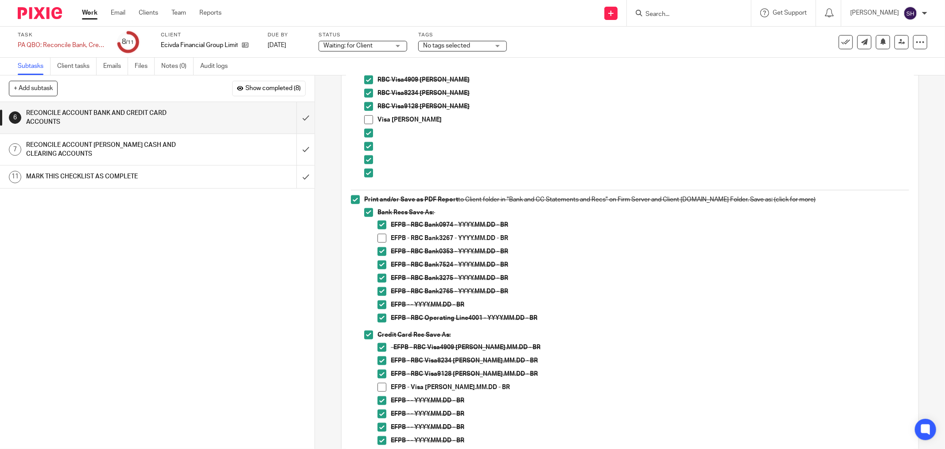
click at [370, 120] on span at bounding box center [368, 119] width 9 height 9
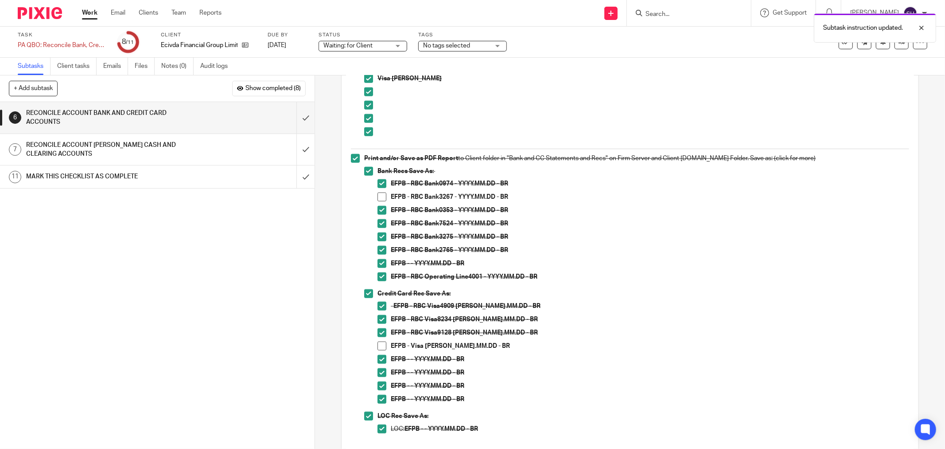
scroll to position [738, 0]
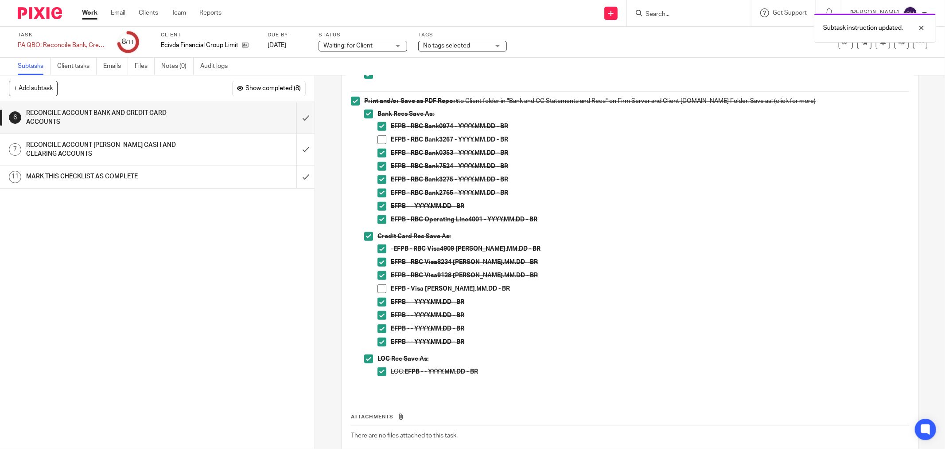
click at [378, 285] on span at bounding box center [382, 288] width 9 height 9
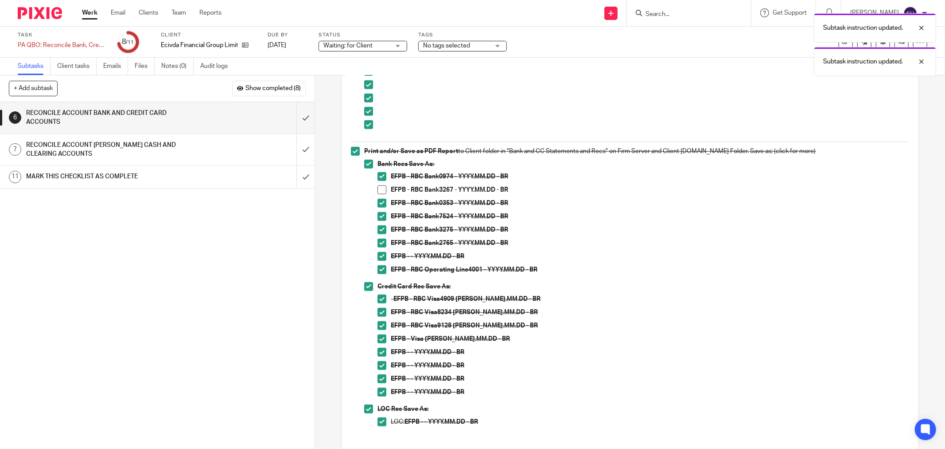
scroll to position [640, 0]
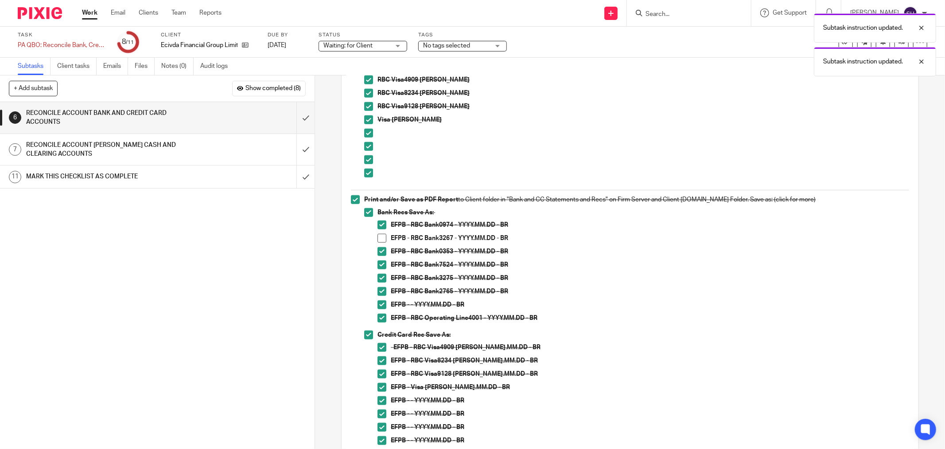
click at [94, 10] on link "Work" at bounding box center [90, 12] width 16 height 9
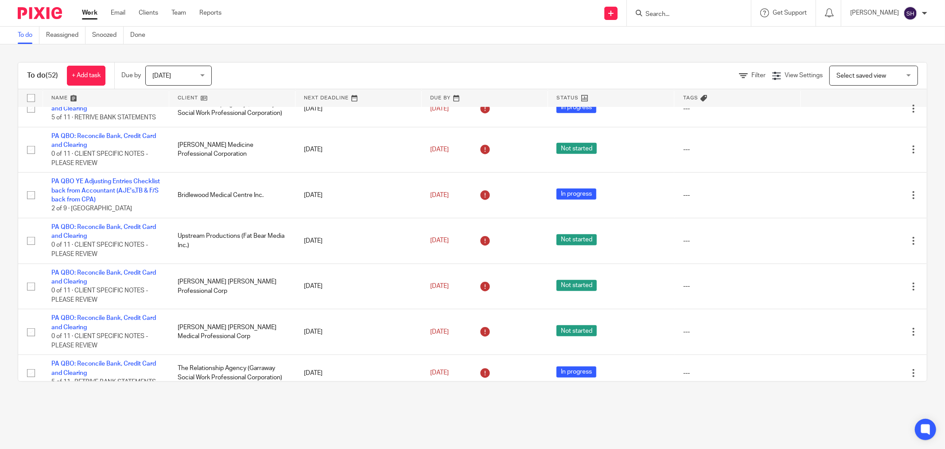
scroll to position [542, 0]
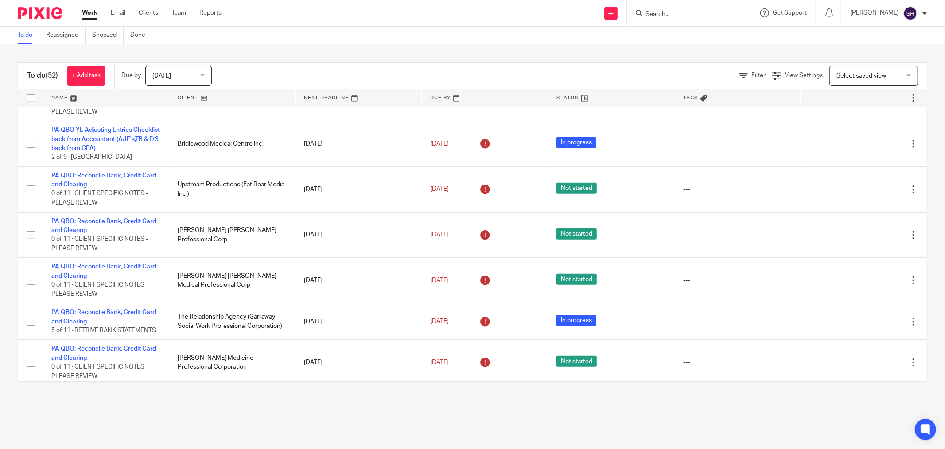
click at [251, 94] on link at bounding box center [232, 98] width 126 height 18
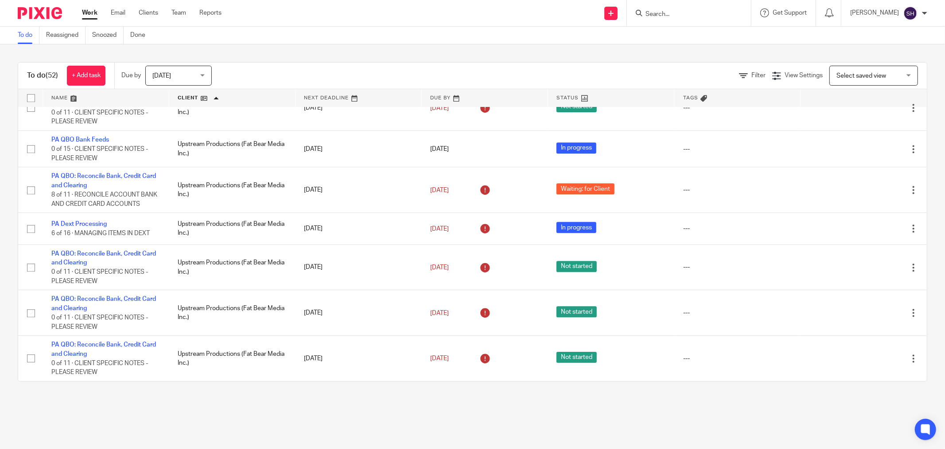
scroll to position [1949, 0]
